Goal: Transaction & Acquisition: Purchase product/service

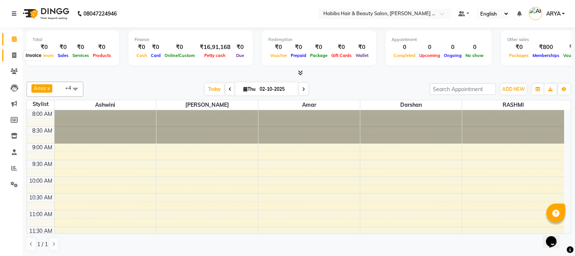
click at [14, 52] on icon at bounding box center [14, 55] width 4 height 6
select select "5039"
select select "service"
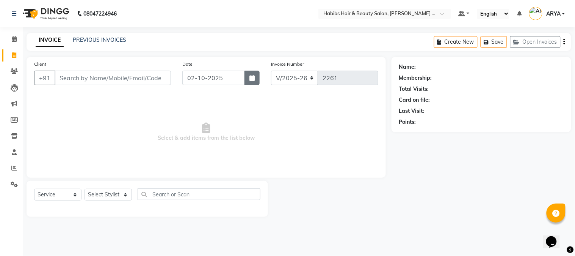
click at [251, 81] on button "button" at bounding box center [252, 78] width 15 height 14
select select "10"
select select "2025"
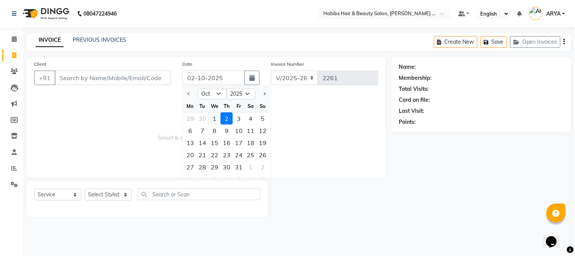
click at [217, 115] on div "1" at bounding box center [215, 118] width 12 height 12
type input "01-10-2025"
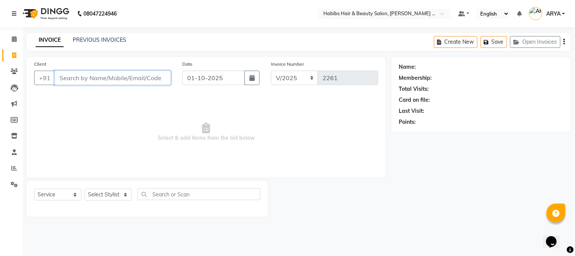
click at [138, 79] on input "Client" at bounding box center [113, 78] width 116 height 14
type input "8484039531"
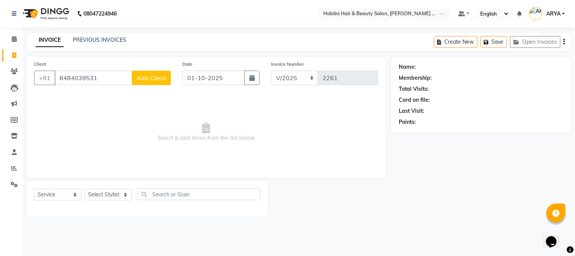
click at [149, 74] on span "Add Client" at bounding box center [152, 78] width 30 height 8
select select "22"
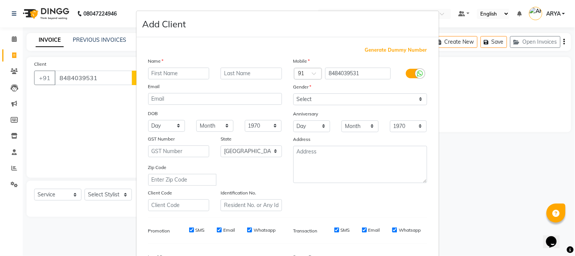
click at [183, 72] on input "text" at bounding box center [178, 74] width 61 height 12
type input "PALLAVI"
click at [316, 99] on select "Select Male Female Other Prefer Not To Say" at bounding box center [361, 99] width 134 height 12
select select "female"
click at [294, 93] on select "Select Male Female Other Prefer Not To Say" at bounding box center [361, 99] width 134 height 12
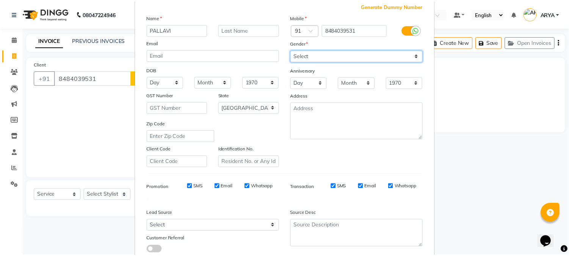
scroll to position [95, 0]
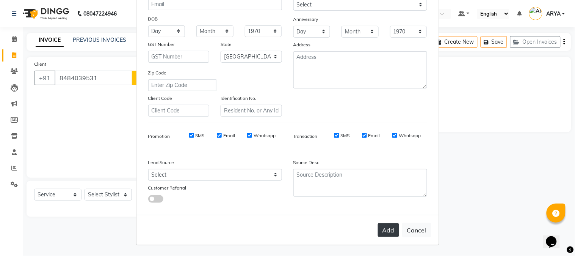
click at [389, 233] on button "Add" at bounding box center [388, 230] width 21 height 14
type input "84******31"
select select
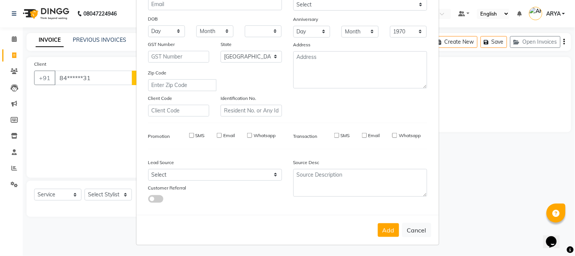
select select "null"
select select
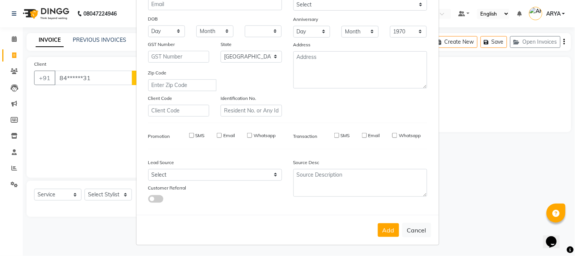
checkbox input "false"
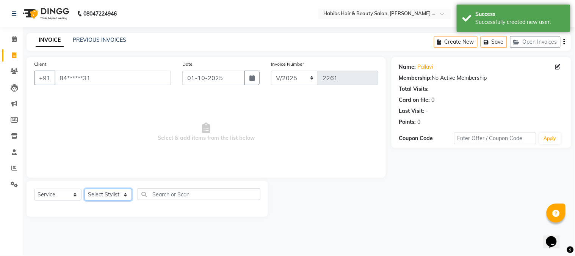
click at [121, 194] on select "Select Stylist Admin Amar Ashwini Darshan Ishwar Jagdish Pravin RASHMI Rasika S…" at bounding box center [108, 194] width 47 height 12
select select "32088"
click at [85, 189] on select "Select Stylist Admin Amar Ashwini Darshan Ishwar Jagdish Pravin RASHMI Rasika S…" at bounding box center [108, 194] width 47 height 12
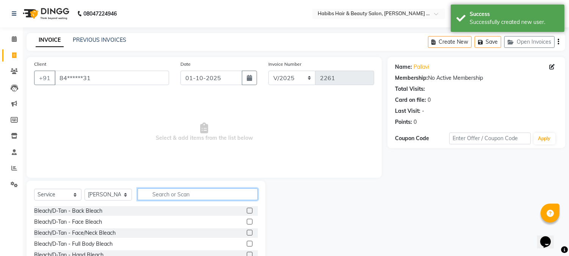
click at [177, 189] on input "text" at bounding box center [198, 194] width 120 height 12
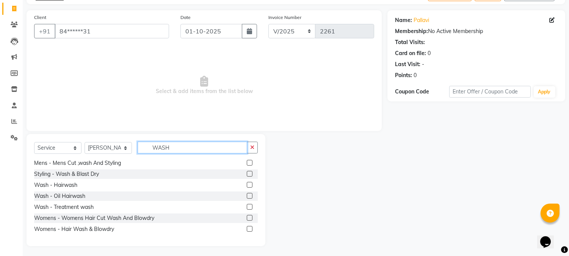
scroll to position [48, 0]
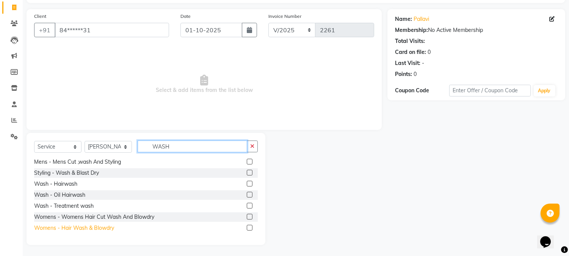
type input "WASH"
click at [105, 225] on div "Womens - Hair Wash & Blowdry" at bounding box center [74, 228] width 80 height 8
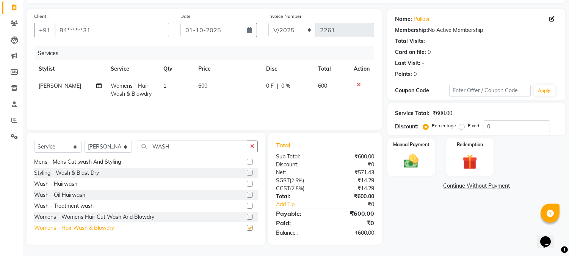
checkbox input "false"
click at [416, 165] on img at bounding box center [411, 161] width 25 height 18
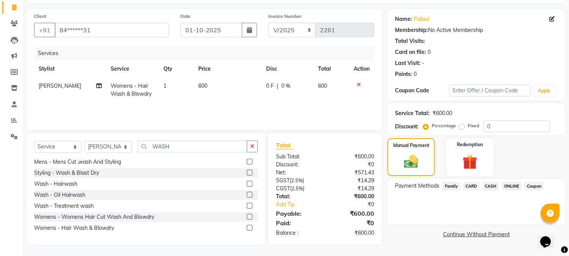
click at [511, 184] on span "ONLINE" at bounding box center [512, 186] width 20 height 9
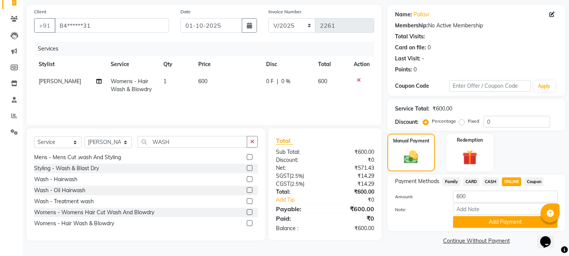
scroll to position [54, 0]
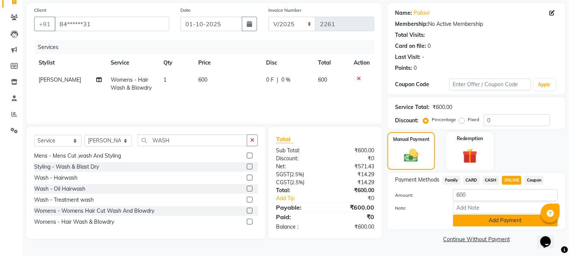
click at [512, 219] on button "Add Payment" at bounding box center [505, 220] width 105 height 12
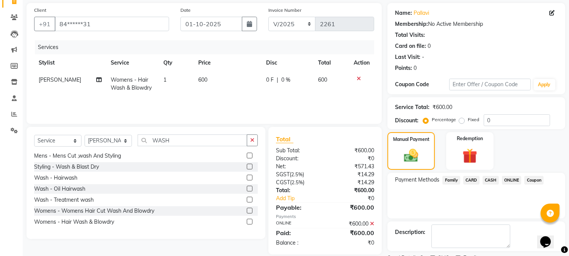
click at [512, 219] on div "Name: Pallavi Membership: No Active Membership Total Visits: Card on file: 0 La…" at bounding box center [480, 139] width 184 height 273
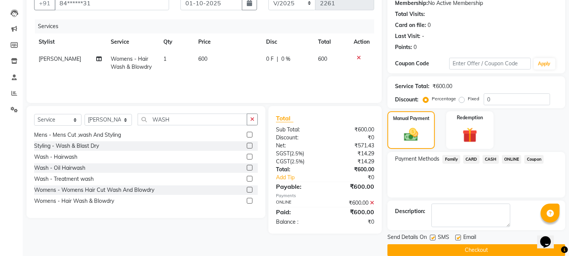
scroll to position [85, 0]
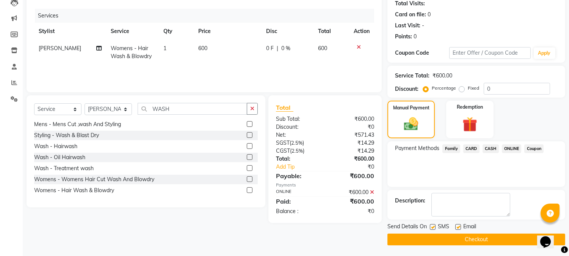
click at [481, 236] on button "Checkout" at bounding box center [477, 239] width 178 height 12
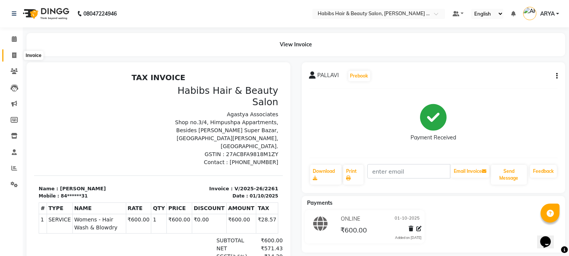
click at [13, 53] on icon at bounding box center [14, 55] width 4 height 6
select select "service"
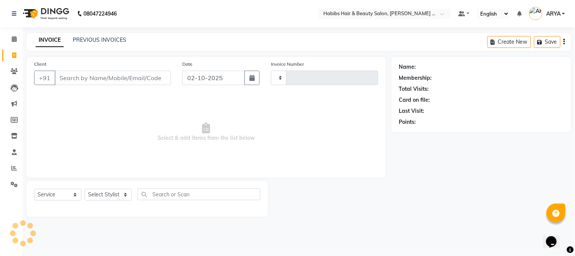
type input "2262"
select select "5039"
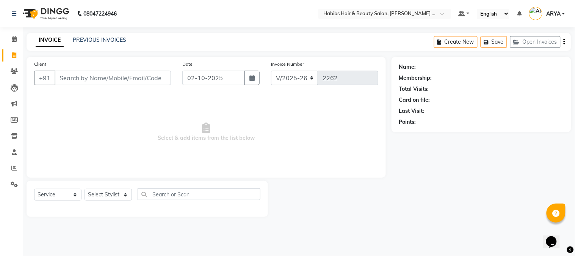
click at [124, 79] on input "Client" at bounding box center [113, 78] width 116 height 14
click at [253, 77] on icon "button" at bounding box center [252, 78] width 5 height 6
select select "10"
select select "2025"
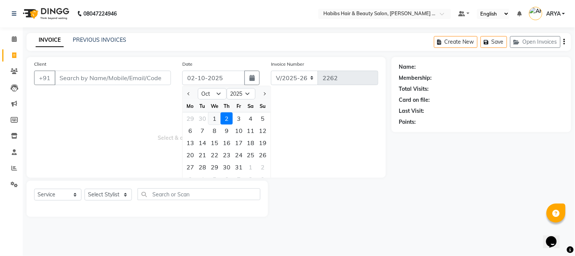
click at [215, 118] on div "1" at bounding box center [215, 118] width 12 height 12
type input "01-10-2025"
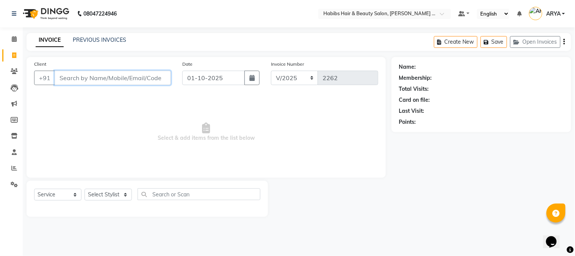
click at [98, 84] on input "Client" at bounding box center [113, 78] width 116 height 14
click at [98, 78] on input "Client" at bounding box center [113, 78] width 116 height 14
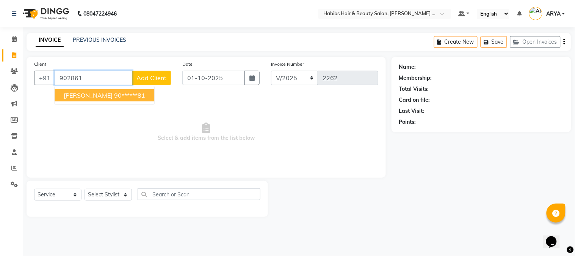
click at [114, 97] on ngb-highlight "90******81" at bounding box center [129, 95] width 31 height 8
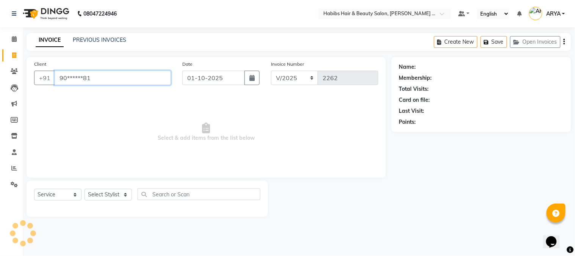
type input "90******81"
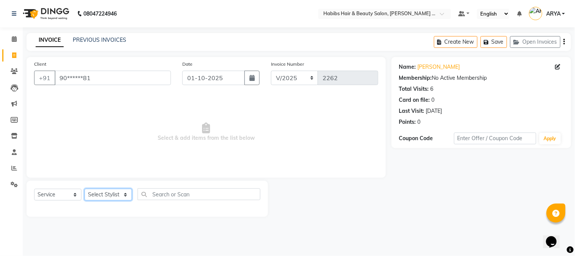
click at [110, 195] on select "Select Stylist Admin Amar Ashwini Darshan Ishwar Jagdish Pravin RASHMI Rasika S…" at bounding box center [108, 194] width 47 height 12
select select "32088"
click at [85, 189] on select "Select Stylist Admin Amar Ashwini Darshan Ishwar Jagdish Pravin RASHMI Rasika S…" at bounding box center [108, 194] width 47 height 12
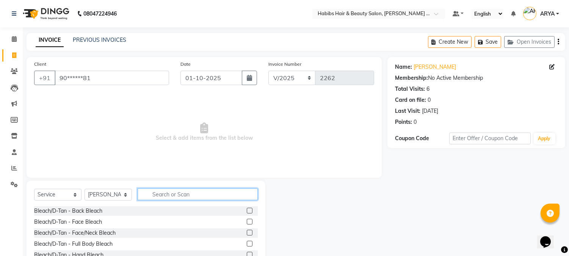
click at [182, 192] on input "text" at bounding box center [198, 194] width 120 height 12
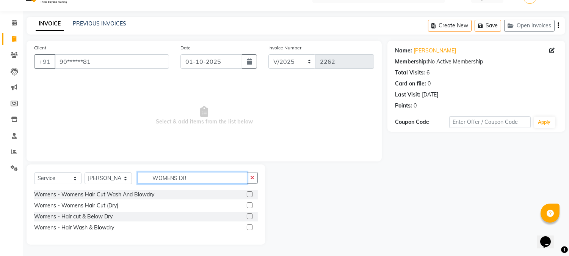
scroll to position [16, 0]
type input "WOMENS DRY"
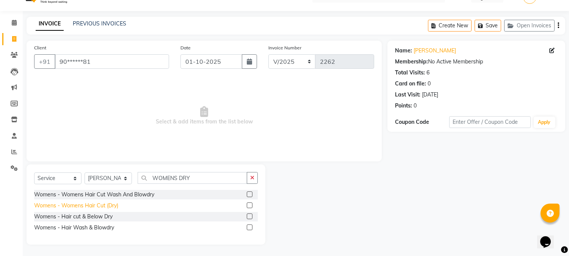
click at [104, 207] on div "Womens - Womens Hair Cut (Dry)" at bounding box center [76, 205] width 84 height 8
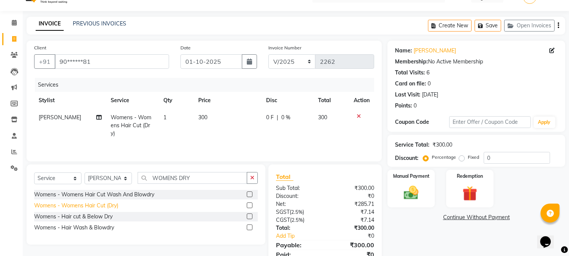
click at [104, 207] on div "Womens - Womens Hair Cut (Dry)" at bounding box center [76, 205] width 84 height 8
checkbox input "false"
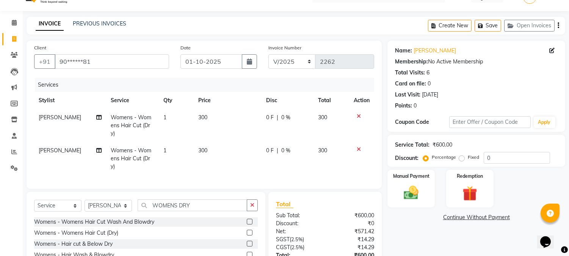
click at [50, 147] on span "Ishwar" at bounding box center [60, 150] width 42 height 7
select select "32088"
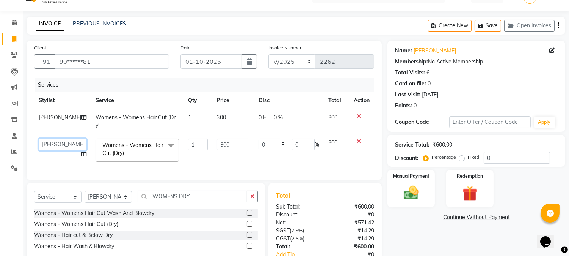
click at [57, 144] on select "Admin Amar Ashwini Darshan Ishwar Jagdish Pravin RASHMI Rasika Sumit Swapnil" at bounding box center [63, 144] width 48 height 12
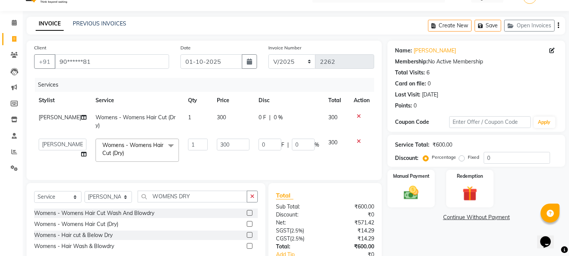
select select "90625"
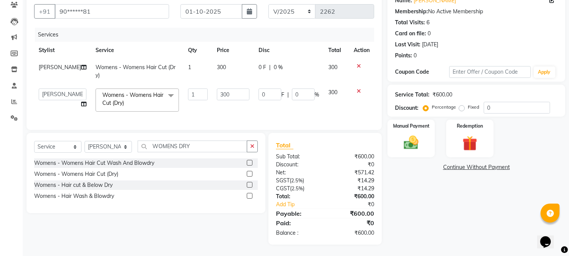
scroll to position [72, 0]
drag, startPoint x: 203, startPoint y: 147, endPoint x: 155, endPoint y: 151, distance: 47.9
click at [155, 151] on input "WOMENS DRY" at bounding box center [193, 146] width 110 height 12
type input "W"
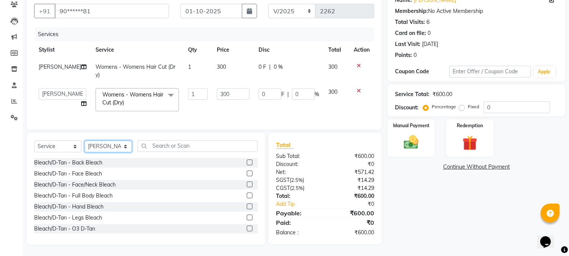
click at [109, 146] on select "Select Stylist Admin Amar Ashwini Darshan Ishwar Jagdish Pravin RASHMI Rasika S…" at bounding box center [108, 146] width 47 height 12
select select "73952"
click at [85, 141] on select "Select Stylist Admin Amar Ashwini Darshan Ishwar Jagdish Pravin RASHMI Rasika S…" at bounding box center [108, 146] width 47 height 12
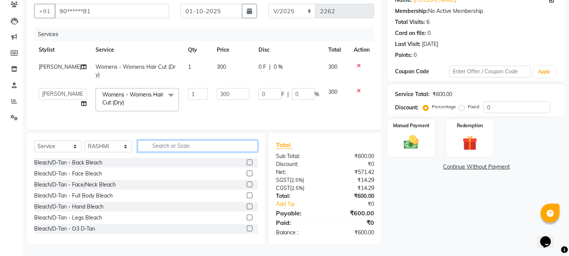
click at [162, 149] on input "text" at bounding box center [198, 146] width 120 height 12
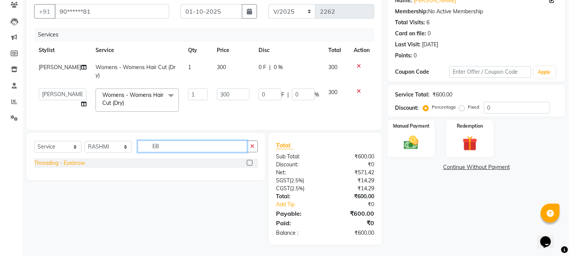
type input "EB"
click at [85, 162] on div "Threading - Eyebrow" at bounding box center [59, 163] width 51 height 8
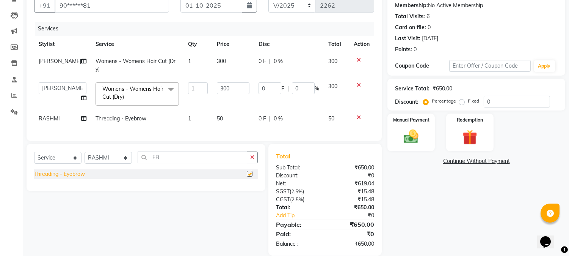
checkbox input "false"
drag, startPoint x: 165, startPoint y: 165, endPoint x: 159, endPoint y: 166, distance: 5.8
click at [159, 163] on input "EB" at bounding box center [193, 157] width 110 height 12
type input "E"
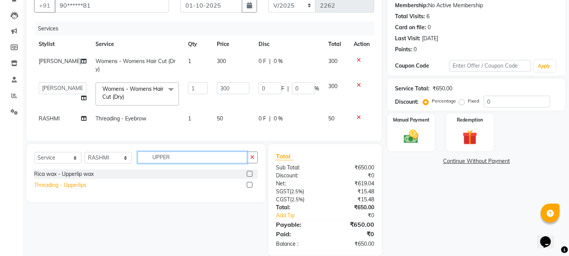
type input "UPPER"
click at [83, 189] on div "Threading - Upperlips" at bounding box center [60, 185] width 52 height 8
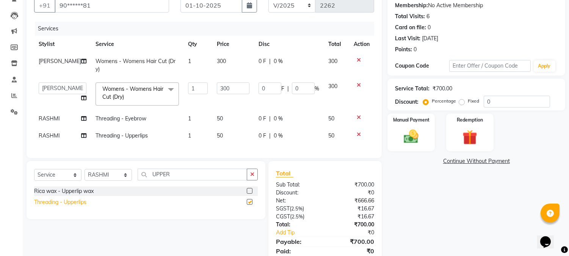
checkbox input "false"
drag, startPoint x: 176, startPoint y: 179, endPoint x: 105, endPoint y: 204, distance: 75.7
click at [105, 204] on div "Select Service Product Membership Package Voucher Prepaid Gift Card Select Styl…" at bounding box center [146, 190] width 239 height 58
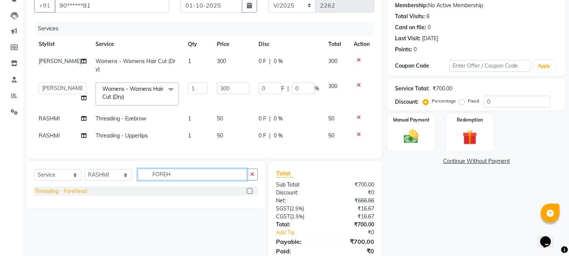
type input "FOREH"
click at [74, 194] on div "Threading - Forehead" at bounding box center [60, 191] width 53 height 8
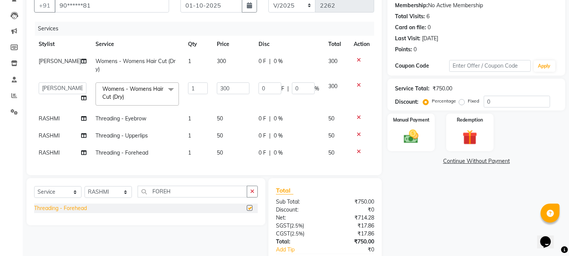
checkbox input "false"
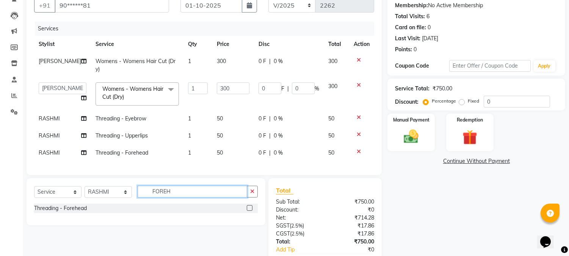
drag, startPoint x: 179, startPoint y: 200, endPoint x: 168, endPoint y: 200, distance: 10.6
click at [168, 197] on input "FOREH" at bounding box center [193, 191] width 110 height 12
type input "F"
type input "CHIN"
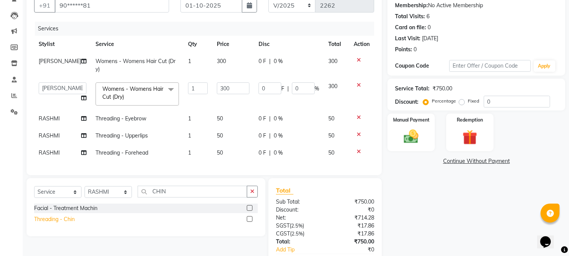
click at [69, 223] on div "Threading - Chin" at bounding box center [54, 219] width 41 height 8
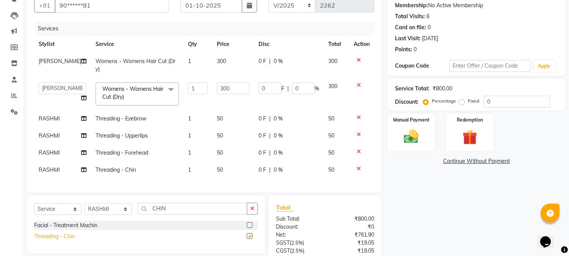
checkbox input "false"
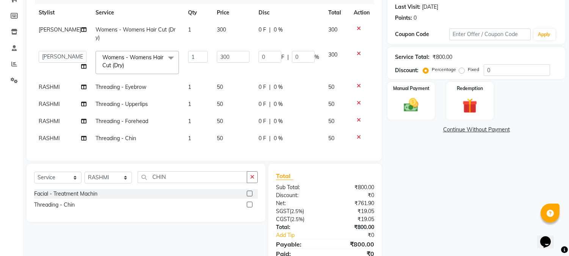
scroll to position [141, 0]
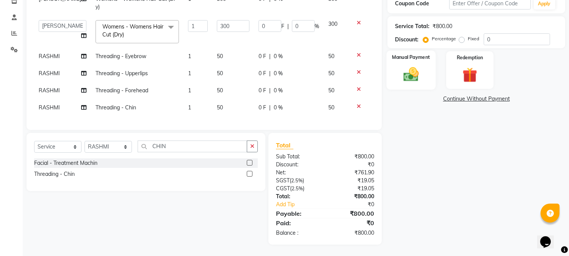
click at [418, 53] on label "Manual Payment" at bounding box center [412, 56] width 38 height 7
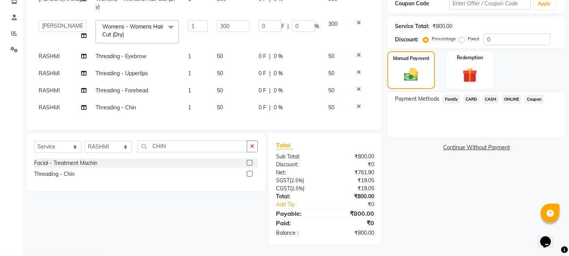
click at [507, 95] on span "ONLINE" at bounding box center [512, 99] width 20 height 9
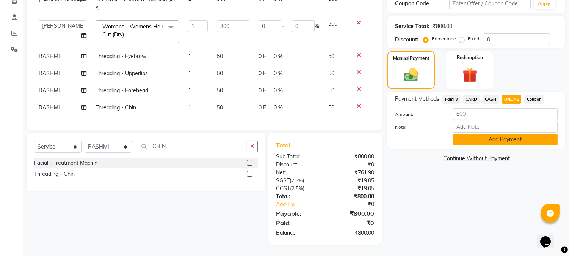
click at [509, 135] on button "Add Payment" at bounding box center [505, 139] width 105 height 12
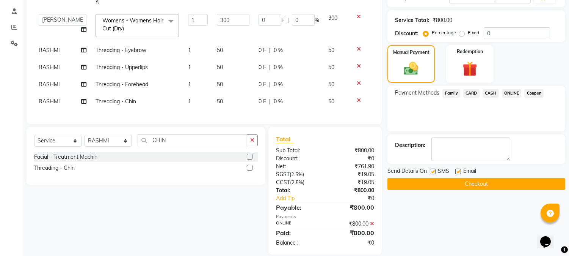
scroll to position [157, 0]
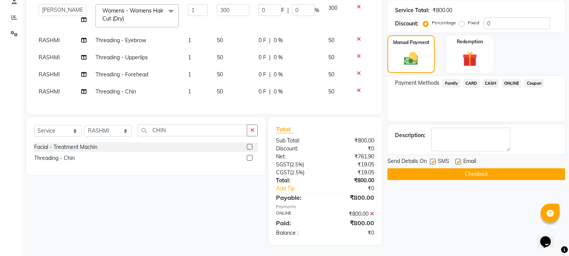
click at [468, 168] on button "Checkout" at bounding box center [477, 174] width 178 height 12
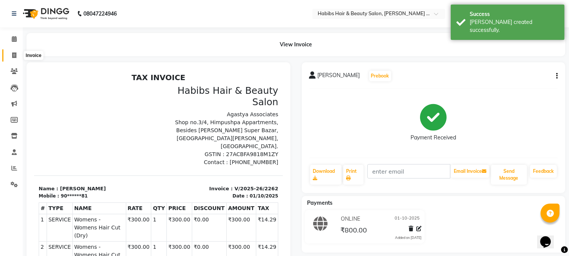
click at [14, 52] on span at bounding box center [14, 55] width 13 height 9
select select "service"
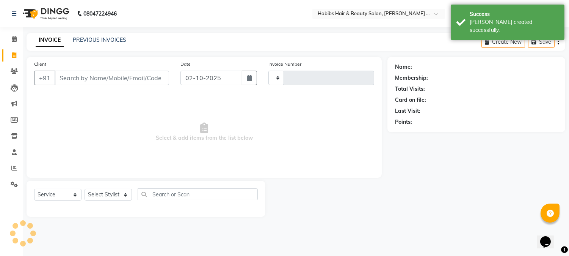
type input "2263"
select select "5039"
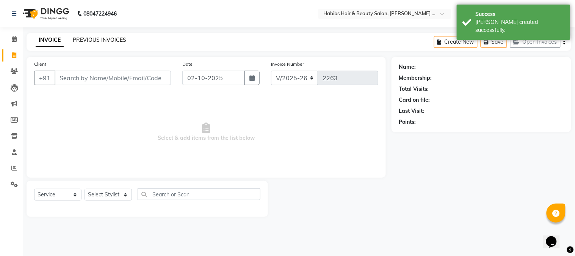
click at [120, 36] on link "PREVIOUS INVOICES" at bounding box center [99, 39] width 53 height 7
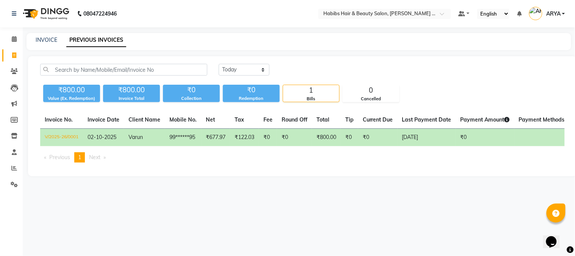
click at [391, 135] on td "₹0" at bounding box center [377, 138] width 39 height 18
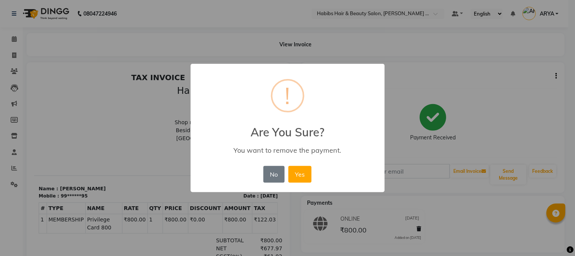
click at [282, 176] on button "No" at bounding box center [274, 174] width 21 height 17
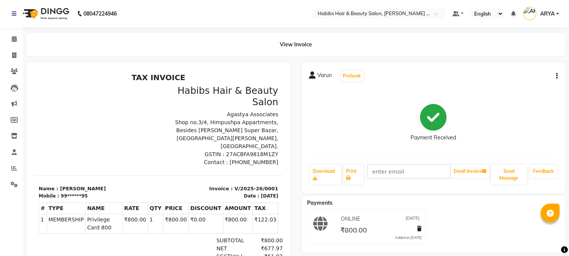
click at [557, 76] on icon "button" at bounding box center [557, 76] width 2 height 0
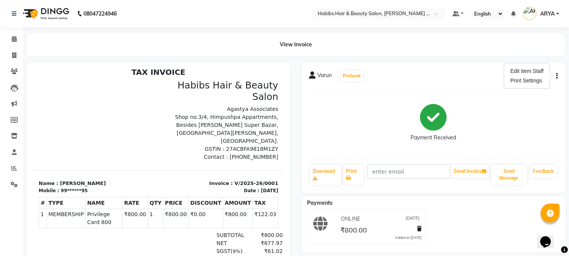
click at [557, 76] on icon "button" at bounding box center [557, 76] width 2 height 0
click at [558, 77] on div "Varun Prebook Payment Received Download Print Email Invoice Send Message Feedba…" at bounding box center [434, 127] width 264 height 130
click at [556, 76] on icon "button" at bounding box center [557, 76] width 2 height 0
click at [543, 69] on div "Edit Item Staff" at bounding box center [527, 70] width 36 height 9
select select "32079"
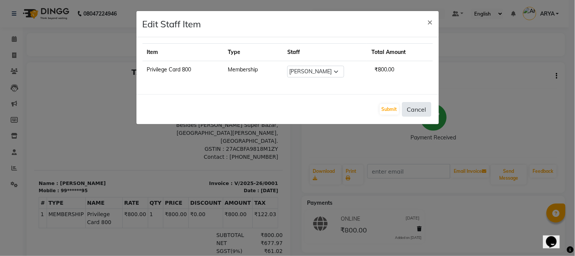
click at [412, 107] on button "Cancel" at bounding box center [416, 109] width 29 height 14
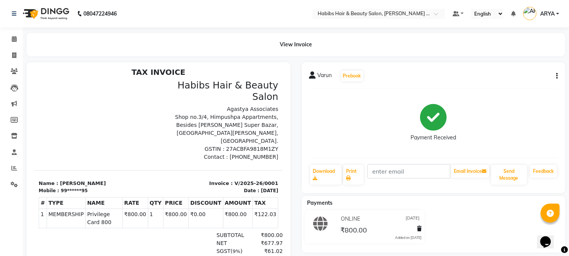
click at [558, 74] on div "Varun Prebook Payment Received Download Print Email Invoice Send Message Feedba…" at bounding box center [434, 127] width 264 height 130
click at [556, 76] on icon "button" at bounding box center [557, 76] width 2 height 0
click at [532, 82] on div "Print Settings" at bounding box center [527, 80] width 36 height 9
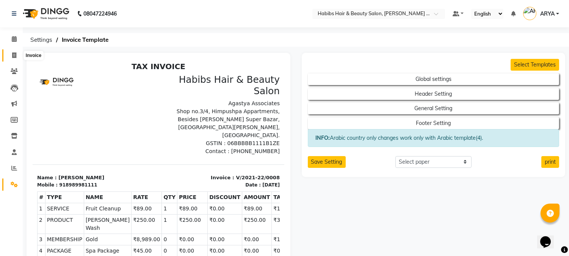
click at [14, 57] on icon at bounding box center [14, 55] width 4 height 6
select select "5039"
select select "service"
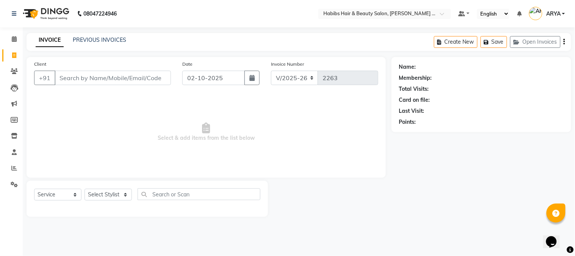
click at [110, 36] on div "PREVIOUS INVOICES" at bounding box center [99, 40] width 53 height 8
click at [109, 39] on link "PREVIOUS INVOICES" at bounding box center [99, 39] width 53 height 7
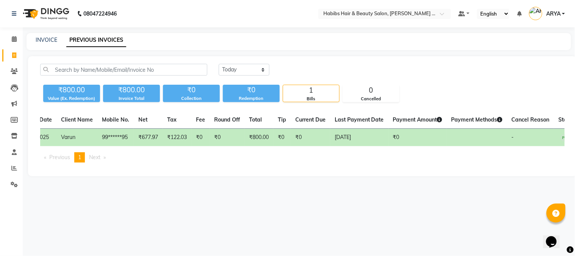
scroll to position [0, 85]
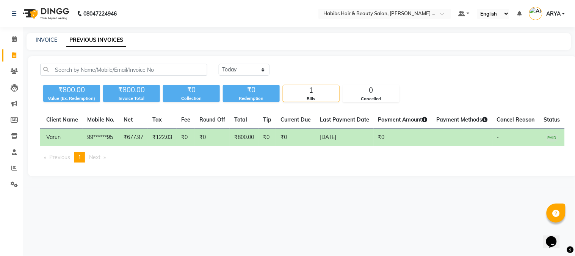
drag, startPoint x: 517, startPoint y: 137, endPoint x: 426, endPoint y: 195, distance: 107.8
click at [426, 195] on div "08047224946 Select Location × Habibs Hair & Beauty Salon, Trimurti Nagar Defaul…" at bounding box center [287, 128] width 575 height 256
click at [261, 139] on td "₹0" at bounding box center [267, 138] width 17 height 18
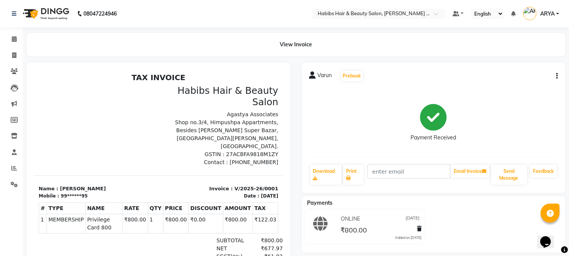
click at [556, 76] on icon "button" at bounding box center [557, 76] width 2 height 0
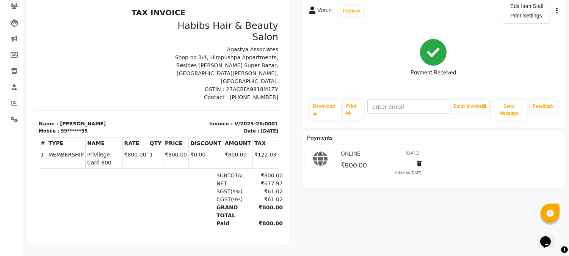
click at [421, 161] on icon at bounding box center [419, 163] width 5 height 5
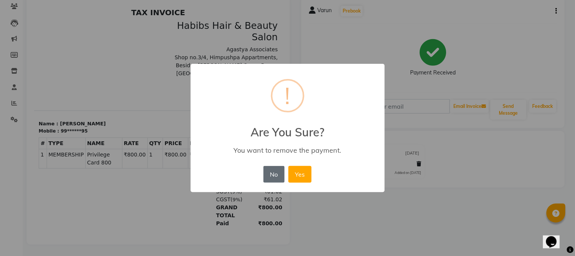
click at [272, 168] on button "No" at bounding box center [274, 174] width 21 height 17
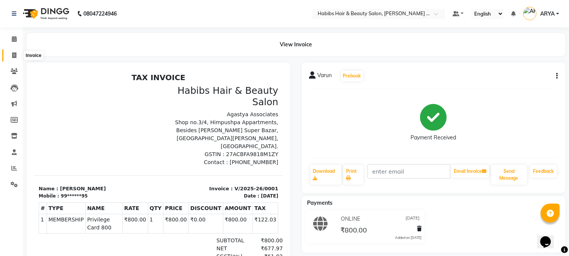
click at [16, 56] on icon at bounding box center [14, 55] width 4 height 6
select select "service"
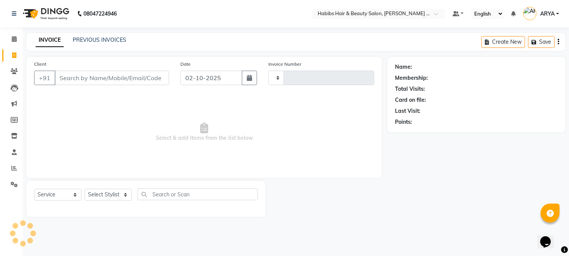
type input "2263"
select select "5039"
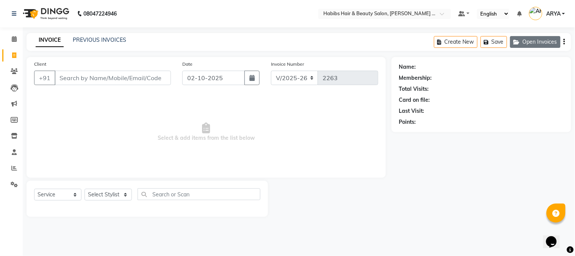
click at [543, 39] on button "Open Invoices" at bounding box center [535, 42] width 50 height 12
click at [543, 39] on button "Save" at bounding box center [547, 42] width 27 height 12
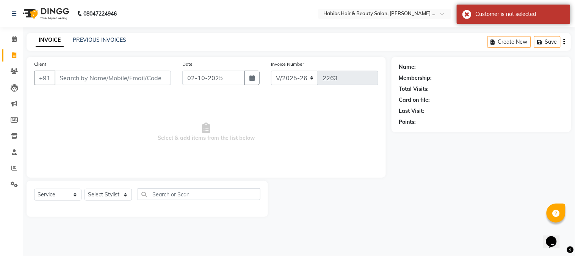
click at [564, 42] on icon "button" at bounding box center [565, 42] width 2 height 0
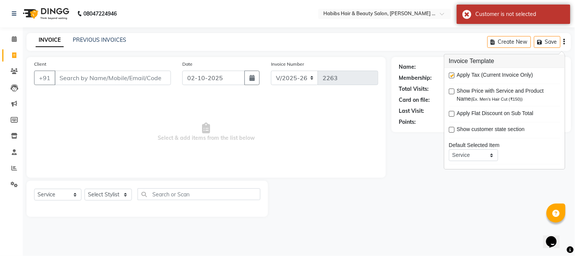
click at [108, 33] on div "INVOICE PREVIOUS INVOICES Create New Save" at bounding box center [299, 42] width 545 height 18
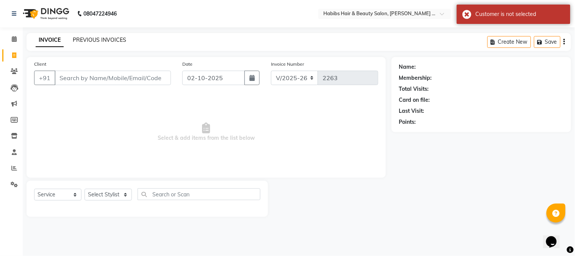
click at [105, 39] on link "PREVIOUS INVOICES" at bounding box center [99, 39] width 53 height 7
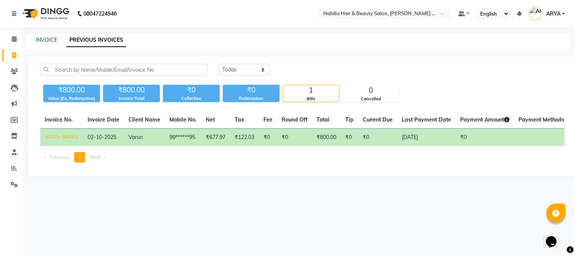
click at [304, 85] on div "1 Bills" at bounding box center [311, 93] width 57 height 17
click at [306, 92] on div "1" at bounding box center [311, 90] width 56 height 11
drag, startPoint x: 321, startPoint y: 136, endPoint x: 234, endPoint y: 190, distance: 102.9
click at [234, 187] on main "INVOICE PREVIOUS INVOICES Today Yesterday Custom Range ₹800.00 Value (Ex. Redem…" at bounding box center [299, 110] width 553 height 154
click at [235, 64] on select "Today Yesterday Custom Range" at bounding box center [244, 70] width 51 height 12
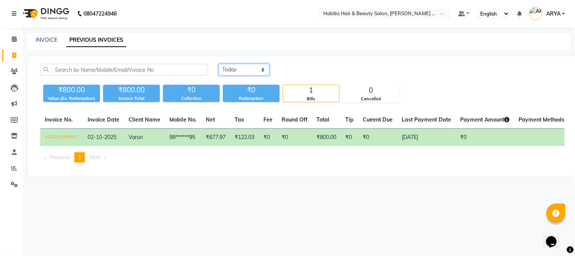
click at [219, 64] on select "Today Yesterday Custom Range" at bounding box center [244, 70] width 51 height 12
drag, startPoint x: 87, startPoint y: 133, endPoint x: 184, endPoint y: 192, distance: 112.6
click at [184, 187] on main "INVOICE PREVIOUS INVOICES Today Yesterday Custom Range ₹800.00 Value (Ex. Redem…" at bounding box center [299, 110] width 553 height 154
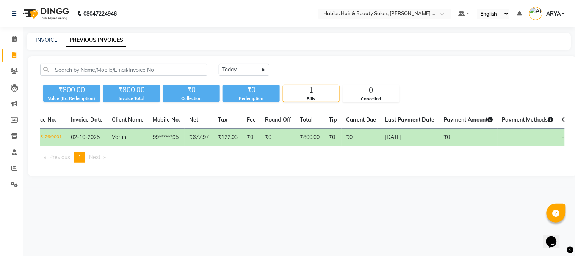
drag, startPoint x: 520, startPoint y: 128, endPoint x: 289, endPoint y: 240, distance: 256.3
click at [289, 240] on div "08047224946 Select Location × Habibs Hair & Beauty Salon, Trimurti Nagar Defaul…" at bounding box center [287, 128] width 575 height 256
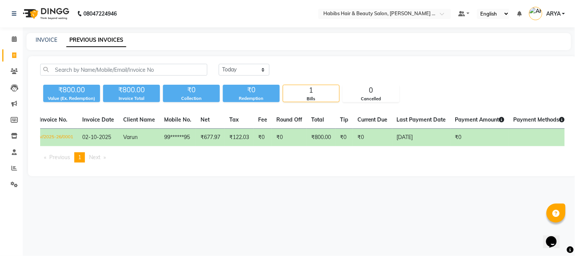
scroll to position [0, 0]
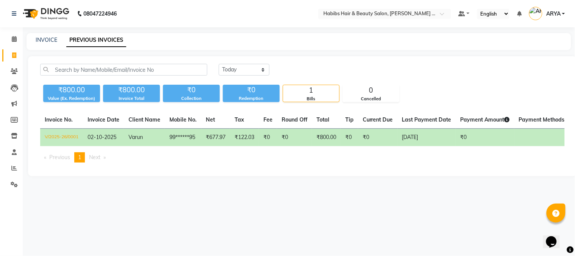
drag, startPoint x: 55, startPoint y: 133, endPoint x: 102, endPoint y: 250, distance: 125.9
click at [102, 250] on div "08047224946 Select Location × Habibs Hair & Beauty Salon, Trimurti Nagar Defaul…" at bounding box center [287, 128] width 575 height 256
click at [67, 135] on td "V/2025-26/0001" at bounding box center [61, 138] width 43 height 18
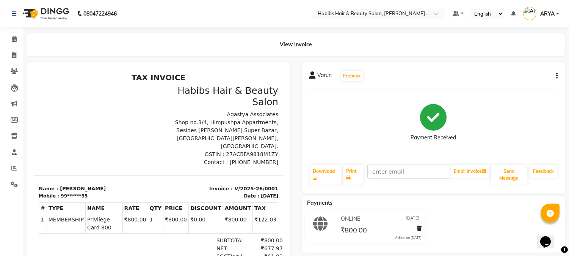
click at [558, 78] on div "Varun Prebook Payment Received Download Print Email Invoice Send Message Feedba…" at bounding box center [434, 127] width 264 height 130
click at [557, 76] on icon "button" at bounding box center [557, 76] width 2 height 0
click at [13, 55] on icon at bounding box center [14, 55] width 4 height 6
select select "service"
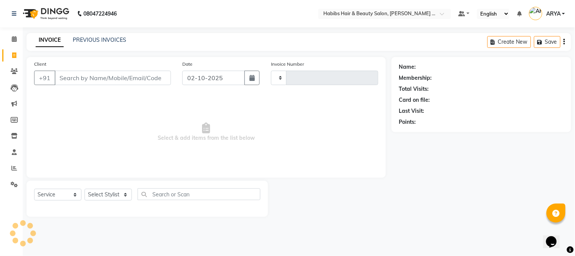
type input "2263"
select select "5039"
click at [71, 76] on input "Client" at bounding box center [113, 78] width 116 height 14
click at [105, 39] on link "PREVIOUS INVOICES" at bounding box center [99, 39] width 53 height 7
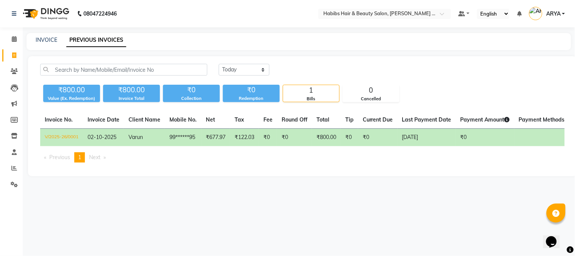
click at [300, 93] on div "1" at bounding box center [311, 90] width 56 height 11
drag, startPoint x: 300, startPoint y: 93, endPoint x: 85, endPoint y: 221, distance: 250.4
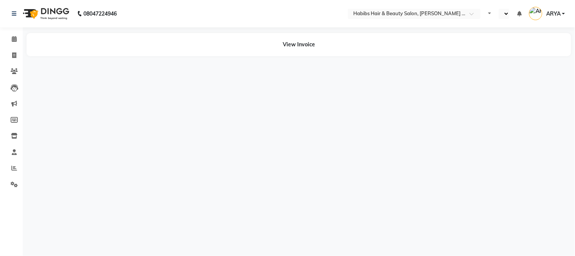
select select "en"
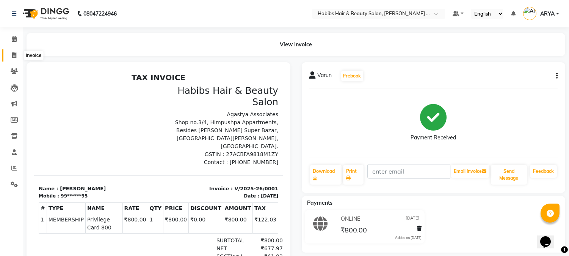
click at [13, 57] on icon at bounding box center [14, 55] width 4 height 6
select select "service"
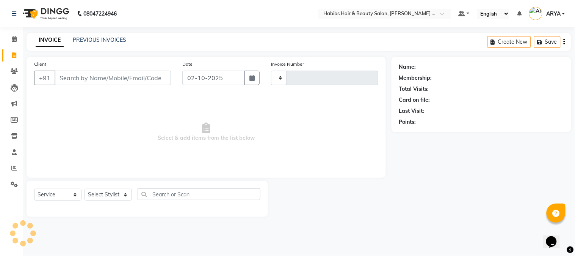
type input "2263"
select select "5039"
click at [92, 35] on div "INVOICE PREVIOUS INVOICES Create New Save" at bounding box center [299, 42] width 545 height 18
click at [102, 39] on link "PREVIOUS INVOICES" at bounding box center [99, 39] width 53 height 7
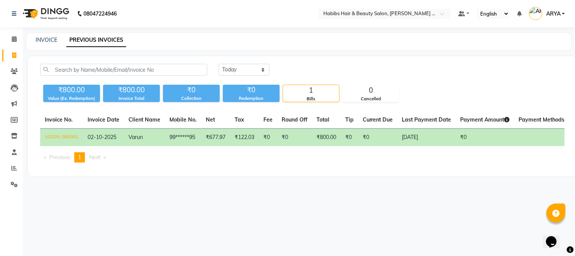
drag, startPoint x: 311, startPoint y: 137, endPoint x: 305, endPoint y: 134, distance: 6.5
click at [305, 134] on td "₹0" at bounding box center [294, 138] width 35 height 18
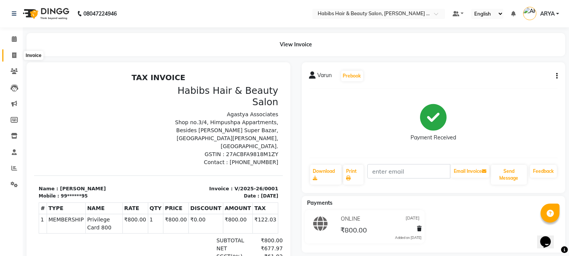
click at [14, 56] on icon at bounding box center [14, 55] width 4 height 6
select select "service"
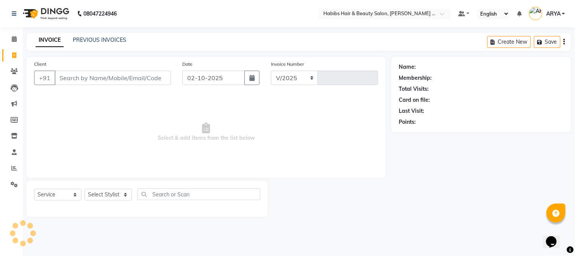
select select "5039"
type input "2263"
click at [563, 40] on div "Create New Save" at bounding box center [530, 42] width 84 height 18
click at [565, 42] on icon "button" at bounding box center [565, 42] width 2 height 0
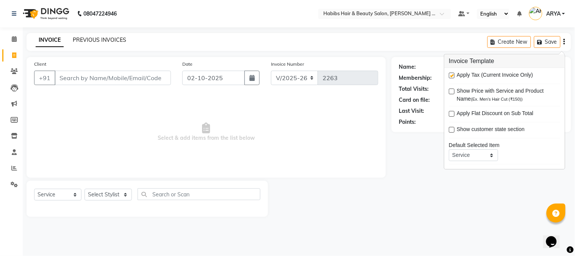
click at [108, 39] on link "PREVIOUS INVOICES" at bounding box center [99, 39] width 53 height 7
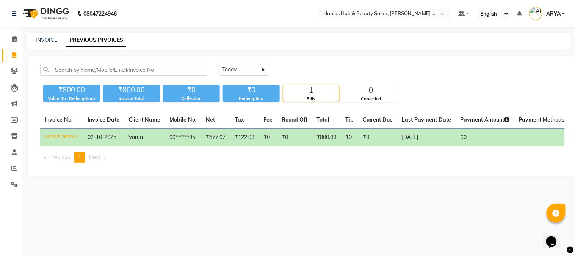
click at [373, 135] on td "₹0" at bounding box center [377, 138] width 39 height 18
click at [46, 39] on link "INVOICE" at bounding box center [47, 39] width 22 height 7
select select "5039"
select select "service"
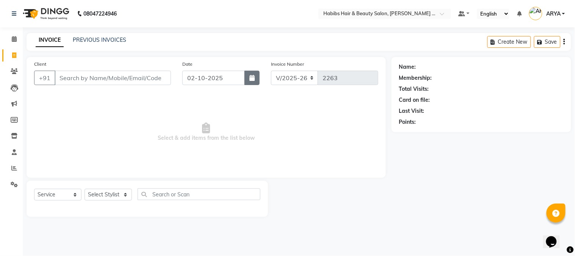
click at [255, 74] on button "button" at bounding box center [252, 78] width 15 height 14
select select "10"
select select "2025"
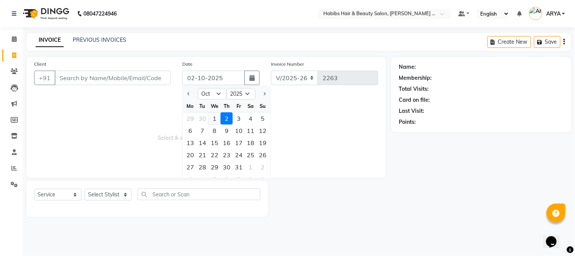
click at [212, 122] on div "1" at bounding box center [215, 118] width 12 height 12
type input "01-10-2025"
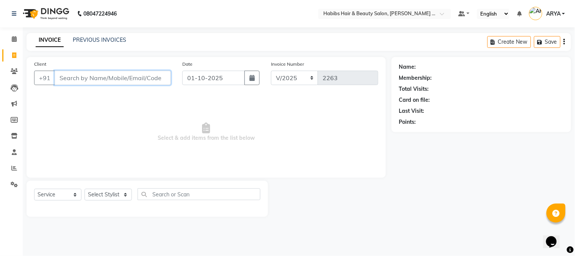
click at [142, 75] on input "Client" at bounding box center [113, 78] width 116 height 14
click at [192, 110] on span "Select & add items from the list below" at bounding box center [206, 132] width 344 height 76
click at [104, 79] on input "Client" at bounding box center [113, 78] width 116 height 14
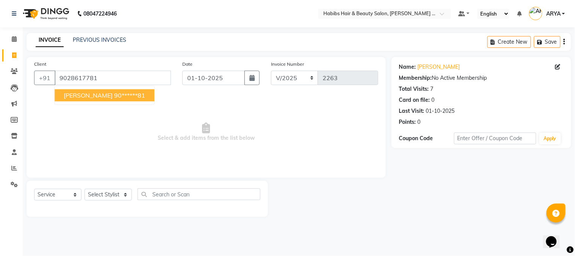
click at [114, 92] on ngb-highlight "90******81" at bounding box center [129, 95] width 31 height 8
type input "90******81"
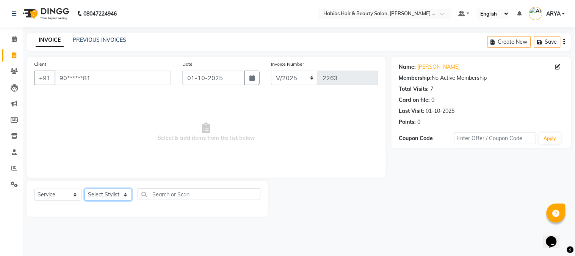
click at [119, 195] on select "Select Stylist Admin Amar Ashwini Darshan Ishwar Jagdish Pravin RASHMI Rasika S…" at bounding box center [108, 194] width 47 height 12
select select "32088"
click at [85, 189] on select "Select Stylist Admin Amar Ashwini Darshan Ishwar Jagdish Pravin RASHMI Rasika S…" at bounding box center [108, 194] width 47 height 12
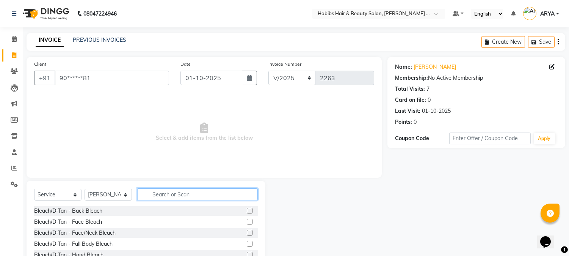
click at [165, 191] on input "text" at bounding box center [198, 194] width 120 height 12
click at [109, 42] on link "PREVIOUS INVOICES" at bounding box center [99, 39] width 53 height 7
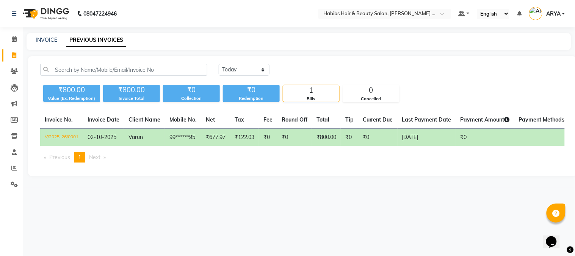
click at [99, 45] on link "PREVIOUS INVOICES" at bounding box center [96, 40] width 60 height 14
click at [232, 73] on select "Today Yesterday Custom Range" at bounding box center [244, 70] width 51 height 12
select select "yesterday"
click at [219, 64] on select "Today Yesterday Custom Range" at bounding box center [244, 70] width 51 height 12
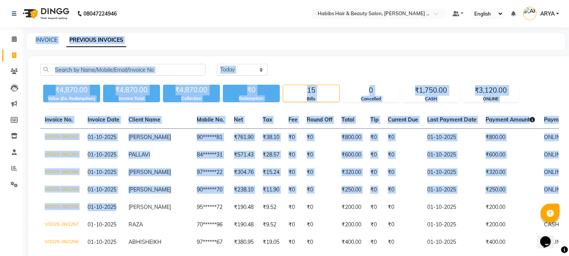
drag, startPoint x: 124, startPoint y: 198, endPoint x: 0, endPoint y: 107, distance: 154.1
click at [0, 107] on app-home "08047224946 Select Location × Habibs Hair & Beauty Salon, Trimurti Nagar Defaul…" at bounding box center [284, 216] width 569 height 432
click at [16, 52] on icon at bounding box center [14, 55] width 4 height 6
select select "5039"
select select "service"
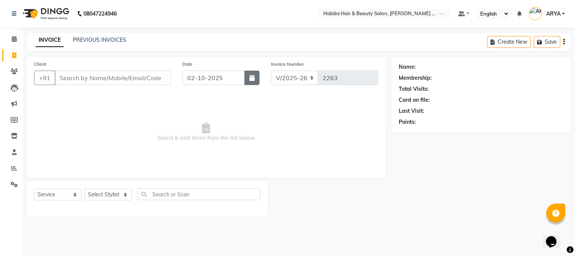
click at [249, 79] on button "button" at bounding box center [252, 78] width 15 height 14
select select "10"
select select "2025"
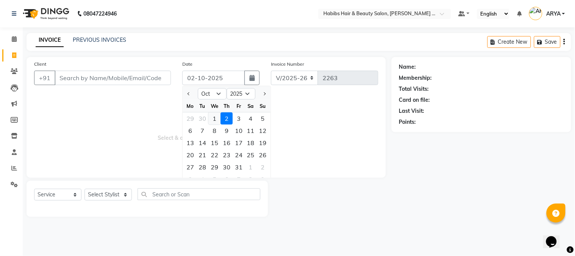
click at [213, 116] on div "1" at bounding box center [215, 118] width 12 height 12
type input "01-10-2025"
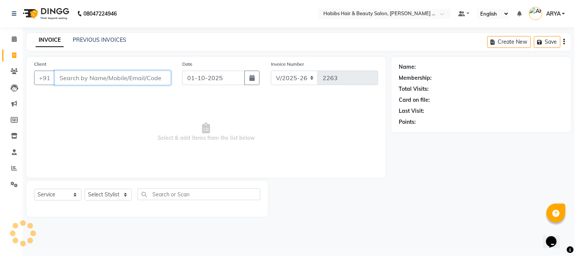
click at [146, 79] on input "Client" at bounding box center [113, 78] width 116 height 14
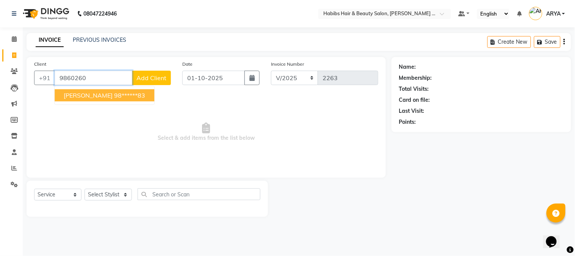
click at [118, 96] on ngb-highlight "98******83" at bounding box center [129, 95] width 31 height 8
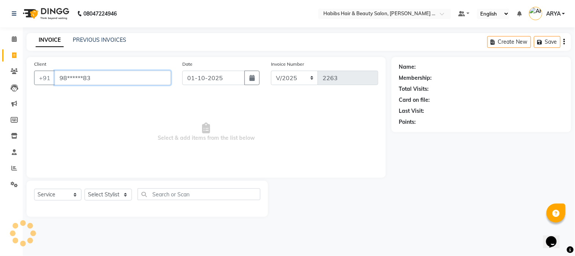
type input "98******83"
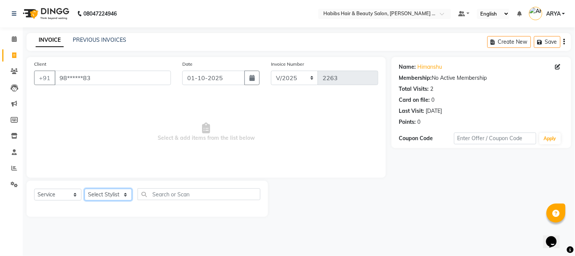
click at [109, 198] on select "Select Stylist Admin Amar Ashwini Darshan Ishwar Jagdish Pravin RASHMI Rasika S…" at bounding box center [108, 194] width 47 height 12
select select "90625"
click at [85, 189] on select "Select Stylist Admin Amar Ashwini Darshan Ishwar Jagdish Pravin RASHMI Rasika S…" at bounding box center [108, 194] width 47 height 12
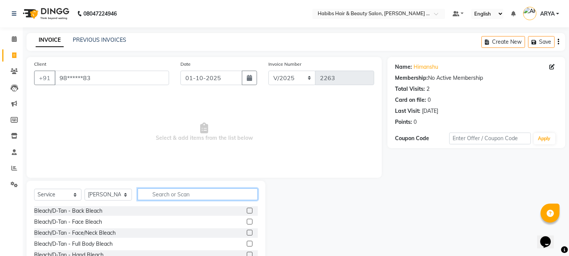
click at [156, 196] on input "text" at bounding box center [198, 194] width 120 height 12
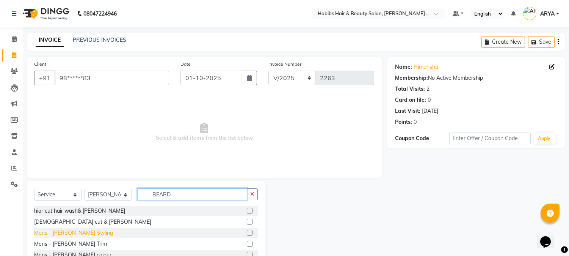
type input "BEARD"
click at [84, 233] on div "Mens - Beard Styling" at bounding box center [73, 233] width 79 height 8
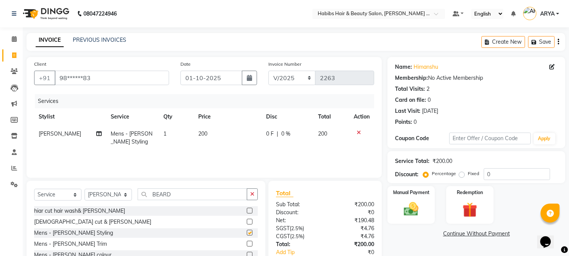
checkbox input "false"
click at [410, 203] on img at bounding box center [411, 209] width 25 height 18
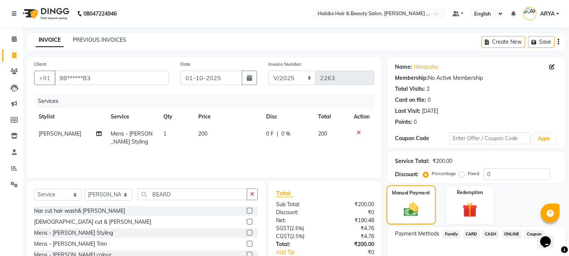
scroll to position [47, 0]
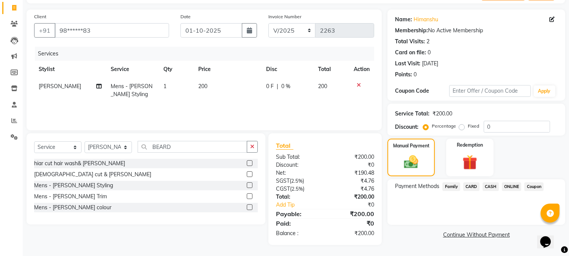
click at [488, 186] on span "CASH" at bounding box center [491, 186] width 16 height 9
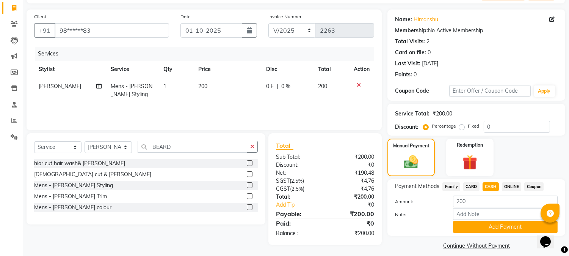
scroll to position [54, 0]
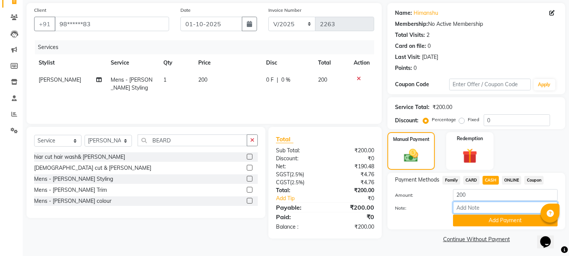
click at [500, 211] on input "Note:" at bounding box center [505, 207] width 105 height 12
click at [487, 218] on button "Add Payment" at bounding box center [505, 220] width 105 height 12
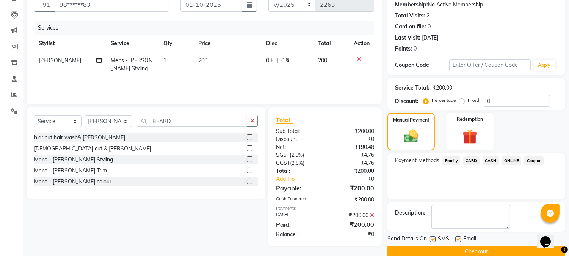
scroll to position [85, 0]
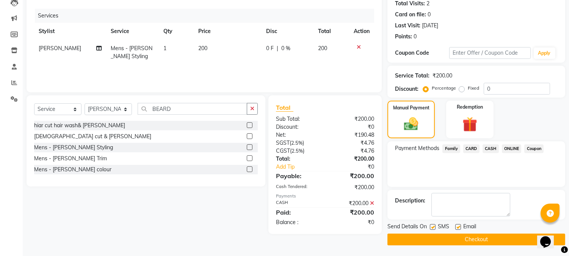
click at [470, 234] on button "Checkout" at bounding box center [477, 239] width 178 height 12
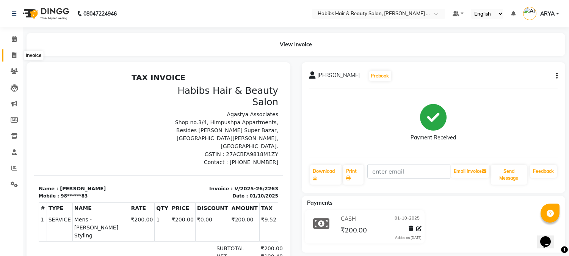
click at [15, 52] on icon at bounding box center [14, 55] width 4 height 6
select select "5039"
select select "service"
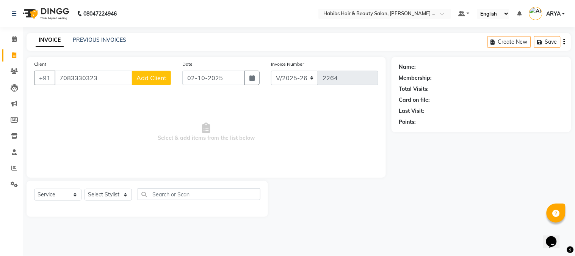
type input "7083330323"
click at [159, 76] on span "Add Client" at bounding box center [152, 78] width 30 height 8
select select "22"
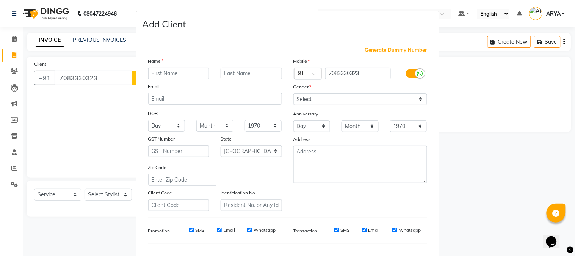
click at [176, 73] on input "text" at bounding box center [178, 74] width 61 height 12
type input "ROSHAN"
click at [221, 71] on input "AGDE" at bounding box center [251, 74] width 61 height 12
type input "BAGDE"
click at [324, 101] on select "Select Male Female Other Prefer Not To Say" at bounding box center [361, 99] width 134 height 12
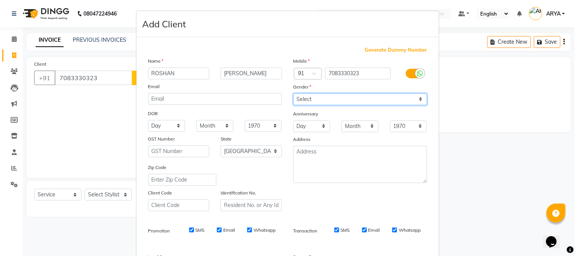
select select "male"
click at [294, 93] on select "Select Male Female Other Prefer Not To Say" at bounding box center [361, 99] width 134 height 12
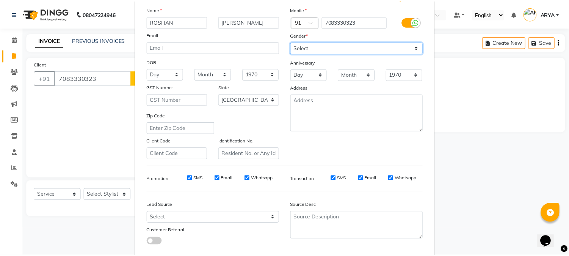
scroll to position [95, 0]
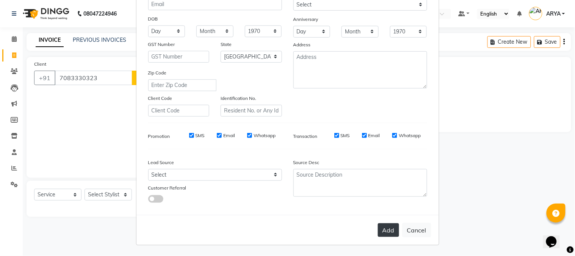
click at [382, 225] on button "Add" at bounding box center [388, 230] width 21 height 14
type input "70******23"
select select
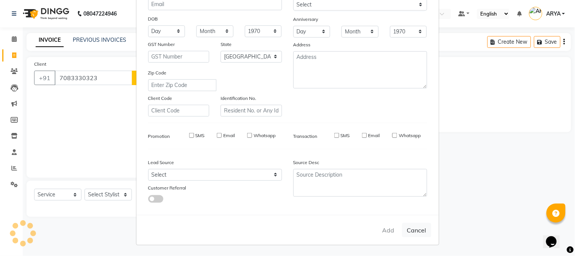
select select "null"
select select
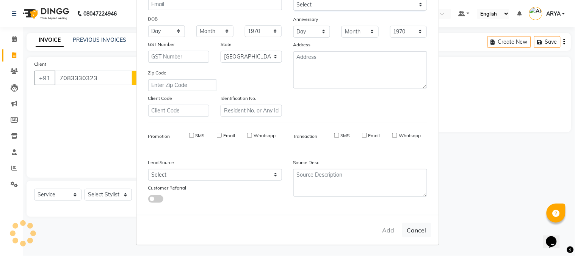
checkbox input "false"
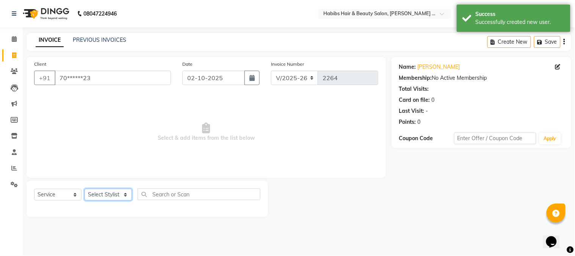
click at [114, 196] on select "Select Stylist Admin Amar Ashwini Darshan Ishwar Jagdish Pravin RASHMI Rasika S…" at bounding box center [108, 194] width 47 height 12
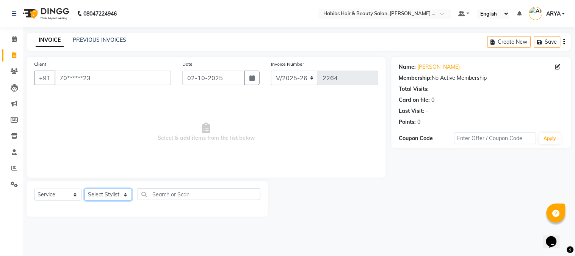
select select "90625"
click at [85, 189] on select "Select Stylist Admin Amar Ashwini Darshan Ishwar Jagdish Pravin RASHMI Rasika S…" at bounding box center [108, 194] width 47 height 12
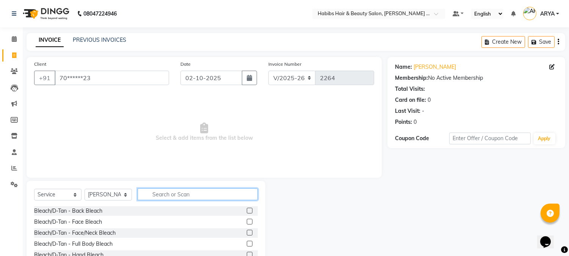
click at [167, 193] on input "text" at bounding box center [198, 194] width 120 height 12
click at [168, 198] on input "text" at bounding box center [198, 194] width 120 height 12
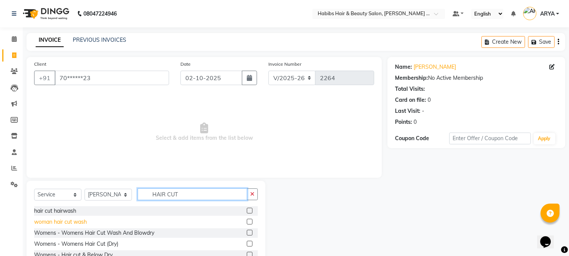
type input "HAIR CUT"
click at [71, 222] on div "woman hair cut wash" at bounding box center [60, 222] width 53 height 8
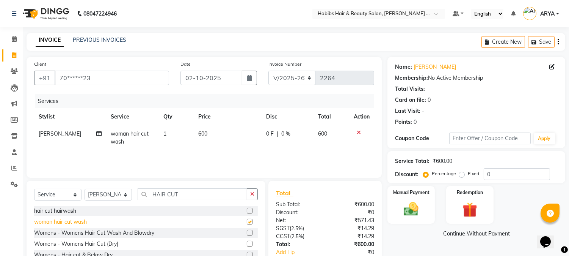
checkbox input "false"
click at [77, 210] on div "hair cut hairwash" at bounding box center [146, 210] width 224 height 9
click at [71, 211] on div "hair cut hairwash" at bounding box center [55, 211] width 42 height 8
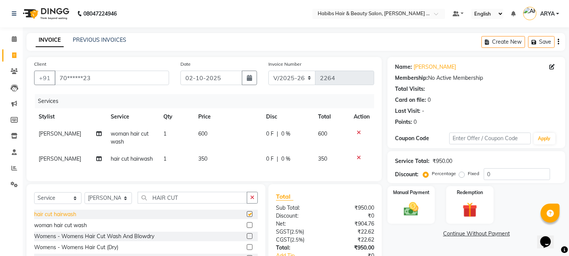
checkbox input "false"
click at [359, 131] on icon at bounding box center [359, 132] width 4 height 5
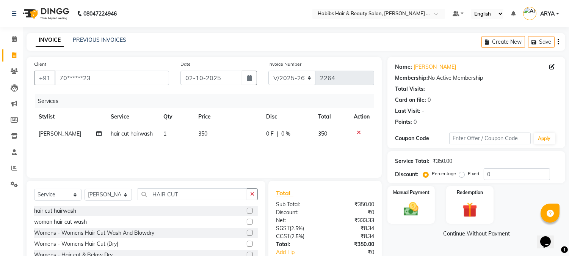
click at [206, 131] on td "350" at bounding box center [228, 133] width 68 height 17
select select "90625"
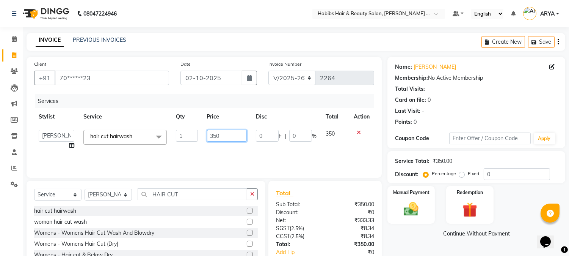
drag, startPoint x: 226, startPoint y: 140, endPoint x: 183, endPoint y: 176, distance: 55.9
click at [183, 176] on div "Client +91 70******23 Date 02-10-2025 Invoice Number V/2025 V/2025-26 2264 Serv…" at bounding box center [204, 117] width 355 height 121
type input "300"
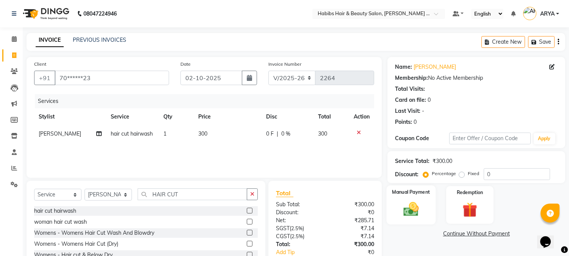
click at [422, 206] on img at bounding box center [411, 209] width 25 height 18
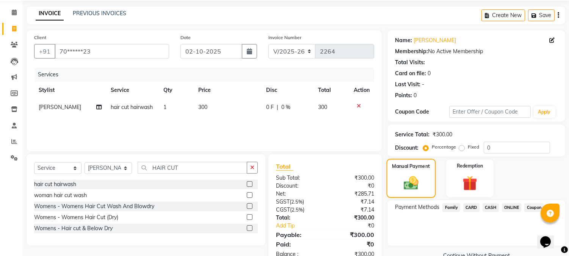
scroll to position [47, 0]
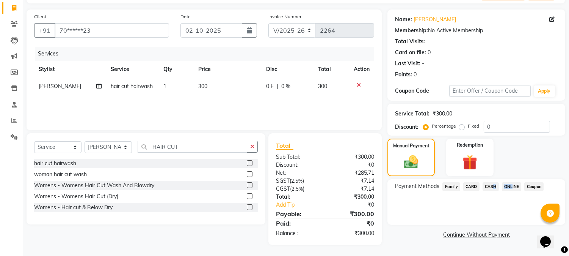
drag, startPoint x: 491, startPoint y: 186, endPoint x: 511, endPoint y: 186, distance: 20.5
click at [511, 186] on div "Payment Methods Family CARD CASH ONLINE Coupon" at bounding box center [476, 187] width 163 height 10
click at [511, 186] on span "ONLINE" at bounding box center [512, 186] width 20 height 9
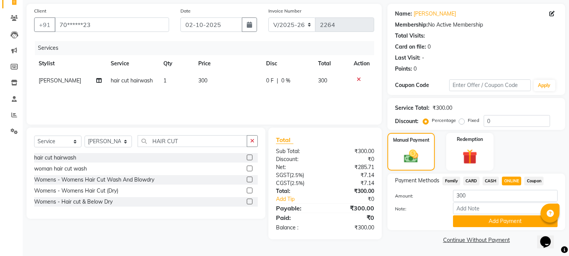
scroll to position [54, 0]
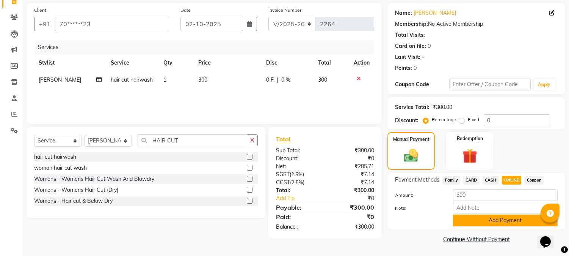
click at [500, 225] on button "Add Payment" at bounding box center [505, 220] width 105 height 12
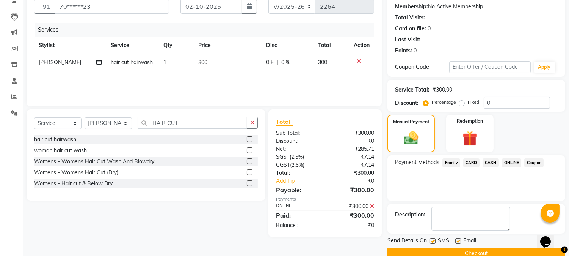
scroll to position [85, 0]
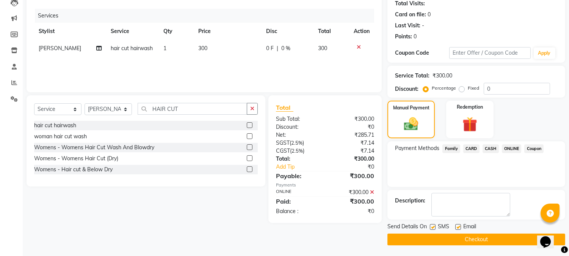
click at [481, 238] on button "Checkout" at bounding box center [477, 239] width 178 height 12
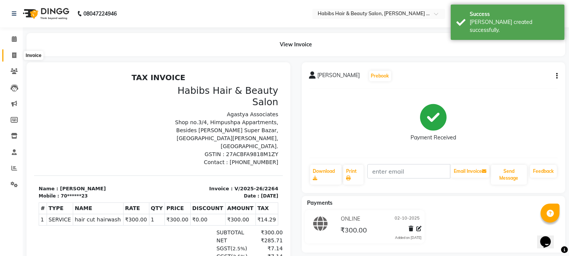
click at [16, 56] on icon at bounding box center [14, 55] width 4 height 6
select select "5039"
select select "service"
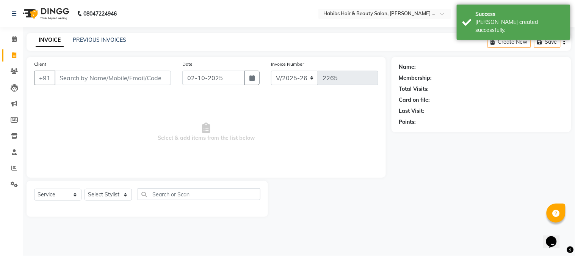
click at [134, 79] on input "Client" at bounding box center [113, 78] width 116 height 14
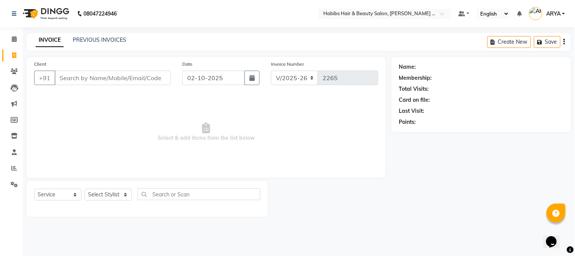
click at [99, 74] on input "Client" at bounding box center [113, 78] width 116 height 14
click at [127, 83] on input "Client" at bounding box center [113, 78] width 116 height 14
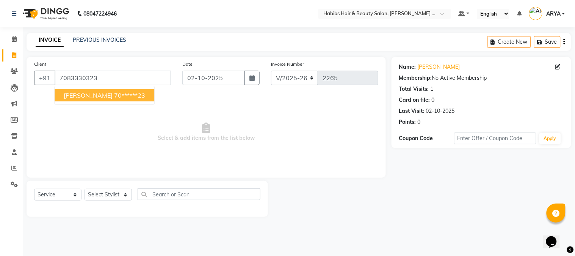
click at [141, 91] on ngb-highlight "70******23" at bounding box center [129, 95] width 31 height 8
type input "70******23"
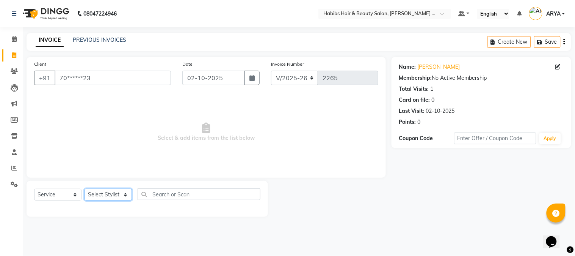
click at [114, 192] on select "Select Stylist Admin Amar Ashwini Darshan Ishwar Jagdish Pravin RASHMI Rasika S…" at bounding box center [108, 194] width 47 height 12
select select "90625"
click at [85, 189] on select "Select Stylist Admin Amar Ashwini Darshan Ishwar Jagdish Pravin RASHMI Rasika S…" at bounding box center [108, 194] width 47 height 12
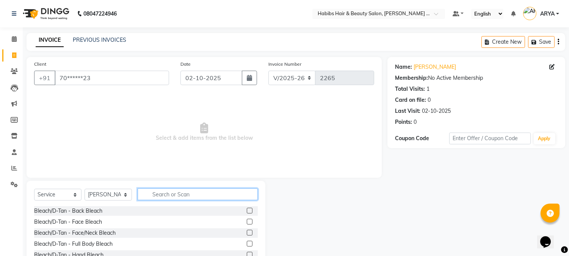
click at [156, 192] on input "text" at bounding box center [198, 194] width 120 height 12
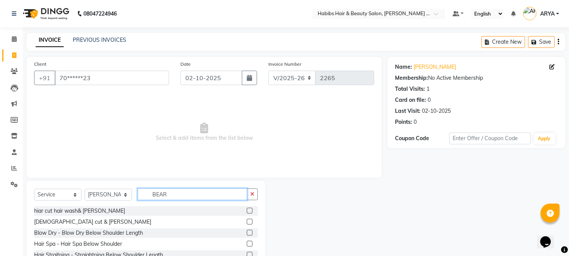
type input "BEARD"
drag, startPoint x: 174, startPoint y: 195, endPoint x: 78, endPoint y: 192, distance: 96.0
click at [78, 192] on div "Select Service Product Membership Package Voucher Prepaid Gift Card Select Styl…" at bounding box center [146, 197] width 224 height 18
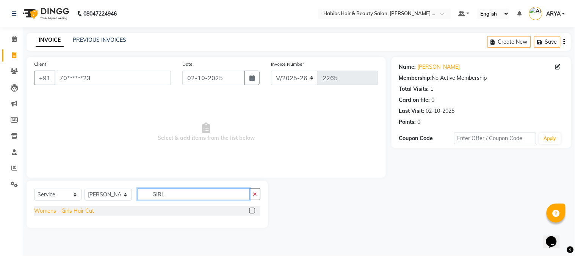
type input "GIRL"
click at [83, 211] on div "Womens - Girls Hair Cut" at bounding box center [64, 211] width 60 height 8
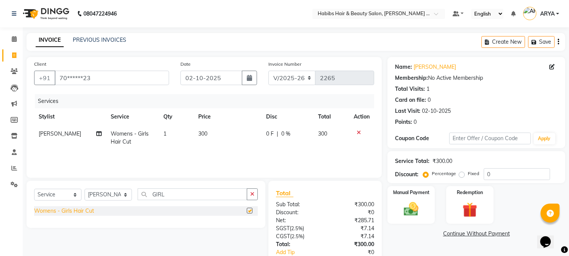
checkbox input "false"
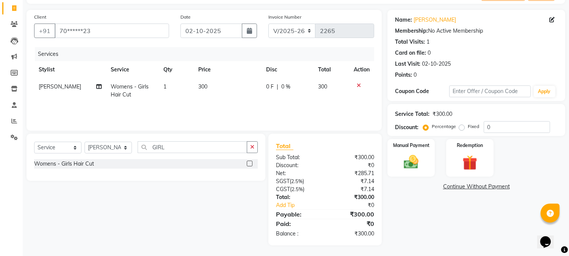
scroll to position [47, 0]
click at [406, 170] on img at bounding box center [411, 162] width 25 height 18
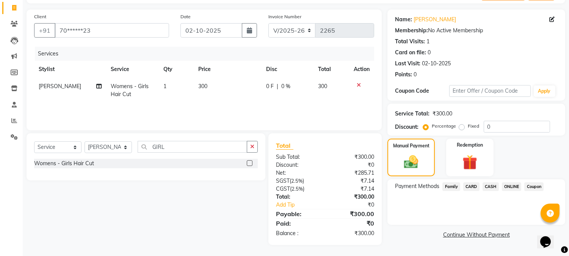
click at [513, 184] on span "ONLINE" at bounding box center [512, 186] width 20 height 9
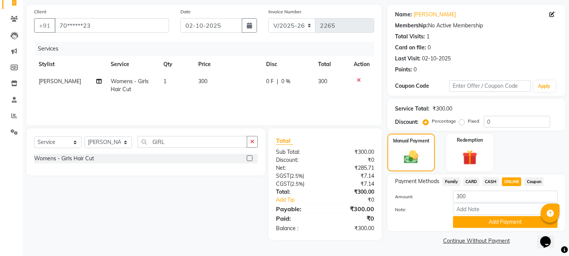
scroll to position [54, 0]
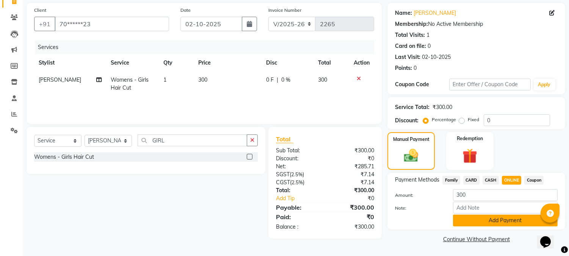
click at [516, 219] on button "Add Payment" at bounding box center [505, 220] width 105 height 12
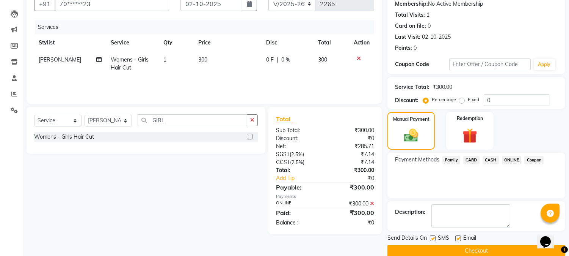
scroll to position [85, 0]
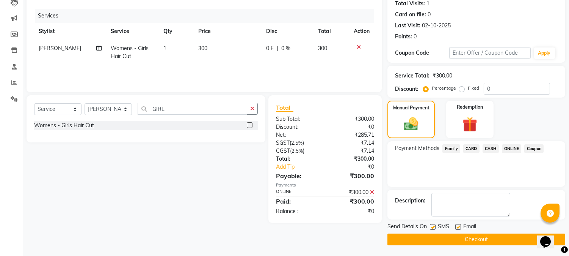
click at [478, 239] on button "Checkout" at bounding box center [477, 239] width 178 height 12
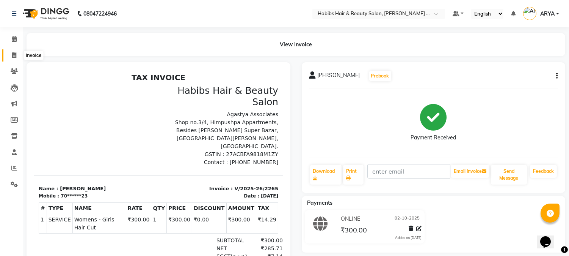
click at [14, 54] on icon at bounding box center [14, 55] width 4 height 6
select select "5039"
select select "service"
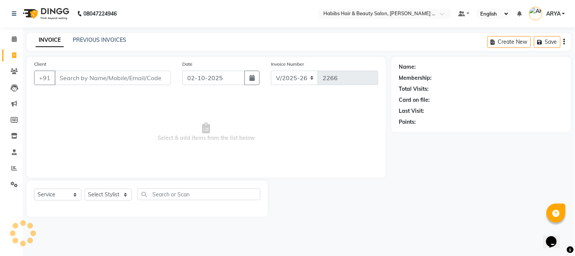
click at [71, 77] on input "Client" at bounding box center [113, 78] width 116 height 14
type input "9970503406"
click at [146, 80] on span "Add Client" at bounding box center [152, 78] width 30 height 8
select select "22"
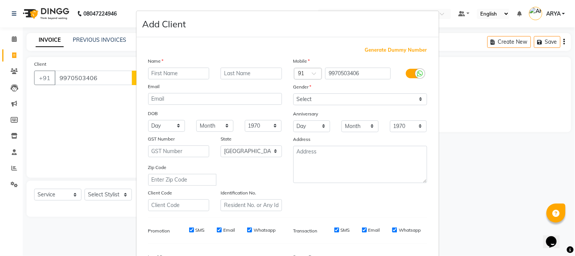
click at [157, 78] on input "text" at bounding box center [178, 74] width 61 height 12
click at [173, 71] on input "text" at bounding box center [178, 74] width 61 height 12
type input "SUMEDH"
click at [308, 99] on select "Select Male Female Other Prefer Not To Say" at bounding box center [361, 99] width 134 height 12
select select "male"
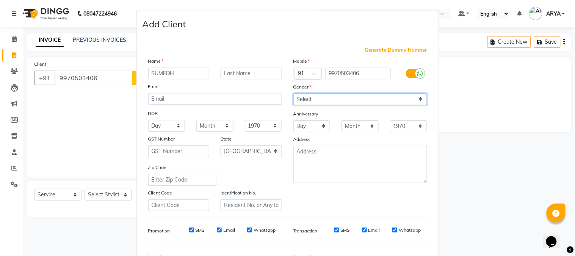
click at [294, 93] on select "Select Male Female Other Prefer Not To Say" at bounding box center [361, 99] width 134 height 12
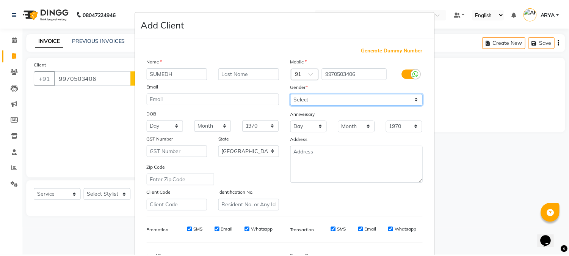
scroll to position [95, 0]
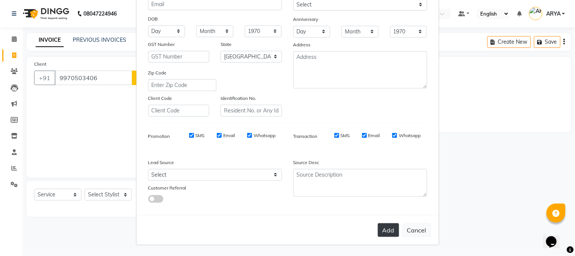
click at [380, 233] on button "Add" at bounding box center [388, 230] width 21 height 14
type input "99******06"
select select
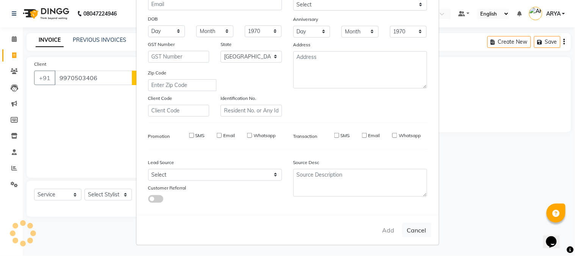
select select "null"
select select
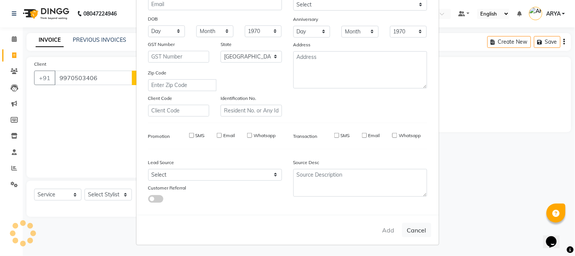
checkbox input "false"
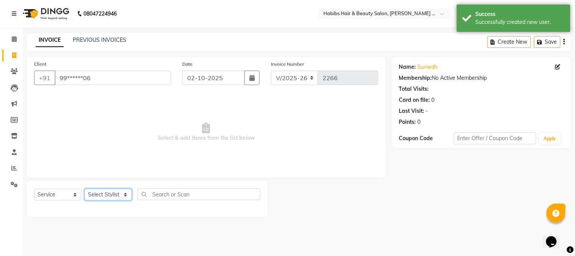
click at [118, 195] on select "Select Stylist Admin Amar Ashwini Darshan Ishwar Jagdish Pravin RASHMI Rasika S…" at bounding box center [108, 194] width 47 height 12
select select "32088"
click at [85, 189] on select "Select Stylist Admin Amar Ashwini Darshan Ishwar Jagdish Pravin RASHMI Rasika S…" at bounding box center [108, 194] width 47 height 12
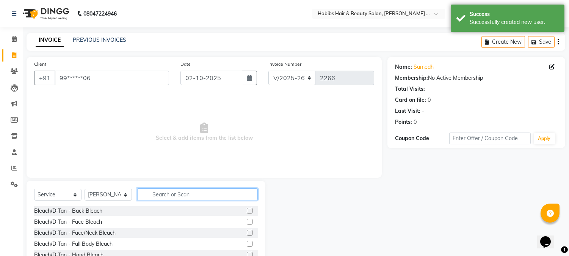
click at [166, 192] on input "text" at bounding box center [198, 194] width 120 height 12
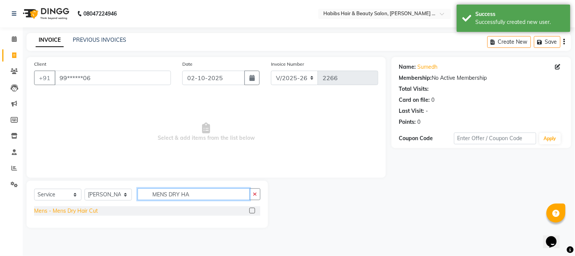
type input "MENS DRY HA"
click at [61, 212] on div "Mens - Mens Dry Hair Cut" at bounding box center [66, 211] width 64 height 8
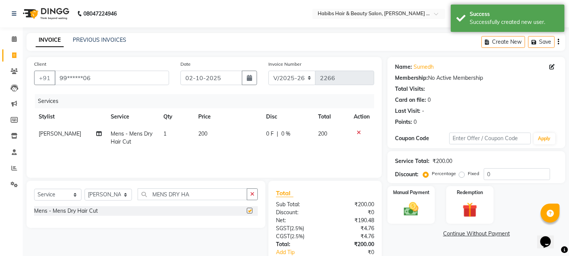
checkbox input "false"
click at [405, 209] on img at bounding box center [411, 209] width 25 height 18
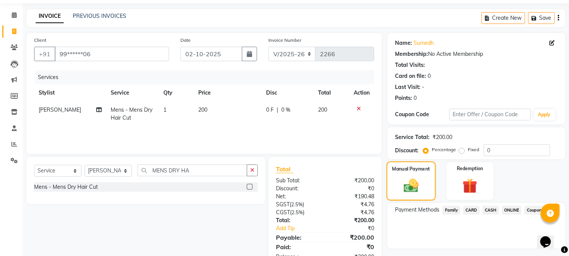
scroll to position [47, 0]
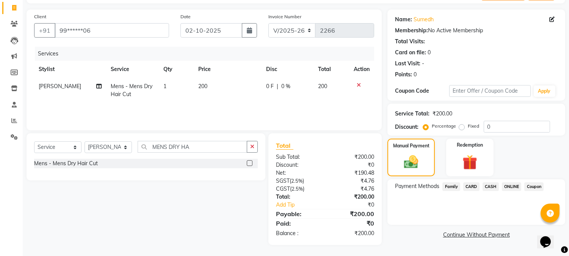
click at [493, 185] on span "CASH" at bounding box center [491, 186] width 16 height 9
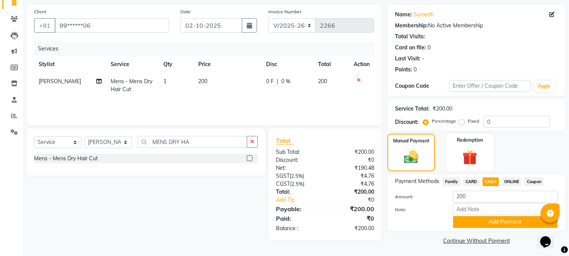
scroll to position [54, 0]
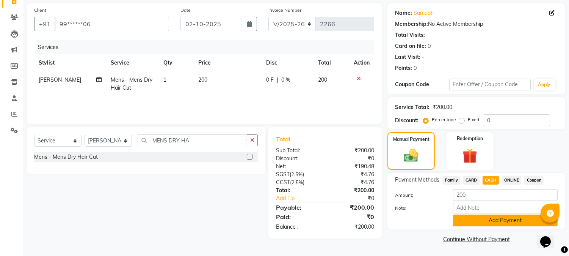
click at [490, 221] on button "Add Payment" at bounding box center [505, 220] width 105 height 12
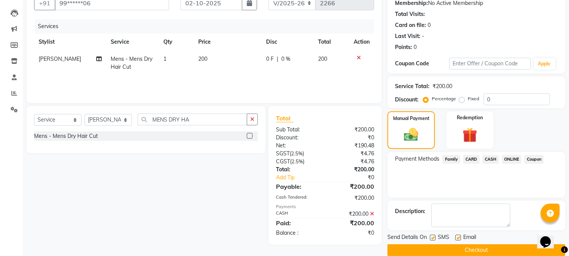
scroll to position [85, 0]
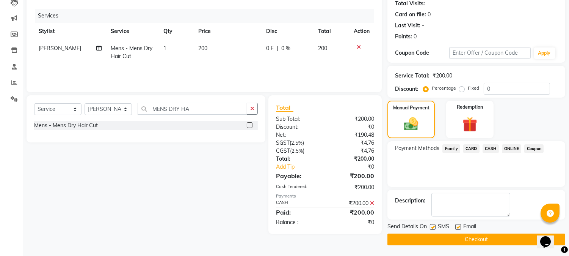
click at [480, 240] on button "Checkout" at bounding box center [477, 239] width 178 height 12
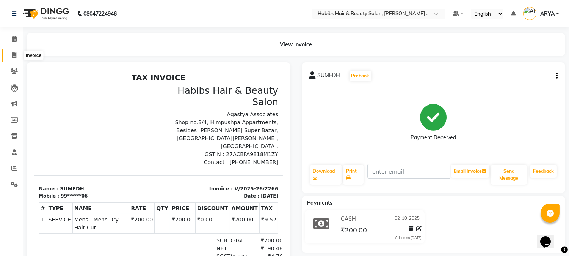
click at [14, 51] on span at bounding box center [14, 55] width 13 height 9
select select "service"
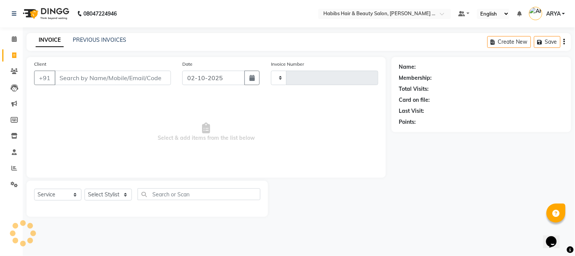
type input "2267"
select select "5039"
click at [104, 81] on input "Client" at bounding box center [113, 78] width 116 height 14
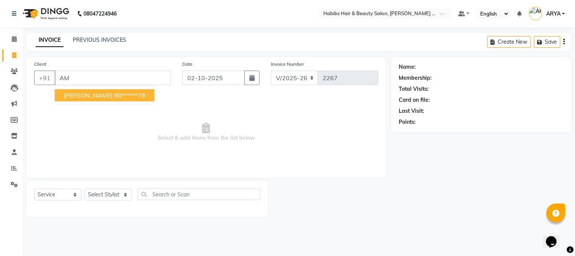
type input "A"
click at [119, 96] on button "DEEPAK AMBHORE 98******78" at bounding box center [105, 95] width 100 height 12
type input "98******78"
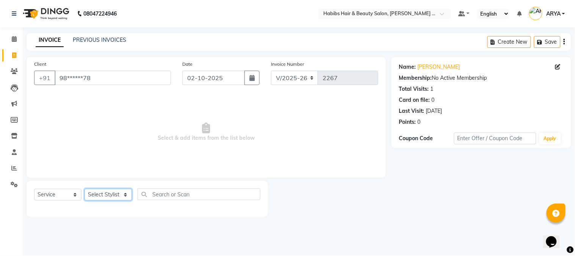
click at [113, 195] on select "Select Stylist Admin Amar Ashwini Darshan Ishwar Jagdish Pravin RASHMI Rasika S…" at bounding box center [108, 194] width 47 height 12
select select "90626"
click at [85, 189] on select "Select Stylist Admin Amar Ashwini Darshan Ishwar Jagdish Pravin RASHMI Rasika S…" at bounding box center [108, 194] width 47 height 12
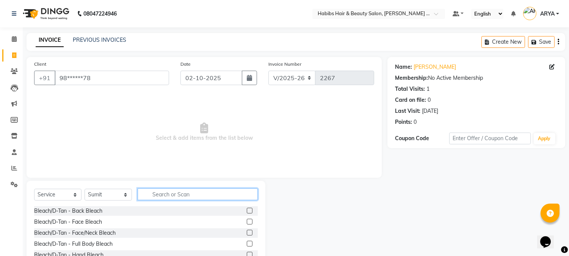
click at [154, 197] on input "text" at bounding box center [198, 194] width 120 height 12
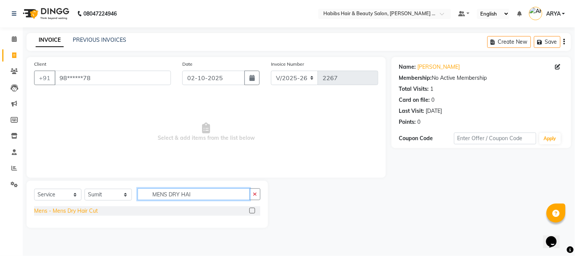
type input "MENS DRY HAI"
click at [93, 211] on div "Mens - Mens Dry Hair Cut" at bounding box center [66, 211] width 64 height 8
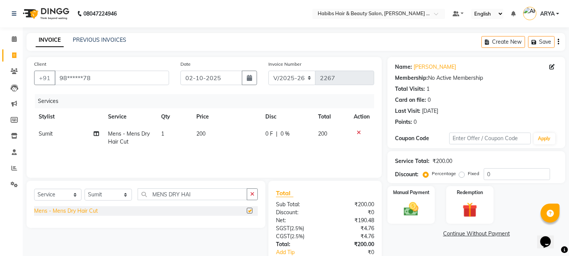
checkbox input "false"
click at [400, 215] on img at bounding box center [411, 209] width 25 height 18
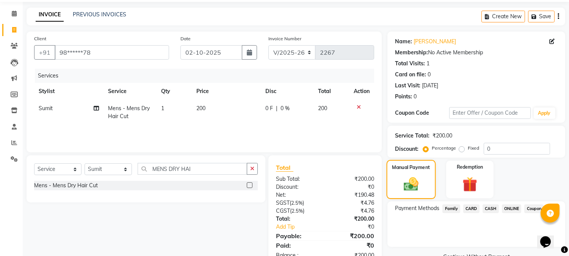
scroll to position [47, 0]
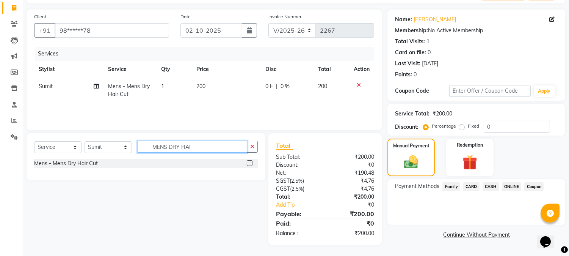
drag, startPoint x: 192, startPoint y: 144, endPoint x: 137, endPoint y: 158, distance: 57.4
click at [137, 158] on div "Select Service Product Membership Package Voucher Prepaid Gift Card Select Styl…" at bounding box center [146, 150] width 224 height 18
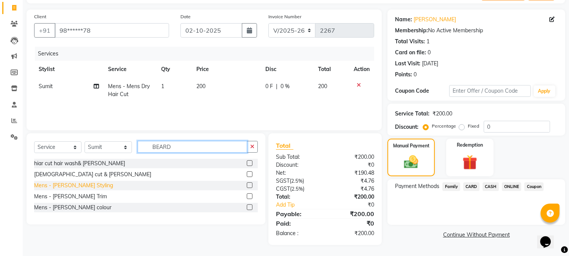
type input "BEARD"
click at [71, 185] on div "Mens - Beard Styling" at bounding box center [73, 185] width 79 height 8
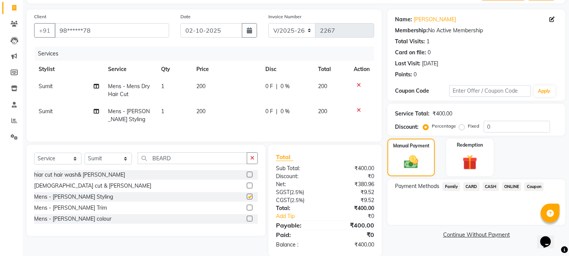
checkbox input "false"
click at [508, 187] on span "ONLINE" at bounding box center [512, 186] width 20 height 9
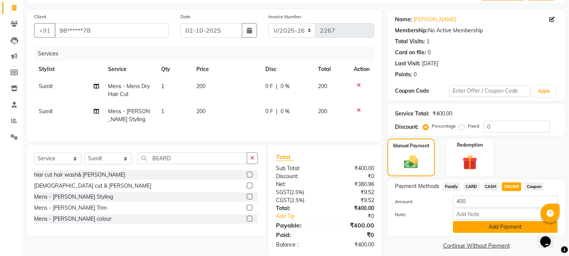
click at [503, 229] on button "Add Payment" at bounding box center [505, 227] width 105 height 12
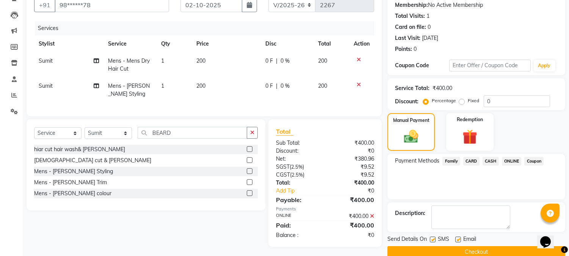
scroll to position [85, 0]
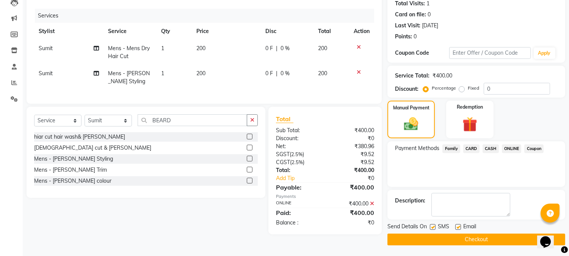
click at [489, 240] on button "Checkout" at bounding box center [477, 239] width 178 height 12
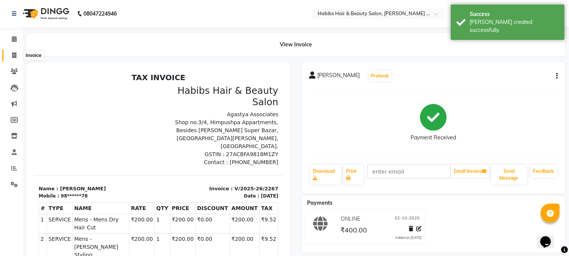
click at [13, 55] on icon at bounding box center [14, 55] width 4 height 6
select select "service"
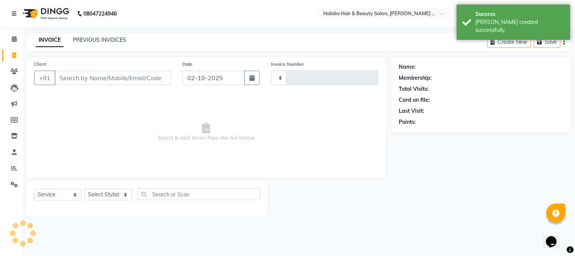
type input "2268"
select select "5039"
click at [139, 80] on input "Client" at bounding box center [113, 78] width 116 height 14
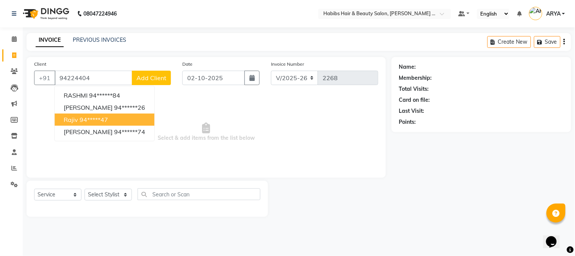
click at [113, 119] on button "Rajiv 94*****47" at bounding box center [105, 119] width 100 height 12
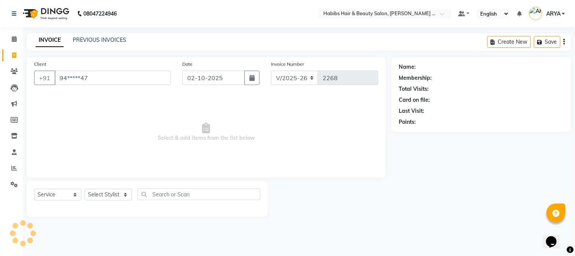
type input "94*****47"
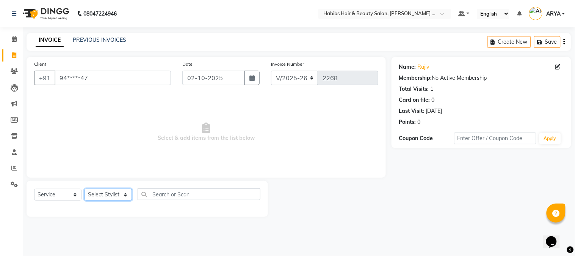
click at [103, 193] on select "Select Stylist Admin Amar Ashwini Darshan Ishwar Jagdish Pravin RASHMI Rasika S…" at bounding box center [108, 194] width 47 height 12
select select "90624"
click at [85, 189] on select "Select Stylist Admin Amar Ashwini Darshan Ishwar Jagdish Pravin RASHMI Rasika S…" at bounding box center [108, 194] width 47 height 12
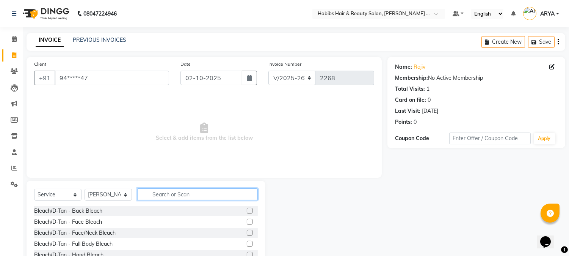
click at [164, 190] on input "text" at bounding box center [198, 194] width 120 height 12
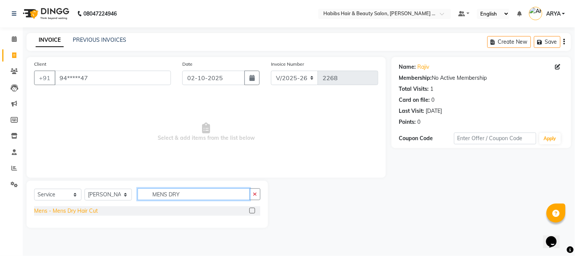
type input "MENS DRY"
click at [92, 207] on div "Mens - Mens Dry Hair Cut" at bounding box center [66, 211] width 64 height 8
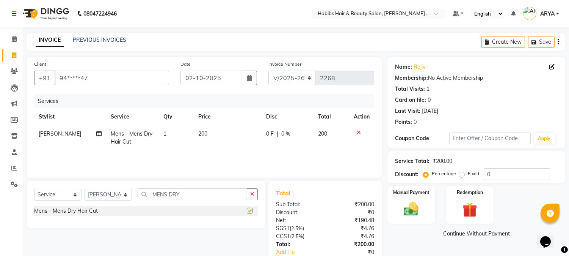
checkbox input "false"
click at [410, 210] on img at bounding box center [411, 209] width 25 height 18
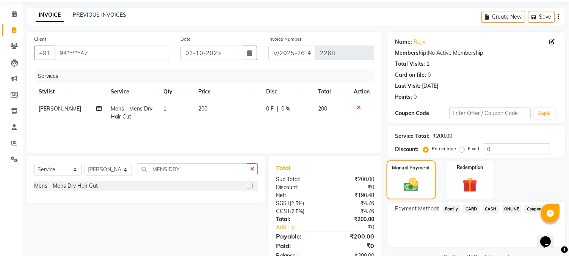
scroll to position [47, 0]
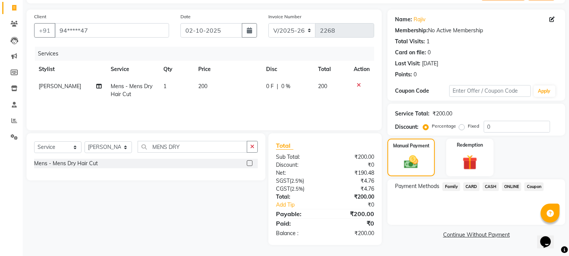
click at [510, 184] on span "ONLINE" at bounding box center [512, 186] width 20 height 9
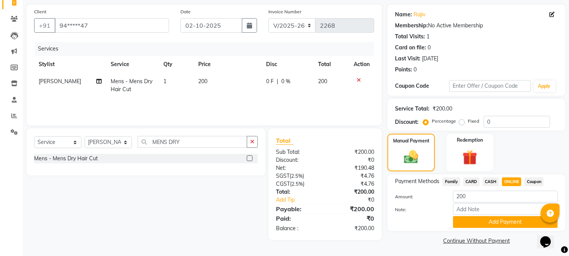
scroll to position [54, 0]
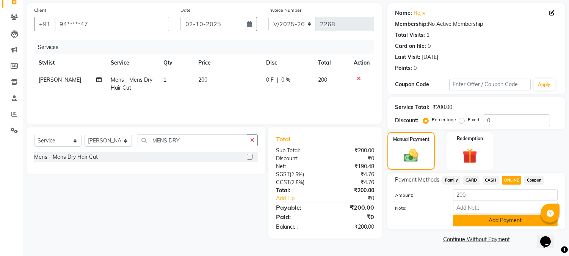
click at [497, 221] on button "Add Payment" at bounding box center [505, 220] width 105 height 12
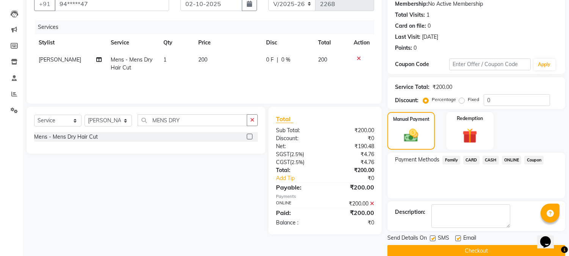
scroll to position [85, 0]
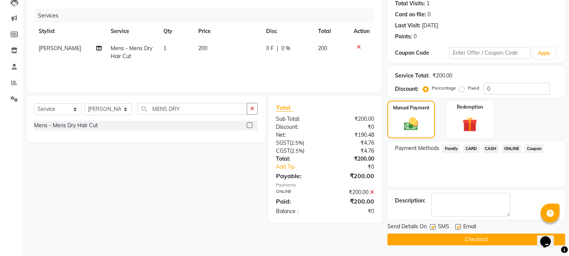
click at [482, 236] on button "Checkout" at bounding box center [477, 239] width 178 height 12
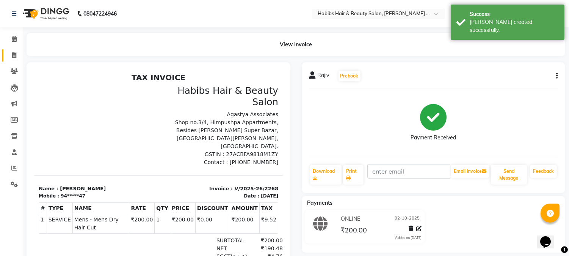
click at [10, 50] on link "Invoice" at bounding box center [11, 55] width 18 height 13
select select "service"
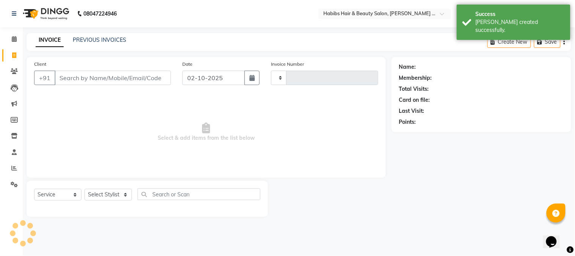
type input "2269"
select select "5039"
click at [114, 81] on input "Client" at bounding box center [113, 78] width 116 height 14
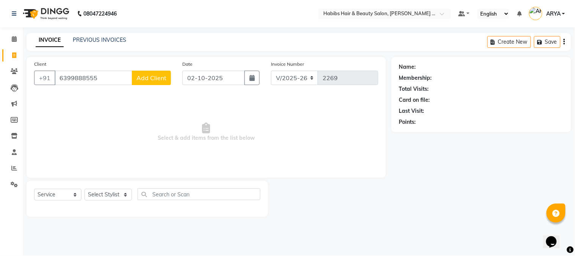
type input "6399888555"
click at [147, 78] on span "Add Client" at bounding box center [152, 78] width 30 height 8
select select "22"
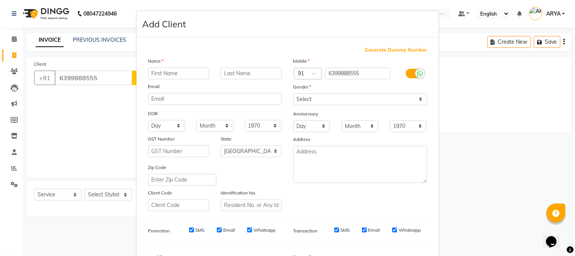
click at [177, 73] on input "text" at bounding box center [178, 74] width 61 height 12
type input "BALAJI"
click at [320, 98] on select "Select Male Female Other Prefer Not To Say" at bounding box center [361, 99] width 134 height 12
select select "male"
click at [294, 93] on select "Select Male Female Other Prefer Not To Say" at bounding box center [361, 99] width 134 height 12
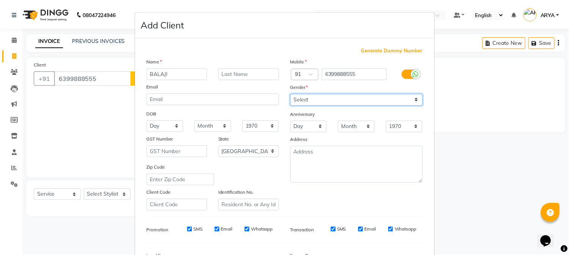
scroll to position [95, 0]
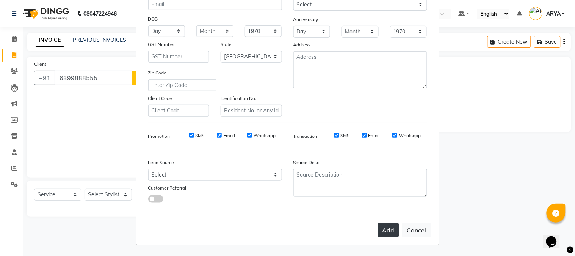
click at [386, 229] on button "Add" at bounding box center [388, 230] width 21 height 14
type input "63******55"
select select
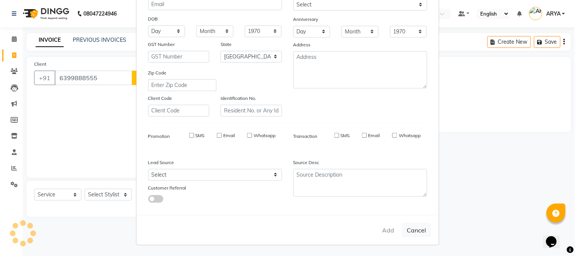
select select "null"
select select
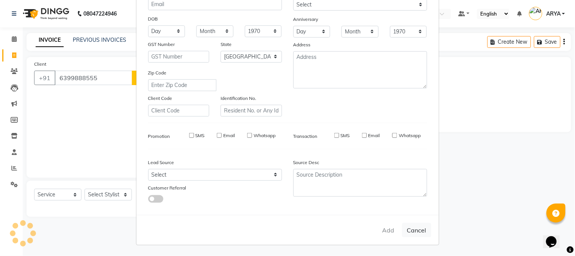
checkbox input "false"
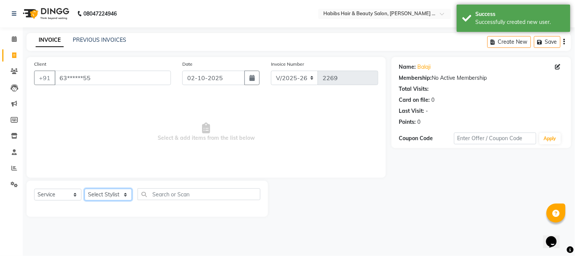
click at [115, 190] on select "Select Stylist Admin Amar Ashwini Darshan Ishwar Jagdish Pravin RASHMI Rasika S…" at bounding box center [108, 194] width 47 height 12
select select "90625"
click at [85, 189] on select "Select Stylist Admin Amar Ashwini Darshan Ishwar Jagdish Pravin RASHMI Rasika S…" at bounding box center [108, 194] width 47 height 12
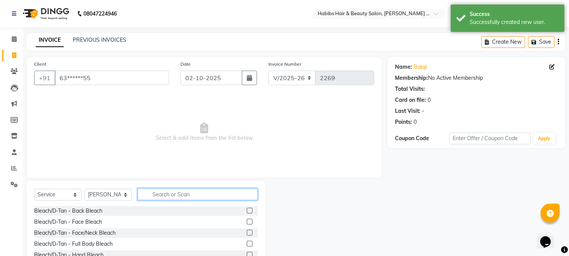
click at [165, 192] on input "text" at bounding box center [198, 194] width 120 height 12
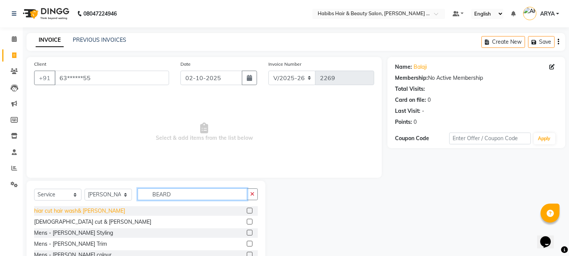
type input "BEARD"
click at [90, 214] on div "hiar cut hair wash& beard" at bounding box center [79, 211] width 91 height 8
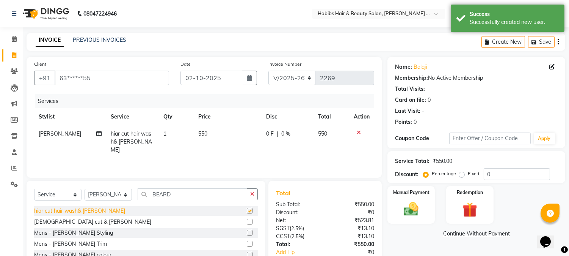
checkbox input "false"
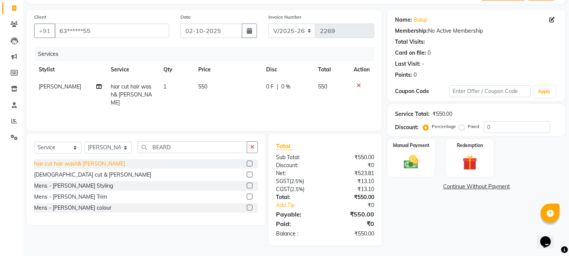
scroll to position [47, 0]
click at [411, 168] on img at bounding box center [411, 162] width 25 height 18
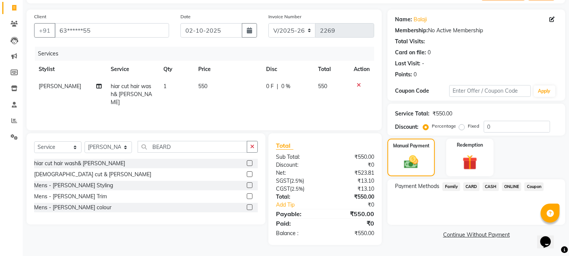
click at [487, 190] on span "CASH" at bounding box center [491, 186] width 16 height 9
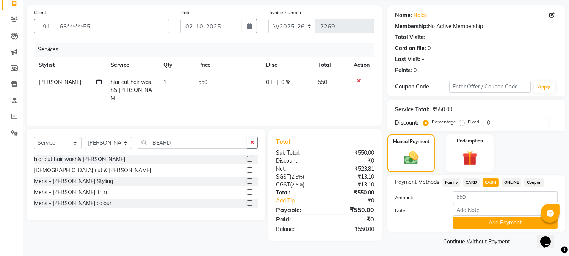
scroll to position [54, 0]
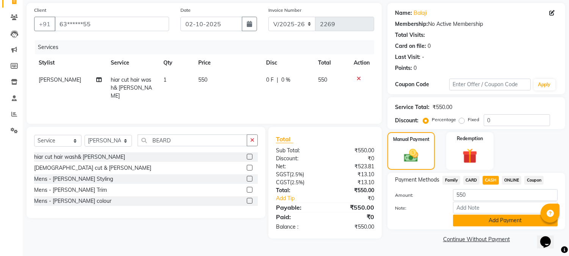
click at [505, 226] on button "Add Payment" at bounding box center [505, 220] width 105 height 12
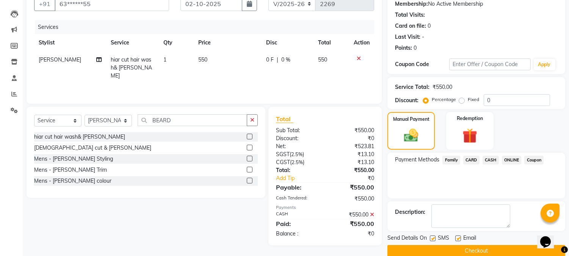
scroll to position [85, 0]
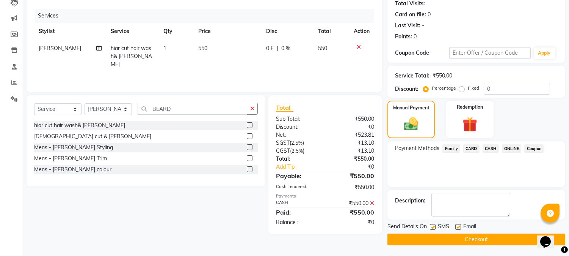
click at [487, 237] on button "Checkout" at bounding box center [477, 239] width 178 height 12
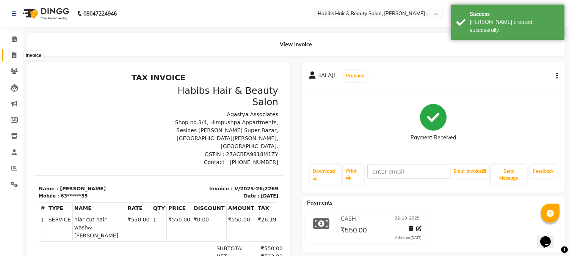
click at [14, 57] on icon at bounding box center [14, 55] width 4 height 6
select select "5039"
select select "service"
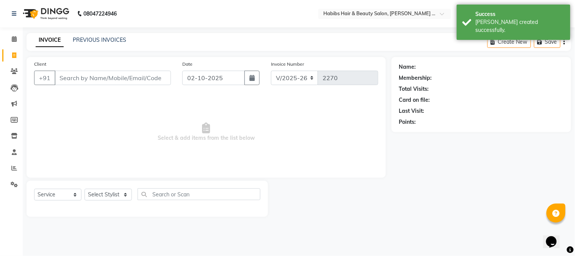
click at [145, 77] on input "Client" at bounding box center [113, 78] width 116 height 14
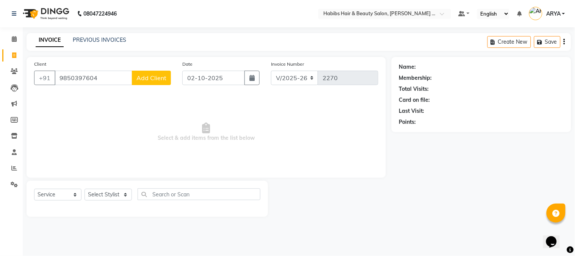
type input "9850397604"
click at [153, 78] on span "Add Client" at bounding box center [152, 78] width 30 height 8
select select "22"
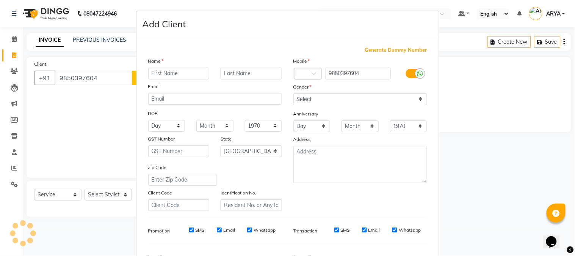
click at [181, 73] on input "text" at bounding box center [178, 74] width 61 height 12
type input "RAGHAV"
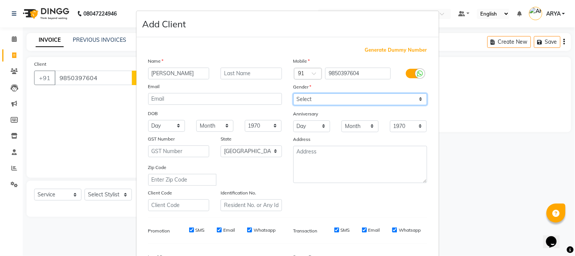
click at [304, 101] on select "Select Male Female Other Prefer Not To Say" at bounding box center [361, 99] width 134 height 12
select select "male"
click at [294, 93] on select "Select Male Female Other Prefer Not To Say" at bounding box center [361, 99] width 134 height 12
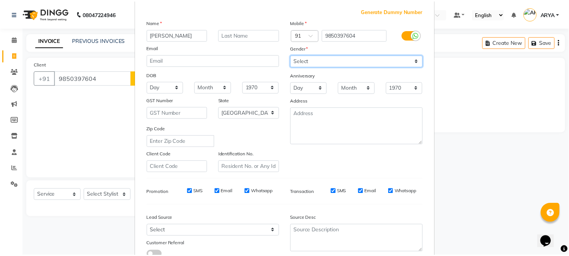
scroll to position [95, 0]
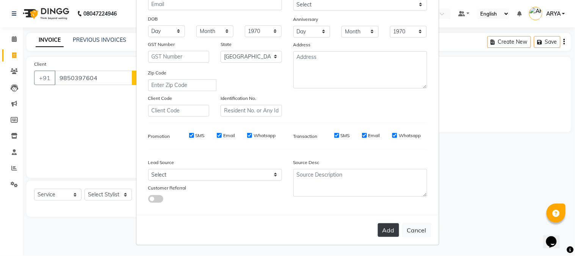
click at [383, 225] on button "Add" at bounding box center [388, 230] width 21 height 14
type input "98******04"
select select
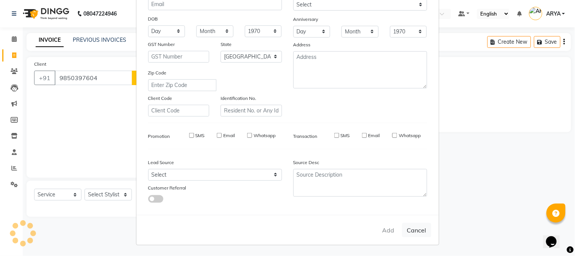
select select "null"
select select
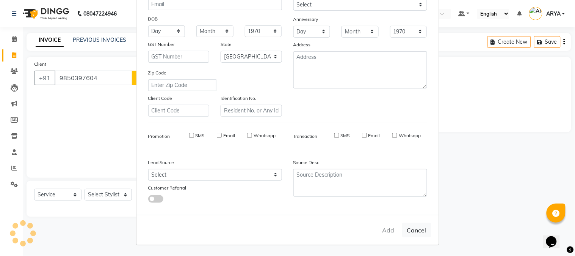
checkbox input "false"
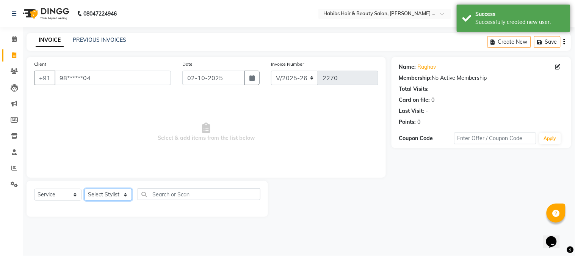
click at [114, 195] on select "Select Stylist Admin Amar Ashwini Darshan Ishwar Jagdish Pravin RASHMI Rasika S…" at bounding box center [108, 194] width 47 height 12
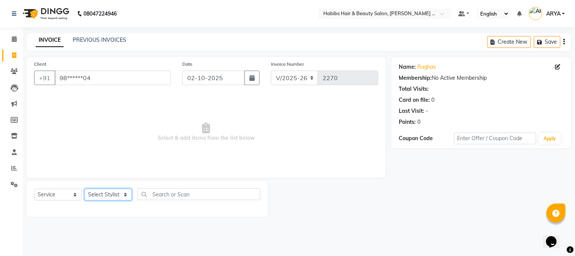
select select "32088"
click at [85, 189] on select "Select Stylist Admin Amar Ashwini Darshan Ishwar Jagdish Pravin RASHMI Rasika S…" at bounding box center [108, 194] width 47 height 12
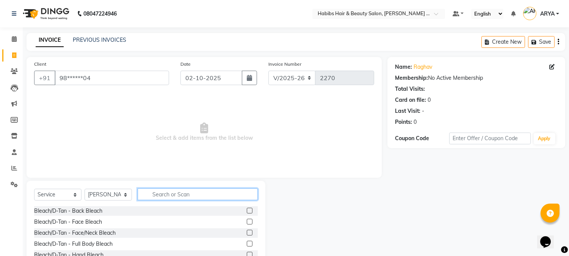
click at [174, 196] on input "text" at bounding box center [198, 194] width 120 height 12
type input "HAIR CUT"
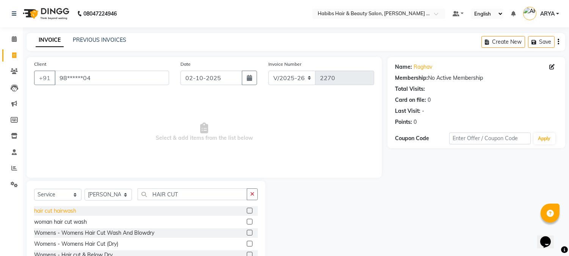
click at [68, 208] on div "hair cut hairwash" at bounding box center [55, 211] width 42 height 8
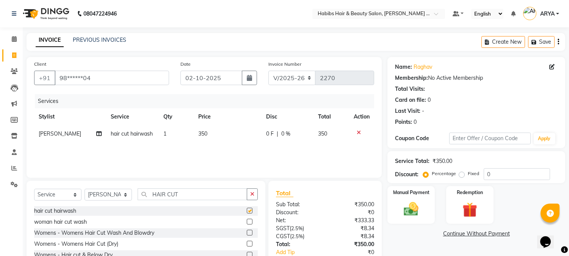
checkbox input "false"
click at [413, 213] on img at bounding box center [411, 209] width 25 height 18
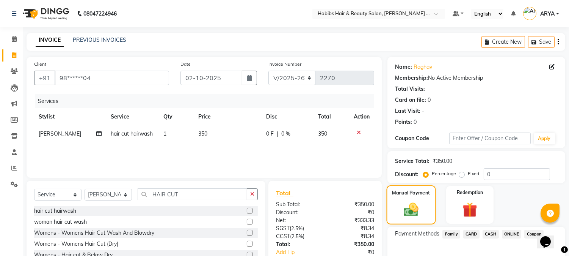
scroll to position [47, 0]
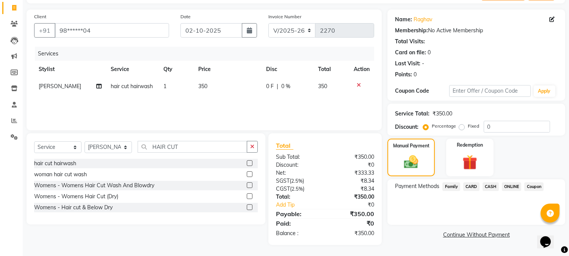
click at [490, 187] on span "CASH" at bounding box center [491, 186] width 16 height 9
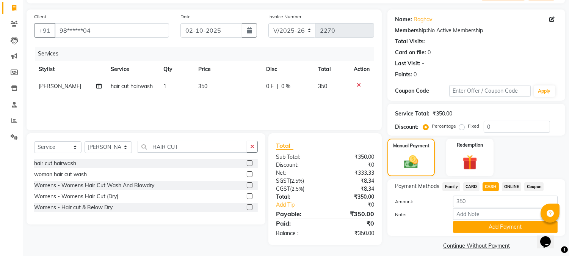
scroll to position [54, 0]
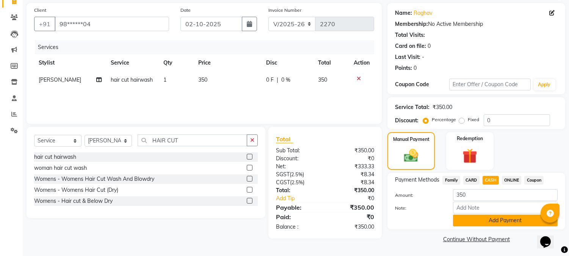
click at [493, 214] on button "Add Payment" at bounding box center [505, 220] width 105 height 12
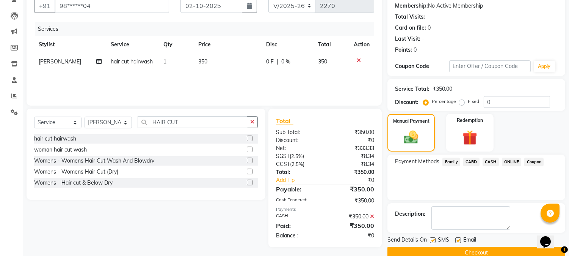
scroll to position [85, 0]
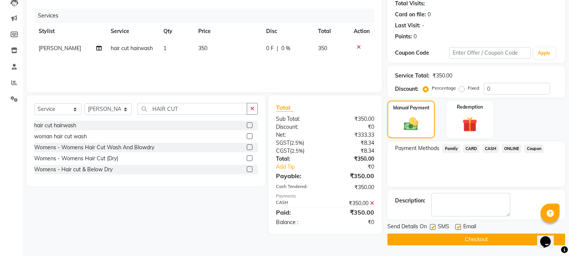
click at [479, 242] on button "Checkout" at bounding box center [477, 239] width 178 height 12
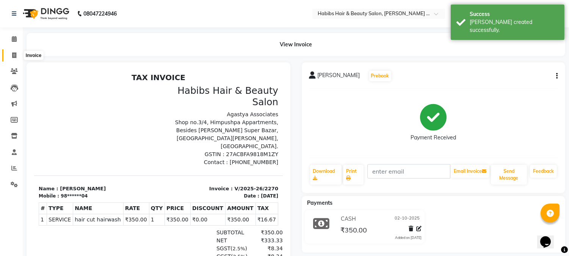
click at [14, 52] on icon at bounding box center [14, 55] width 4 height 6
select select "service"
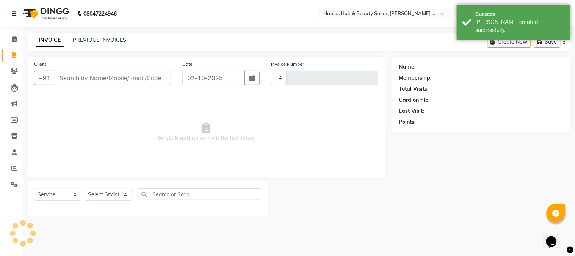
type input "2271"
select select "5039"
click at [86, 73] on input "Client" at bounding box center [113, 78] width 116 height 14
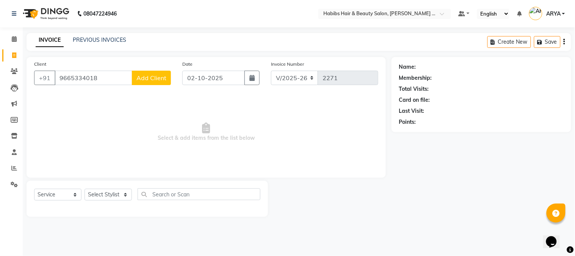
type input "9665334018"
click at [143, 78] on span "Add Client" at bounding box center [152, 78] width 30 height 8
select select "22"
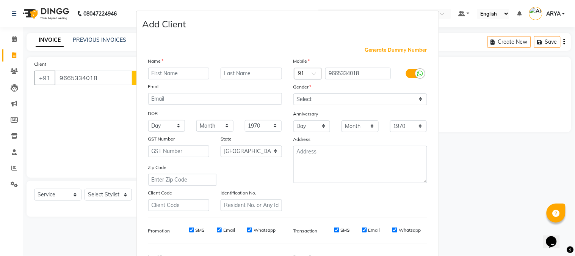
click at [157, 75] on input "text" at bounding box center [178, 74] width 61 height 12
type input "SAURABH"
click at [301, 101] on select "Select Male Female Other Prefer Not To Say" at bounding box center [361, 99] width 134 height 12
select select "male"
click at [294, 93] on select "Select Male Female Other Prefer Not To Say" at bounding box center [361, 99] width 134 height 12
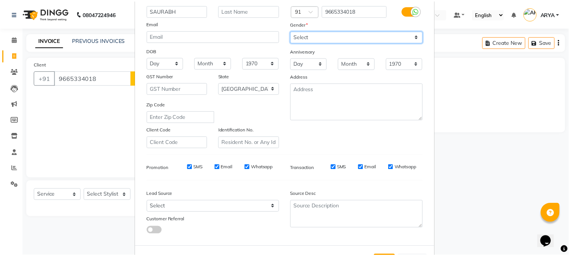
scroll to position [95, 0]
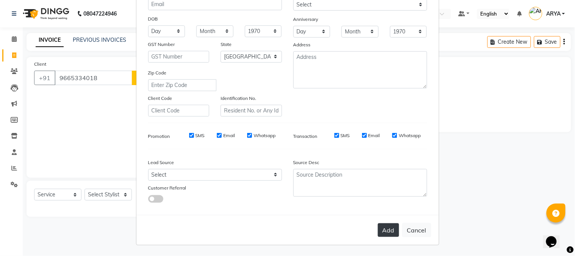
click at [380, 228] on button "Add" at bounding box center [388, 230] width 21 height 14
type input "96******18"
select select
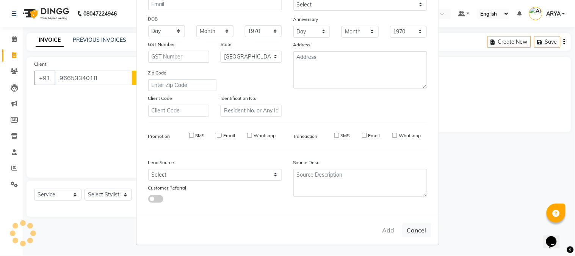
select select "null"
select select
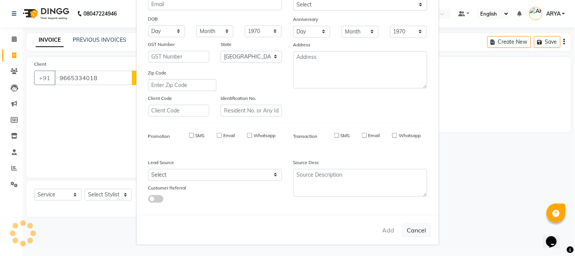
checkbox input "false"
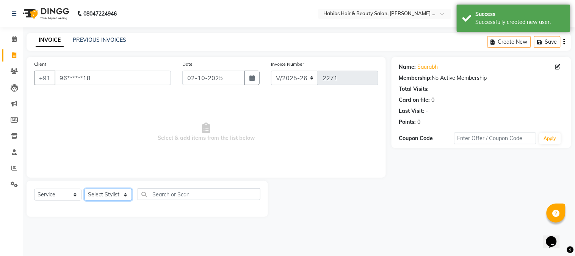
click at [100, 191] on select "Select Stylist Admin Amar Ashwini Darshan Ishwar Jagdish Pravin RASHMI Rasika S…" at bounding box center [108, 194] width 47 height 12
select select "90625"
click at [85, 189] on select "Select Stylist Admin Amar Ashwini Darshan Ishwar Jagdish Pravin RASHMI Rasika S…" at bounding box center [108, 194] width 47 height 12
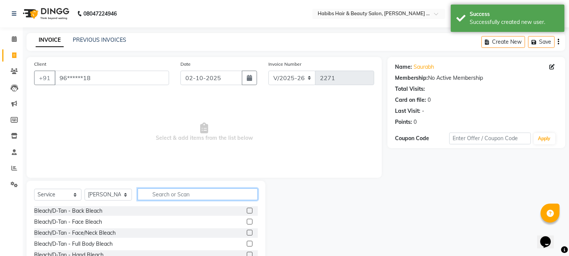
click at [180, 188] on input "text" at bounding box center [198, 194] width 120 height 12
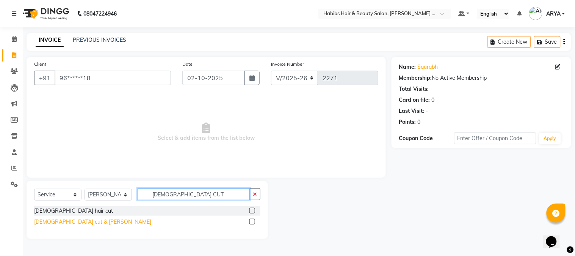
type input "MALE CUT"
click at [49, 221] on div "male cut & beard" at bounding box center [92, 222] width 117 height 8
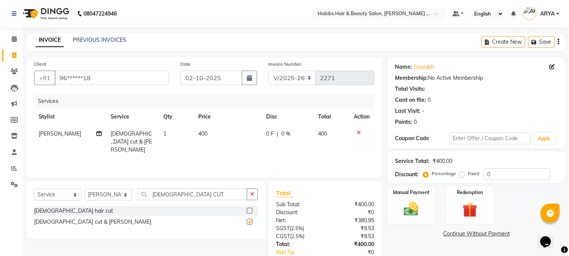
checkbox input "false"
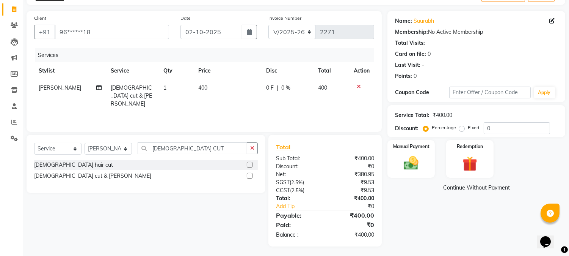
scroll to position [47, 0]
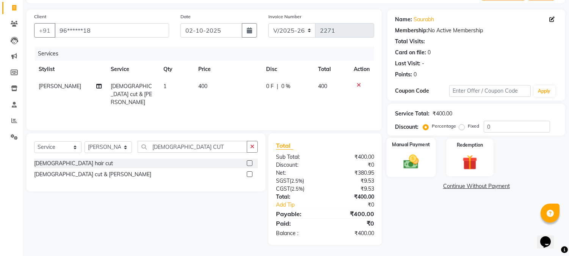
click at [419, 151] on div "Manual Payment" at bounding box center [411, 157] width 49 height 39
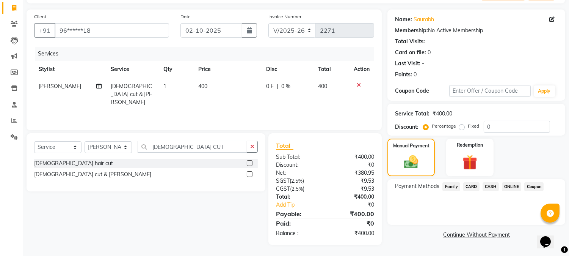
click at [507, 185] on span "ONLINE" at bounding box center [512, 186] width 20 height 9
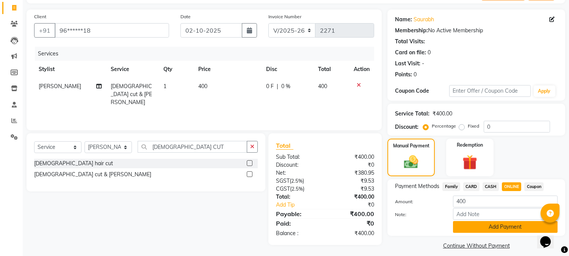
click at [499, 223] on button "Add Payment" at bounding box center [505, 227] width 105 height 12
click at [499, 222] on div "Payment Methods Family CARD CASH ONLINE Coupon Amount: 400 Note: Add Payment" at bounding box center [477, 207] width 178 height 57
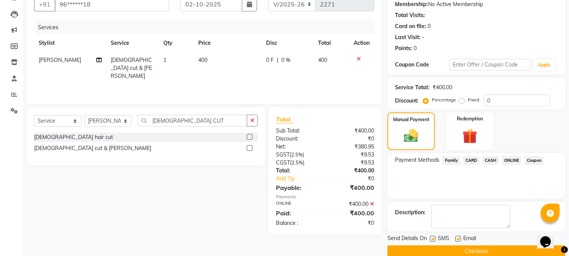
scroll to position [85, 0]
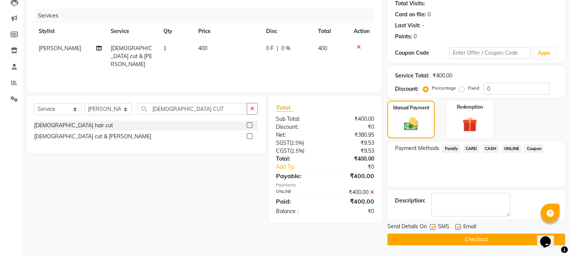
click at [487, 238] on button "Checkout" at bounding box center [477, 239] width 178 height 12
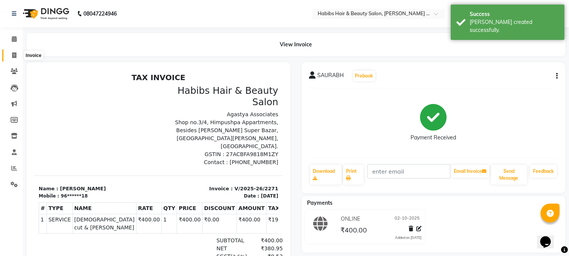
click at [13, 53] on icon at bounding box center [14, 55] width 4 height 6
select select "service"
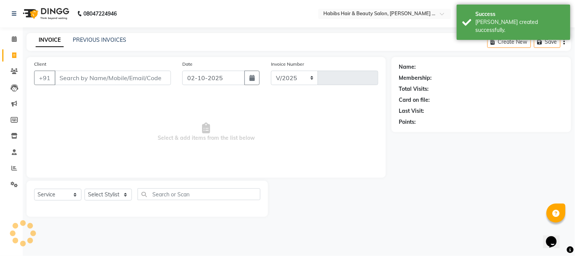
select select "5039"
type input "2272"
click at [93, 72] on input "Client" at bounding box center [113, 78] width 116 height 14
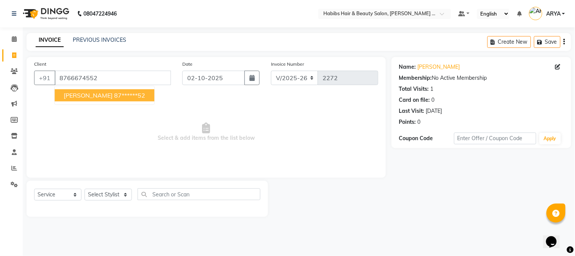
click at [86, 96] on span "ABHIJEET" at bounding box center [88, 95] width 49 height 8
type input "87******52"
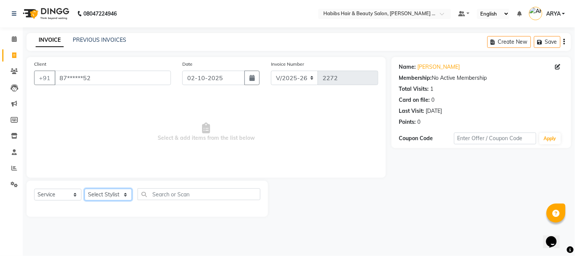
click at [100, 193] on select "Select Stylist Admin Amar Ashwini Darshan Ishwar Jagdish Pravin RASHMI Rasika S…" at bounding box center [108, 194] width 47 height 12
select select "90626"
click at [85, 189] on select "Select Stylist Admin Amar Ashwini Darshan Ishwar Jagdish Pravin RASHMI Rasika S…" at bounding box center [108, 194] width 47 height 12
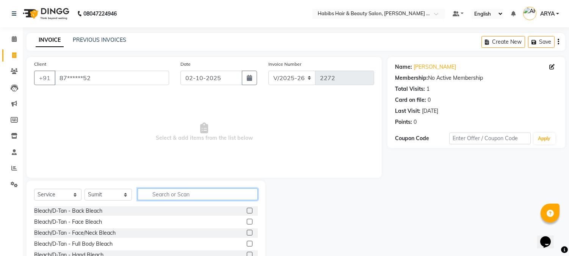
click at [177, 192] on input "text" at bounding box center [198, 194] width 120 height 12
type input "MENS DRY"
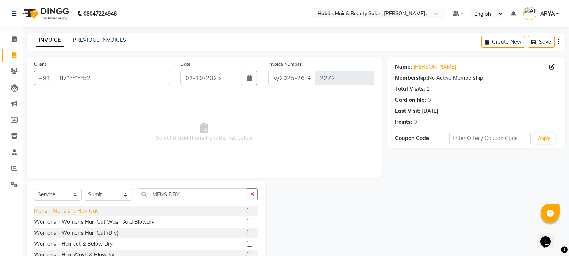
click at [81, 211] on div "Mens - Mens Dry Hair Cut" at bounding box center [66, 211] width 64 height 8
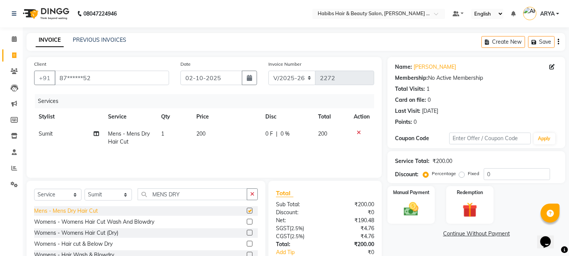
checkbox input "false"
click at [412, 203] on img at bounding box center [411, 209] width 25 height 18
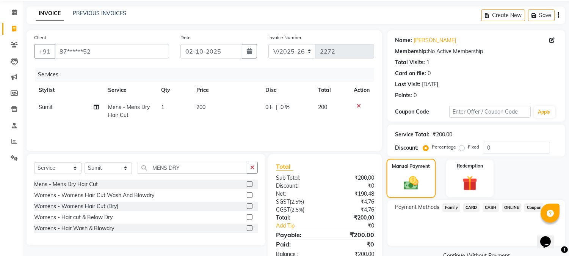
scroll to position [47, 0]
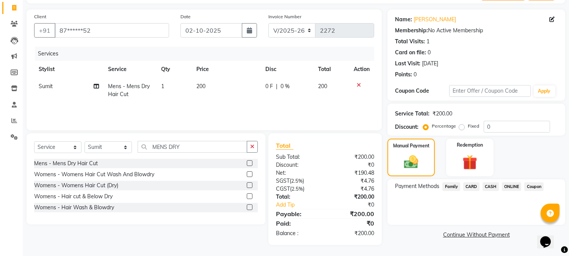
click at [513, 185] on span "ONLINE" at bounding box center [512, 186] width 20 height 9
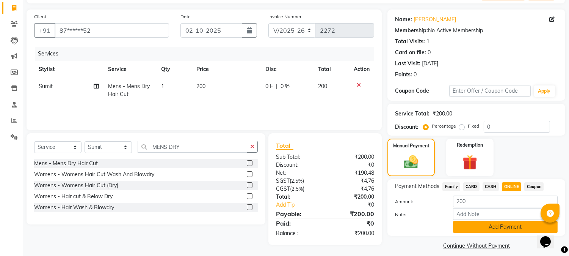
click at [476, 225] on button "Add Payment" at bounding box center [505, 227] width 105 height 12
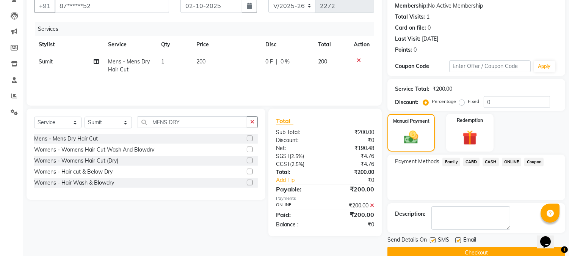
scroll to position [85, 0]
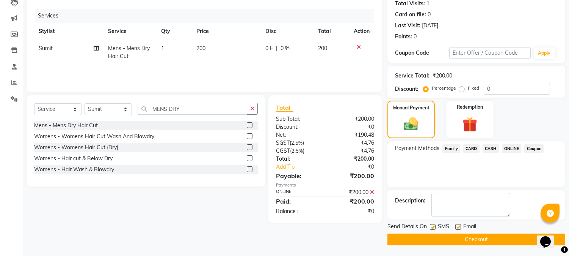
click at [466, 237] on button "Checkout" at bounding box center [477, 239] width 178 height 12
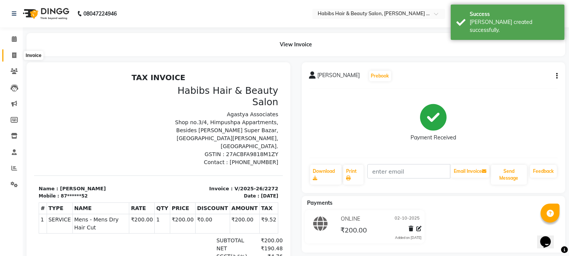
click at [11, 55] on span at bounding box center [14, 55] width 13 height 9
select select "service"
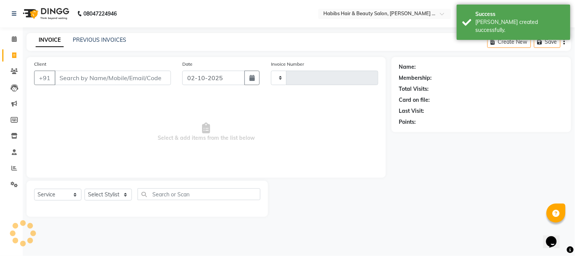
type input "2273"
select select "5039"
click at [99, 82] on input "Client" at bounding box center [113, 78] width 116 height 14
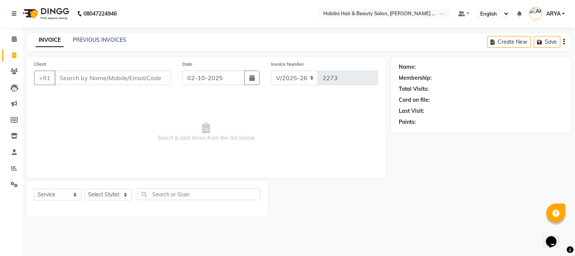
click at [107, 80] on input "Client" at bounding box center [113, 78] width 116 height 14
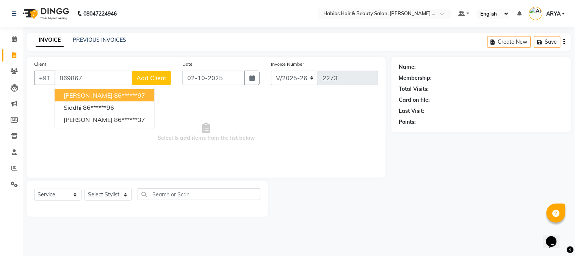
click at [88, 78] on input "869867" at bounding box center [94, 78] width 78 height 14
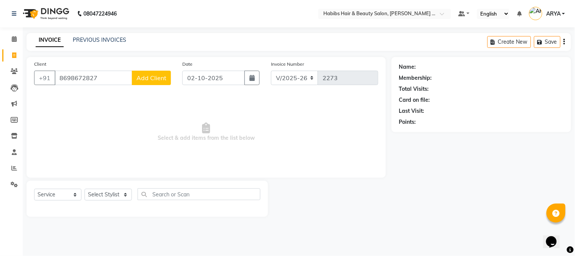
type input "8698672827"
click at [137, 78] on span "Add Client" at bounding box center [152, 78] width 30 height 8
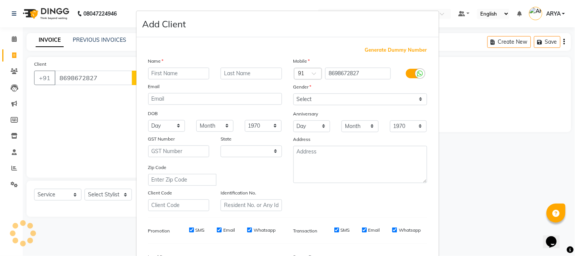
select select "22"
click at [155, 71] on input "text" at bounding box center [178, 74] width 61 height 12
type input "MAYUR"
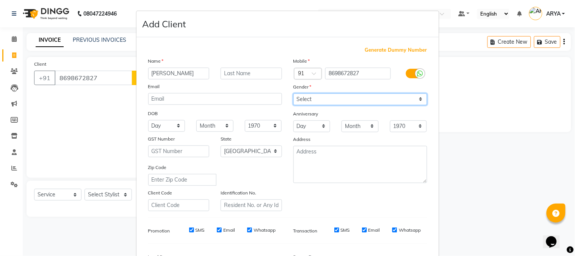
click at [295, 100] on select "Select Male Female Other Prefer Not To Say" at bounding box center [361, 99] width 134 height 12
select select "male"
click at [294, 93] on select "Select Male Female Other Prefer Not To Say" at bounding box center [361, 99] width 134 height 12
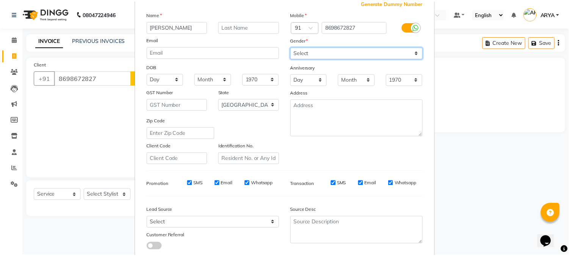
scroll to position [95, 0]
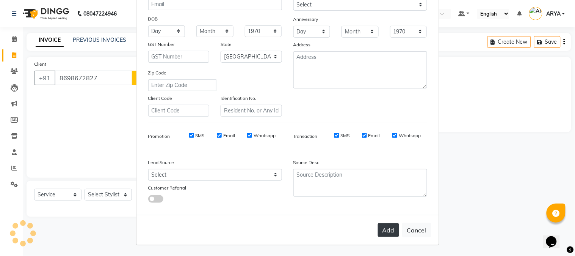
click at [388, 232] on button "Add" at bounding box center [388, 230] width 21 height 14
type input "86******27"
select select
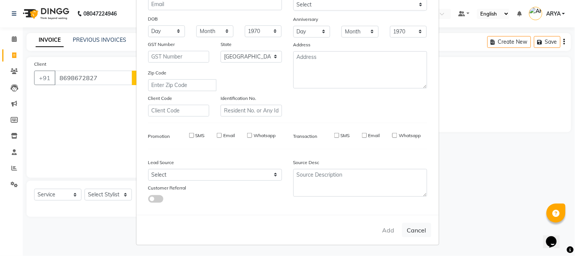
select select "null"
select select
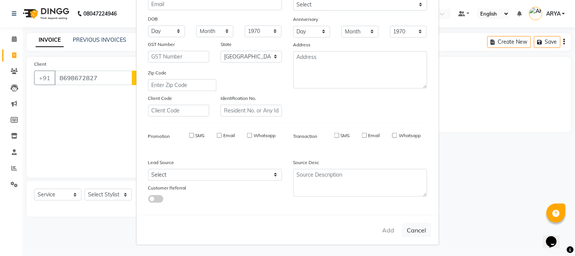
checkbox input "false"
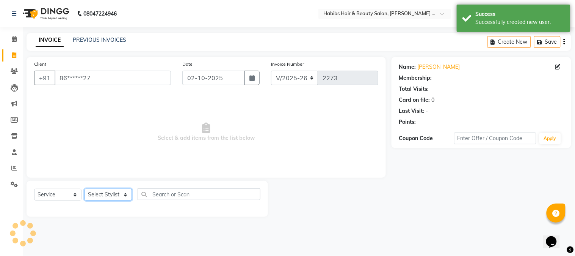
click at [115, 194] on select "Select Stylist Admin Amar Ashwini Darshan Ishwar Jagdish Pravin RASHMI Rasika S…" at bounding box center [108, 194] width 47 height 12
click at [85, 189] on select "Select Stylist Admin Amar Ashwini Darshan Ishwar Jagdish Pravin RASHMI Rasika S…" at bounding box center [108, 194] width 47 height 12
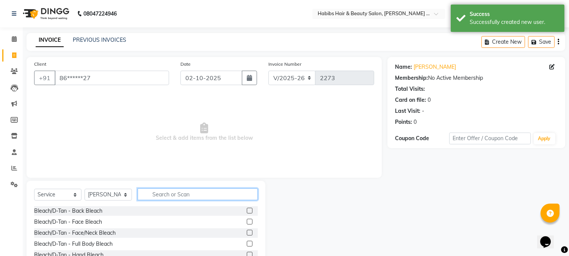
click at [169, 197] on input "text" at bounding box center [198, 194] width 120 height 12
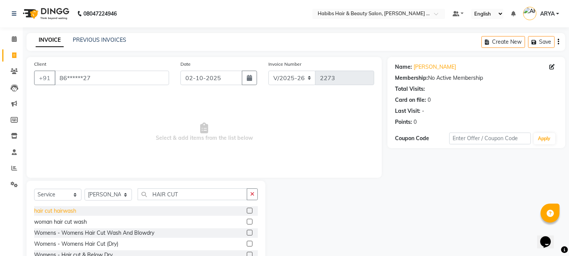
click at [74, 213] on div "hair cut hairwash" at bounding box center [55, 211] width 42 height 8
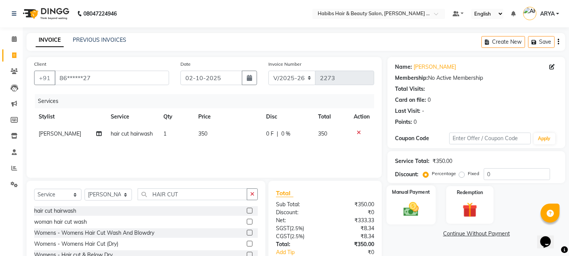
click at [420, 215] on img at bounding box center [411, 209] width 25 height 18
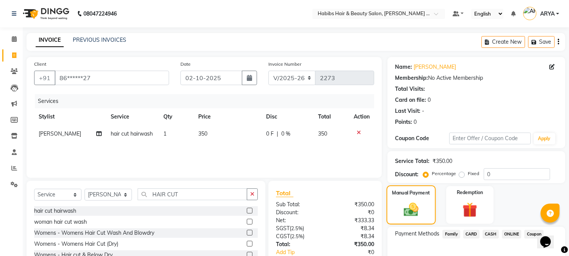
scroll to position [47, 0]
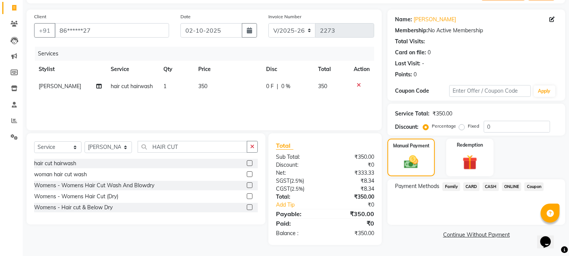
click at [514, 186] on span "ONLINE" at bounding box center [512, 186] width 20 height 9
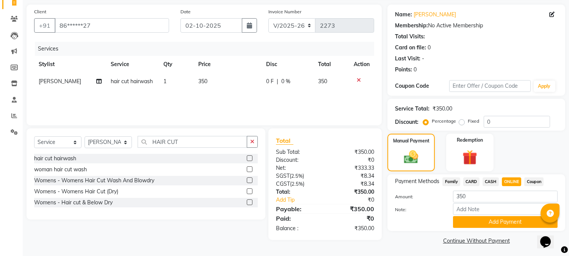
scroll to position [54, 0]
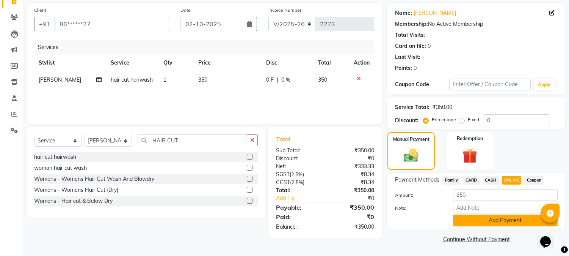
click at [498, 221] on button "Add Payment" at bounding box center [505, 220] width 105 height 12
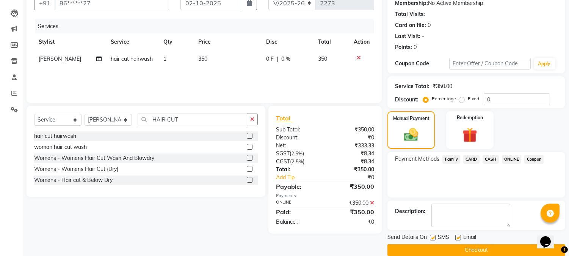
scroll to position [85, 0]
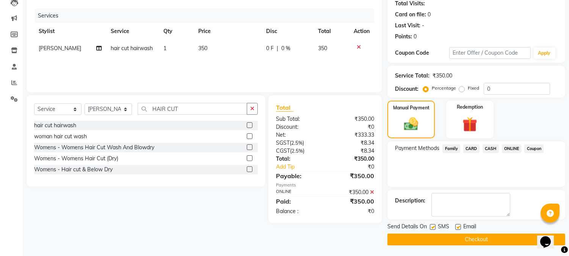
click at [478, 237] on button "Checkout" at bounding box center [477, 239] width 178 height 12
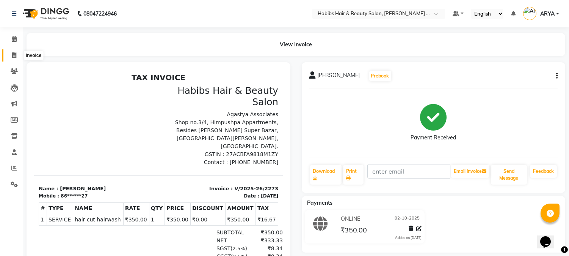
click at [16, 55] on icon at bounding box center [14, 55] width 4 height 6
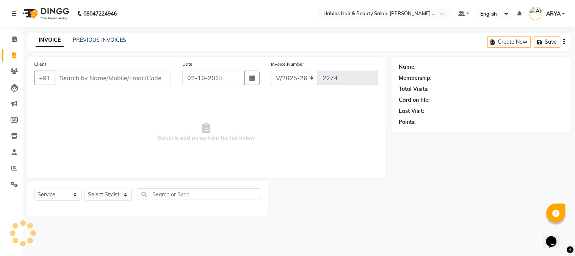
click at [113, 71] on input "Client" at bounding box center [113, 78] width 116 height 14
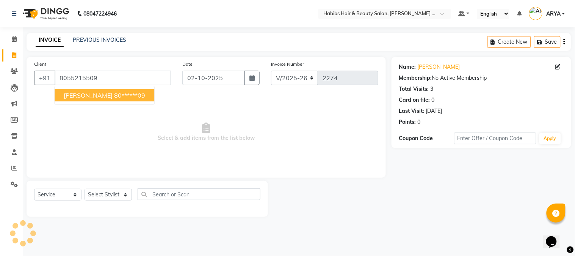
click at [114, 95] on ngb-highlight "80******09" at bounding box center [129, 95] width 31 height 8
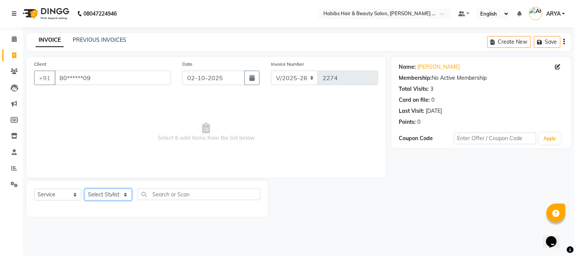
click at [105, 193] on select "Select Stylist Admin Amar Ashwini Darshan Ishwar Jagdish Pravin RASHMI Rasika S…" at bounding box center [108, 194] width 47 height 12
click at [85, 189] on select "Select Stylist Admin Amar Ashwini Darshan Ishwar Jagdish Pravin RASHMI Rasika S…" at bounding box center [108, 194] width 47 height 12
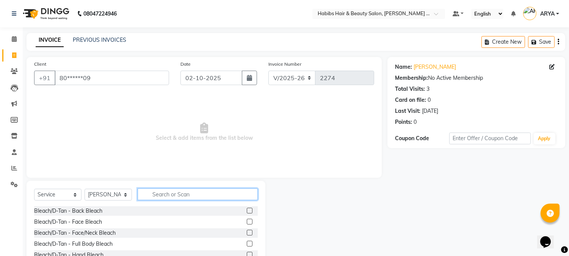
click at [177, 191] on input "text" at bounding box center [198, 194] width 120 height 12
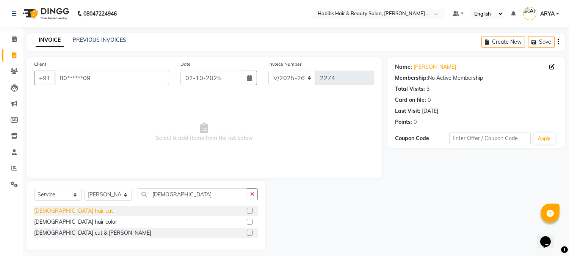
click at [59, 213] on div "male hair cut" at bounding box center [73, 211] width 79 height 8
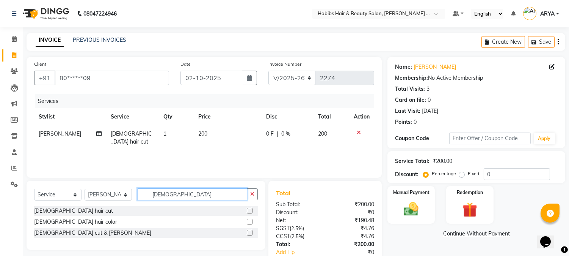
drag, startPoint x: 172, startPoint y: 196, endPoint x: 135, endPoint y: 209, distance: 39.0
click at [135, 209] on div "Select Service Product Membership Package Voucher Prepaid Gift Card Select Styl…" at bounding box center [146, 215] width 239 height 69
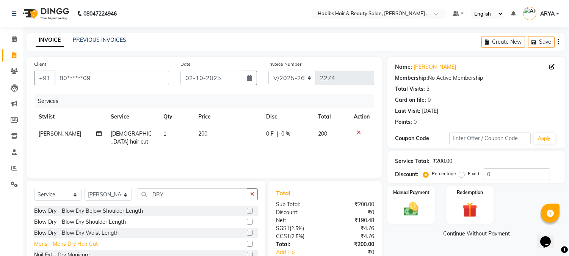
click at [94, 243] on div "Mens - Mens Dry Hair Cut" at bounding box center [66, 244] width 64 height 8
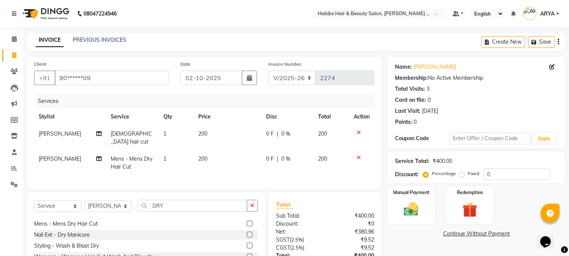
scroll to position [34, 0]
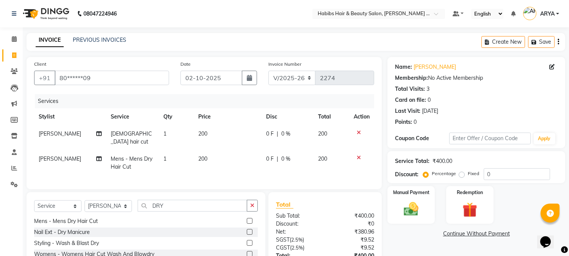
click at [356, 158] on td at bounding box center [361, 162] width 25 height 25
click at [359, 155] on icon at bounding box center [359, 157] width 4 height 5
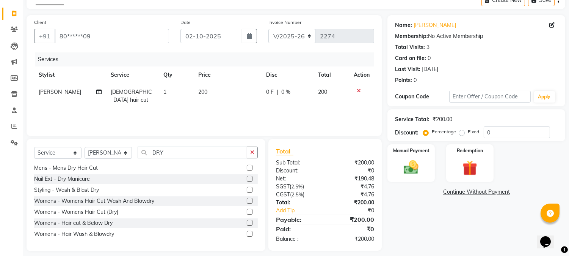
scroll to position [42, 0]
click at [112, 214] on div "Womens - Womens Hair Cut (Dry)" at bounding box center [76, 211] width 84 height 8
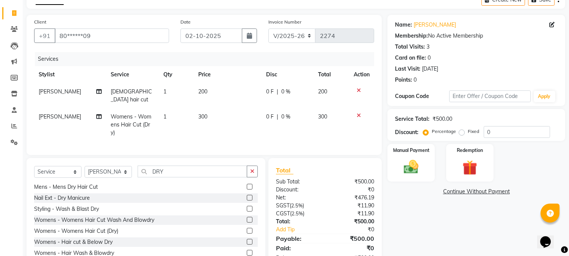
click at [198, 113] on span "300" at bounding box center [202, 116] width 9 height 7
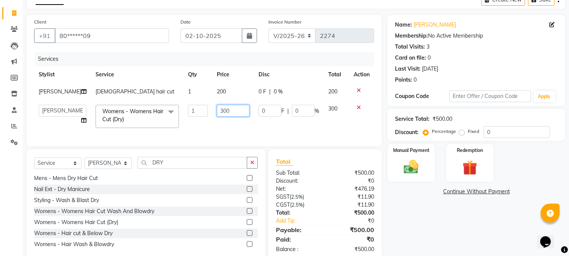
drag, startPoint x: 224, startPoint y: 114, endPoint x: 162, endPoint y: 116, distance: 61.8
click at [162, 116] on tr "Admin Amar Ashwini Darshan Ishwar Jagdish Pravin RASHMI Rasika Sumit Swapnil Wo…" at bounding box center [204, 116] width 340 height 32
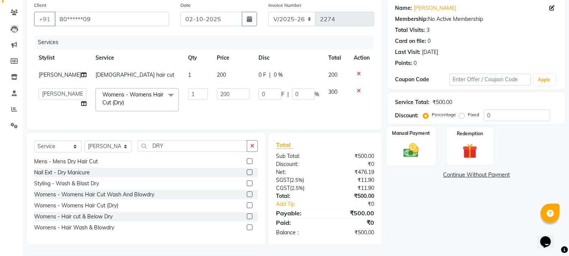
scroll to position [58, 0]
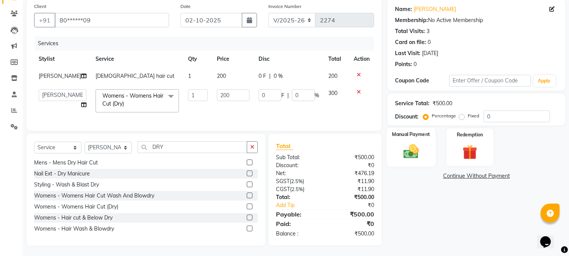
click at [414, 146] on img at bounding box center [411, 152] width 25 height 18
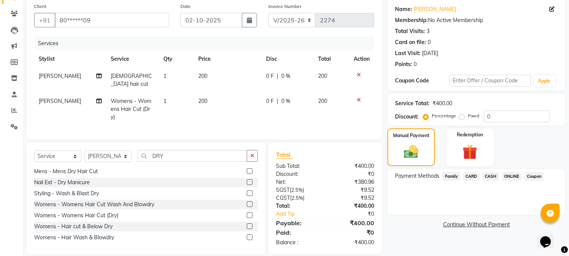
click at [509, 177] on span "ONLINE" at bounding box center [512, 176] width 20 height 9
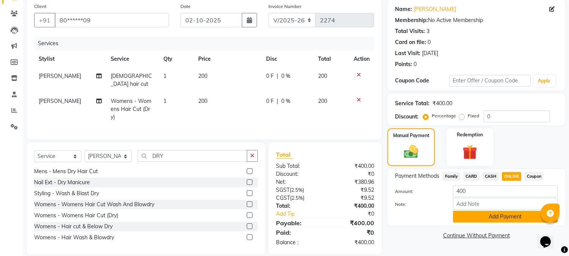
click at [499, 215] on button "Add Payment" at bounding box center [505, 216] width 105 height 12
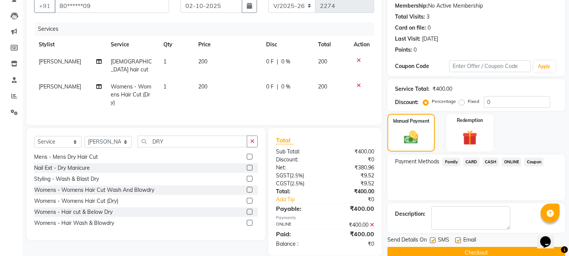
scroll to position [85, 0]
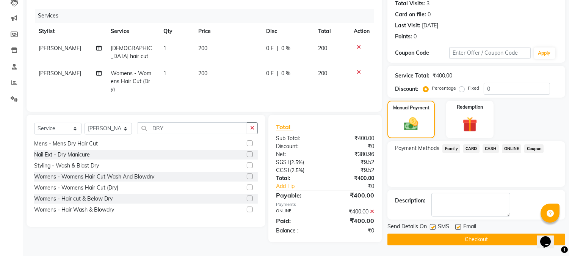
click at [488, 236] on button "Checkout" at bounding box center [477, 239] width 178 height 12
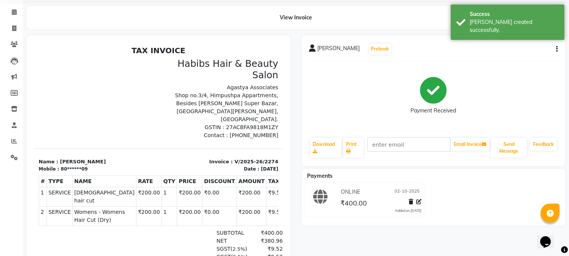
scroll to position [27, 0]
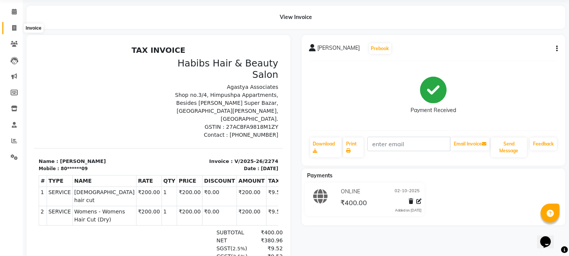
click at [14, 28] on icon at bounding box center [14, 28] width 4 height 6
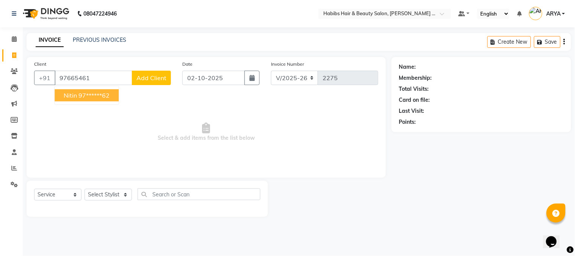
click at [102, 96] on ngb-highlight "97******62" at bounding box center [94, 95] width 31 height 8
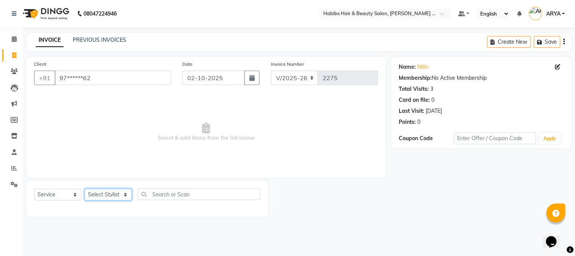
click at [109, 198] on select "Select Stylist Admin Amar Ashwini Darshan Ishwar Jagdish Pravin RASHMI Rasika S…" at bounding box center [108, 194] width 47 height 12
click at [85, 189] on select "Select Stylist Admin Amar Ashwini Darshan Ishwar Jagdish Pravin RASHMI Rasika S…" at bounding box center [108, 194] width 47 height 12
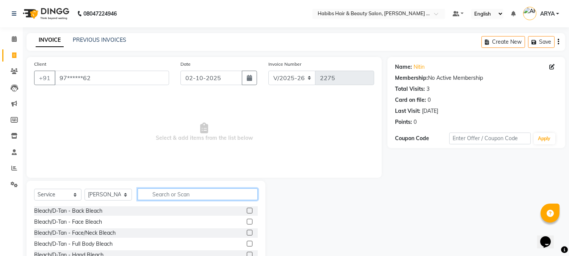
click at [165, 198] on input "text" at bounding box center [198, 194] width 120 height 12
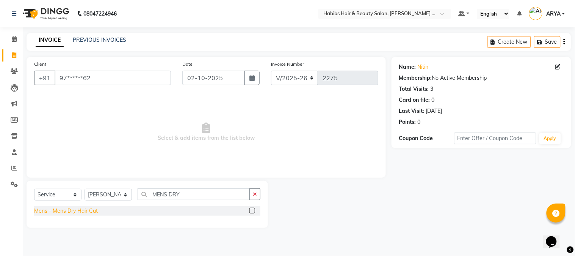
click at [82, 214] on div "Mens - Mens Dry Hair Cut" at bounding box center [66, 211] width 64 height 8
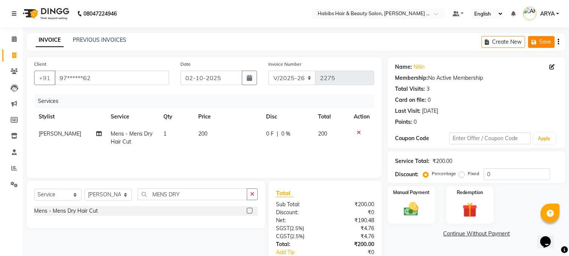
click at [548, 37] on button "Save" at bounding box center [541, 42] width 27 height 12
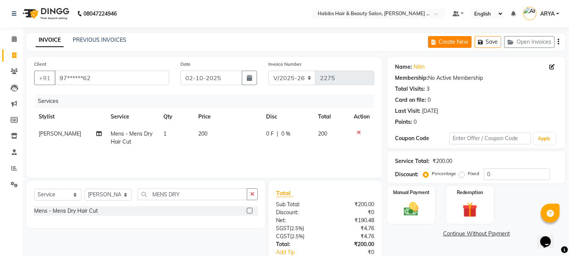
click at [456, 41] on button "Create New" at bounding box center [450, 42] width 44 height 12
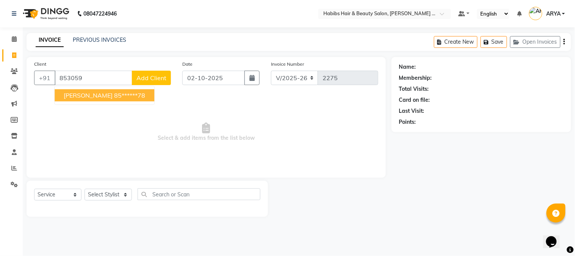
click at [114, 97] on ngb-highlight "85******78" at bounding box center [129, 95] width 31 height 8
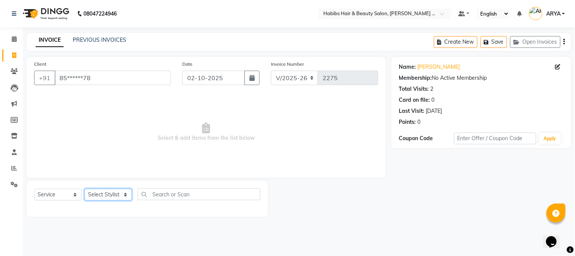
click at [114, 196] on select "Select Stylist Admin Amar Ashwini Darshan Ishwar Jagdish Pravin RASHMI Rasika S…" at bounding box center [108, 194] width 47 height 12
click at [85, 189] on select "Select Stylist Admin Amar Ashwini Darshan Ishwar Jagdish Pravin RASHMI Rasika S…" at bounding box center [108, 194] width 47 height 12
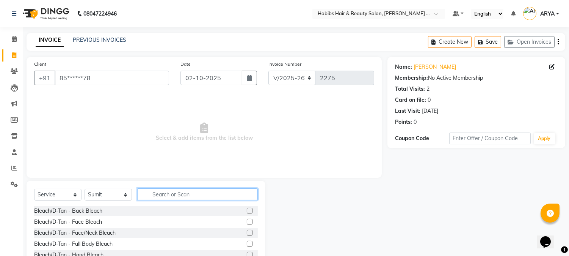
click at [162, 192] on input "text" at bounding box center [198, 194] width 120 height 12
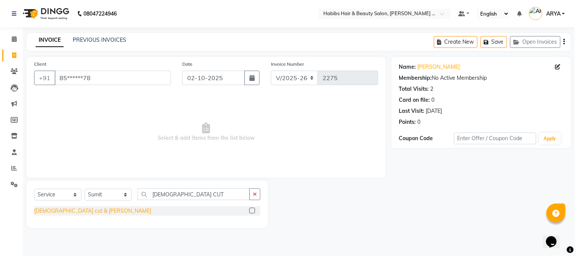
click at [50, 209] on div "male cut & beard" at bounding box center [92, 211] width 117 height 8
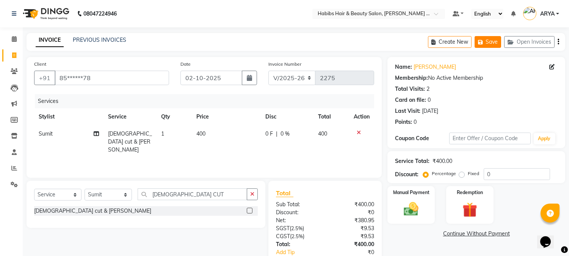
click at [490, 42] on button "Save" at bounding box center [488, 42] width 27 height 12
click at [460, 44] on button "Create New" at bounding box center [450, 42] width 44 height 12
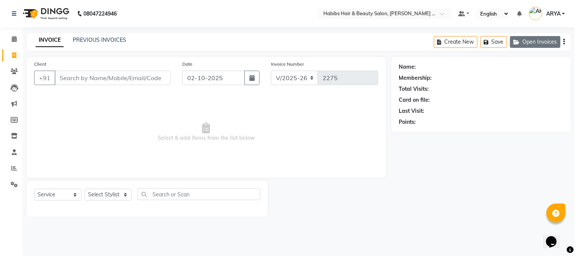
click at [554, 39] on button "Open Invoices" at bounding box center [535, 42] width 50 height 12
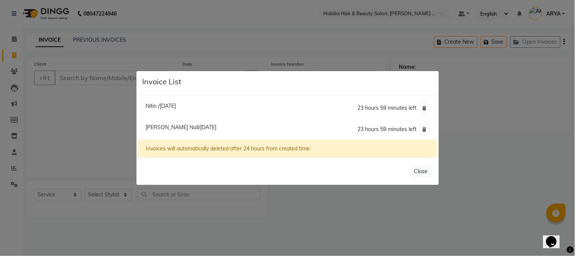
click at [69, 154] on ngb-modal-window "Invoice List Nitin /02 October 2025 23 hours 59 minutes left Sankalp Null/02 Oc…" at bounding box center [287, 128] width 575 height 256
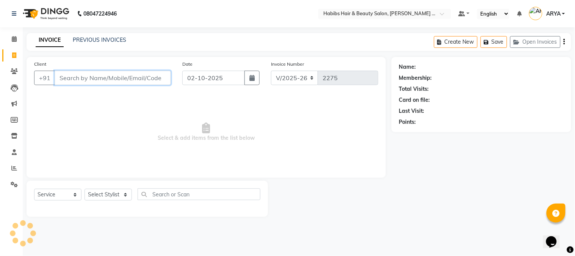
click at [94, 80] on input "Client" at bounding box center [113, 78] width 116 height 14
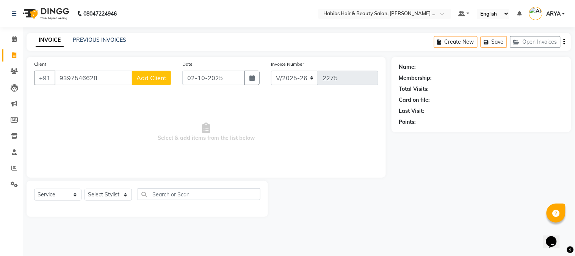
click at [162, 75] on span "Add Client" at bounding box center [152, 78] width 30 height 8
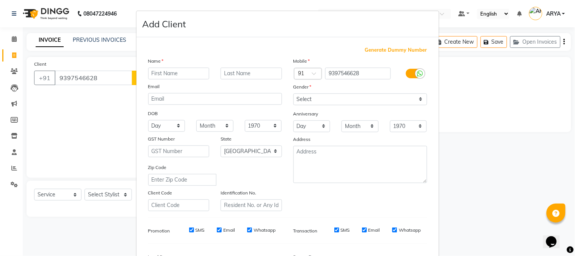
click at [172, 77] on input "text" at bounding box center [178, 74] width 61 height 12
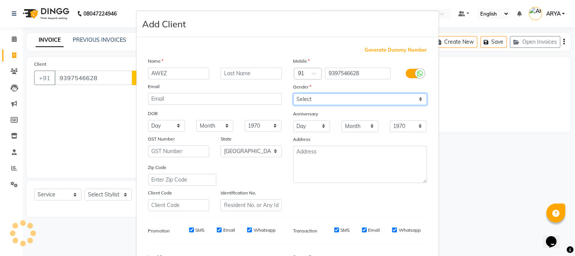
click at [318, 96] on select "Select Male Female Other Prefer Not To Say" at bounding box center [361, 99] width 134 height 12
click at [294, 93] on select "Select Male Female Other Prefer Not To Say" at bounding box center [361, 99] width 134 height 12
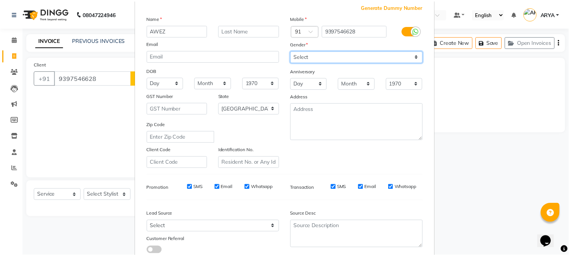
scroll to position [95, 0]
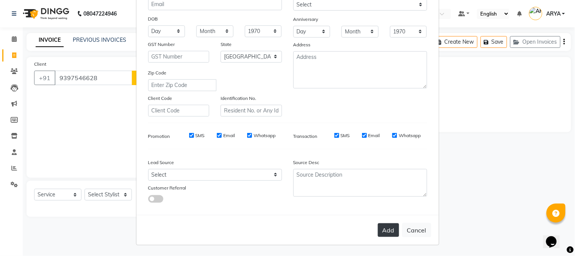
click at [388, 228] on button "Add" at bounding box center [388, 230] width 21 height 14
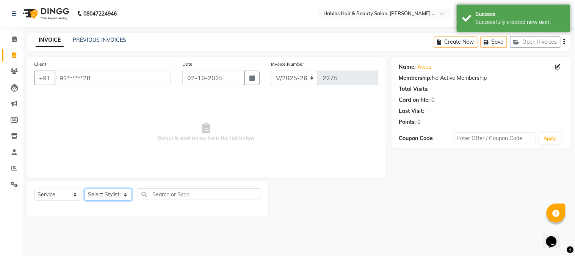
click at [119, 196] on select "Select Stylist Admin Amar Ashwini Darshan Ishwar Jagdish Pravin RASHMI Rasika S…" at bounding box center [108, 194] width 47 height 12
click at [85, 189] on select "Select Stylist Admin Amar Ashwini Darshan Ishwar Jagdish Pravin RASHMI Rasika S…" at bounding box center [108, 194] width 47 height 12
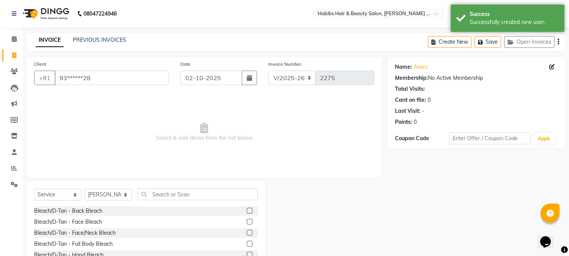
click at [173, 187] on div "Select Service Product Membership Package Voucher Prepaid Gift Card Select Styl…" at bounding box center [146, 237] width 239 height 112
click at [173, 190] on input "text" at bounding box center [198, 194] width 120 height 12
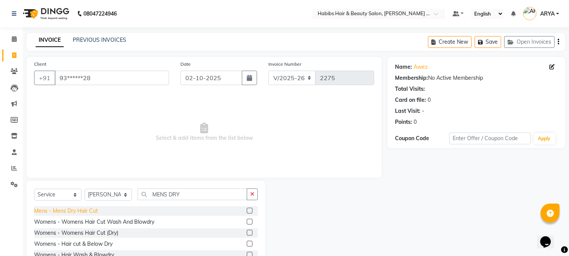
click at [86, 213] on div "Mens - Mens Dry Hair Cut" at bounding box center [66, 211] width 64 height 8
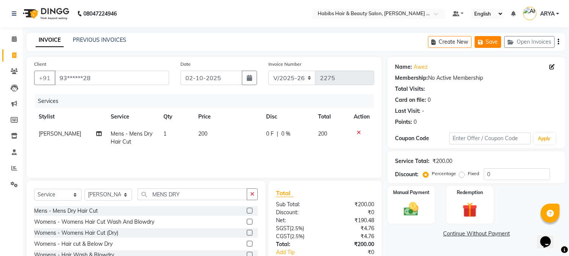
click at [492, 46] on button "Save" at bounding box center [488, 42] width 27 height 12
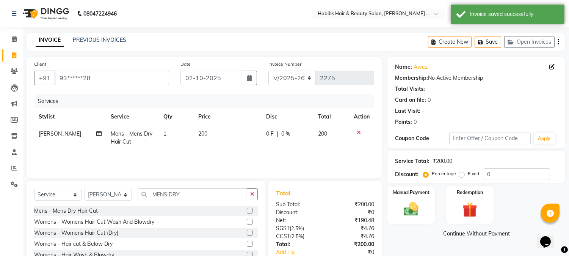
click at [448, 35] on div "Create New Save Open Invoices" at bounding box center [496, 42] width 137 height 18
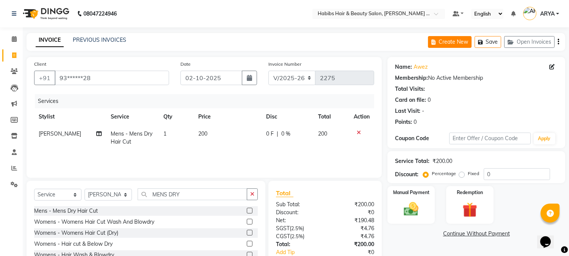
click at [460, 39] on button "Create New" at bounding box center [450, 42] width 44 height 12
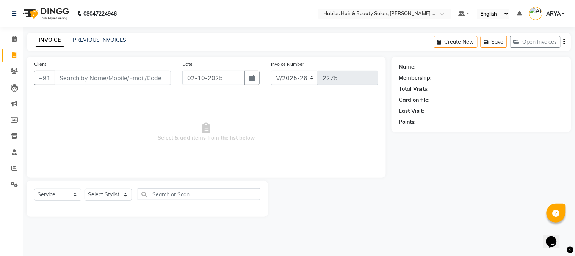
click at [78, 74] on input "Client" at bounding box center [113, 78] width 116 height 14
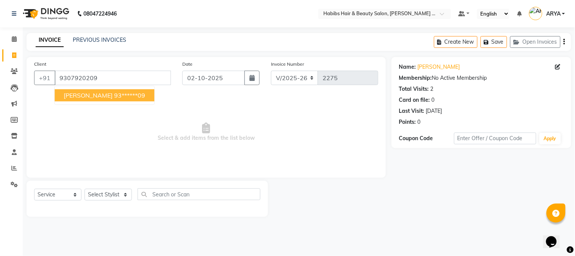
click at [114, 91] on ngb-highlight "93******09" at bounding box center [129, 95] width 31 height 8
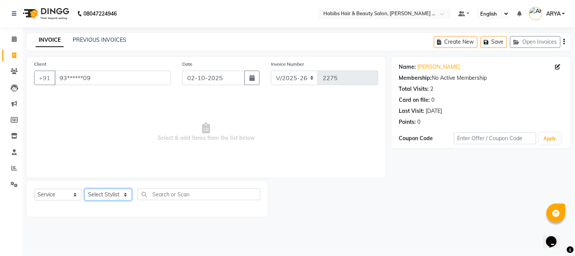
click at [96, 196] on select "Select Stylist Admin Amar Ashwini Darshan Ishwar Jagdish Pravin RASHMI Rasika S…" at bounding box center [108, 194] width 47 height 12
click at [85, 189] on select "Select Stylist Admin Amar Ashwini Darshan Ishwar Jagdish Pravin RASHMI Rasika S…" at bounding box center [108, 194] width 47 height 12
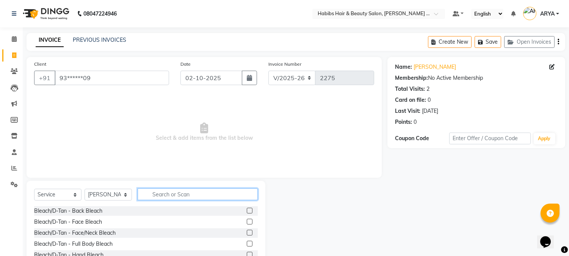
click at [154, 196] on input "text" at bounding box center [198, 194] width 120 height 12
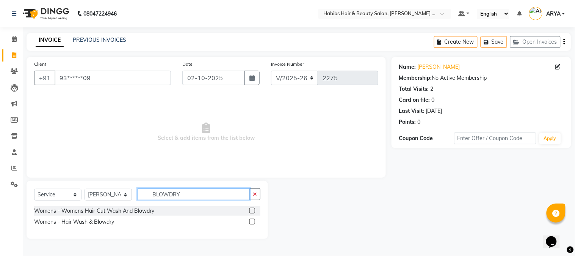
click at [168, 193] on input "BLOWDRY" at bounding box center [194, 194] width 112 height 12
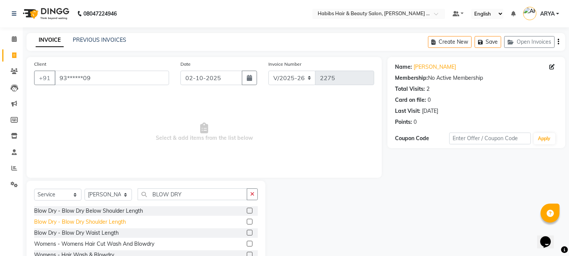
click at [111, 222] on div "Blow Dry - Blow Dry Shoulder Length" at bounding box center [80, 222] width 92 height 8
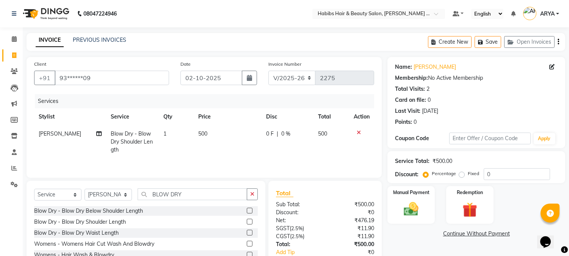
click at [204, 130] on span "500" at bounding box center [202, 133] width 9 height 7
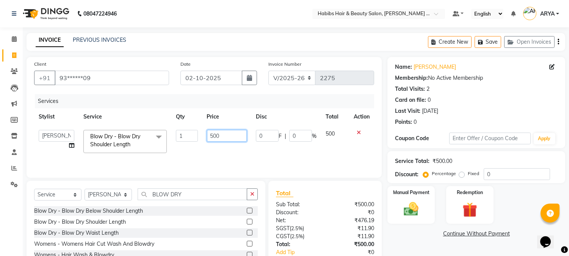
drag, startPoint x: 229, startPoint y: 135, endPoint x: 144, endPoint y: 178, distance: 95.0
click at [144, 178] on div "Client +91 93******09 Date 02-10-2025 Invoice Number V/2025 V/2025-26 2275 Serv…" at bounding box center [204, 174] width 367 height 235
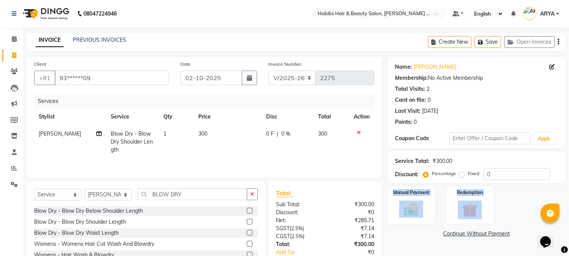
drag, startPoint x: 413, startPoint y: 225, endPoint x: 426, endPoint y: 179, distance: 47.5
click at [426, 179] on div "Name: Namrata Membership: No Active Membership Total Visits: 2 Card on file: 0 …" at bounding box center [480, 174] width 184 height 235
click at [488, 46] on button "Save" at bounding box center [488, 42] width 27 height 12
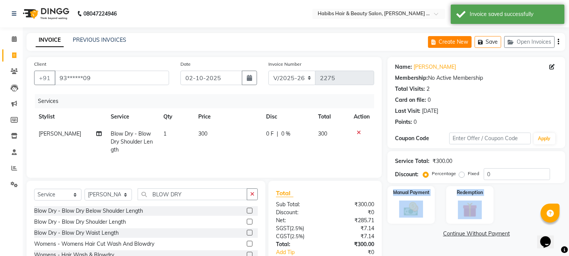
click at [449, 42] on button "Create New" at bounding box center [450, 42] width 44 height 12
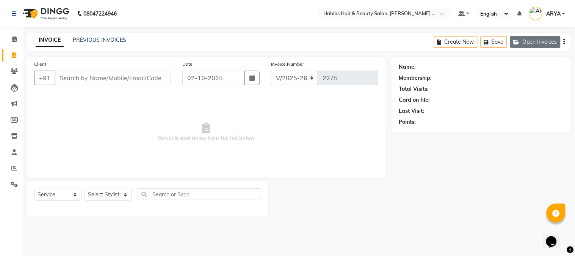
click at [524, 40] on button "Open Invoices" at bounding box center [535, 42] width 50 height 12
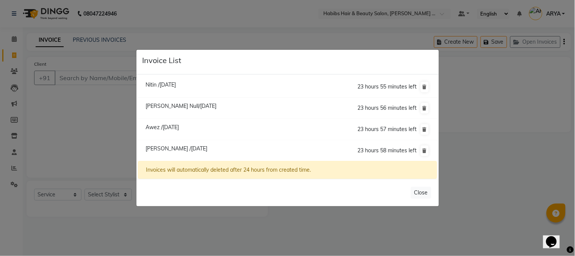
click at [176, 83] on span "Nitin /02 October 2025" at bounding box center [161, 84] width 30 height 7
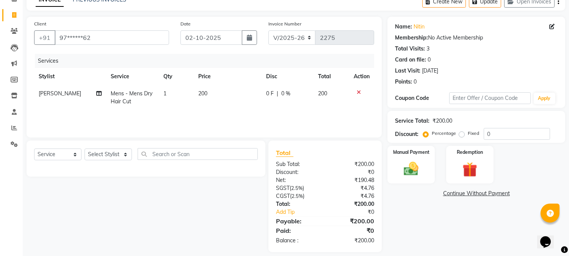
scroll to position [47, 0]
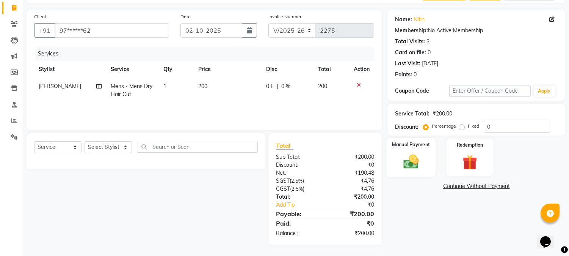
click at [415, 157] on img at bounding box center [411, 162] width 25 height 18
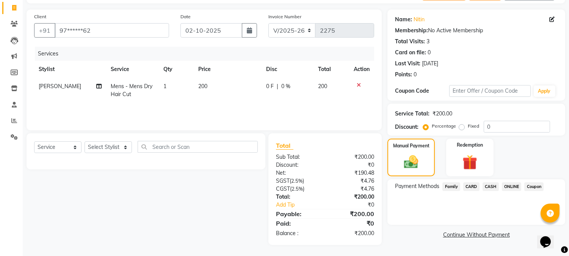
click at [493, 184] on span "CASH" at bounding box center [491, 186] width 16 height 9
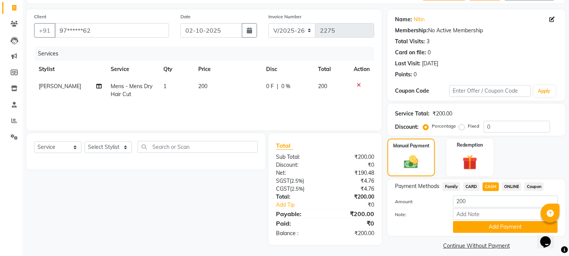
scroll to position [54, 0]
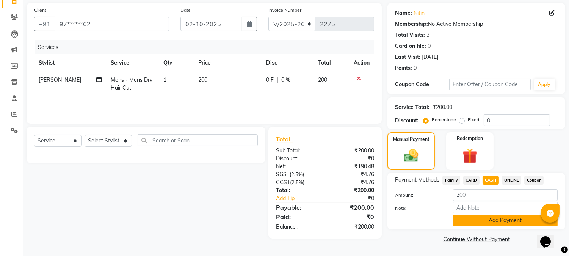
click at [505, 219] on button "Add Payment" at bounding box center [505, 220] width 105 height 12
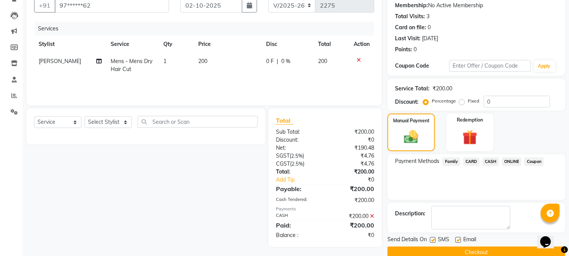
scroll to position [85, 0]
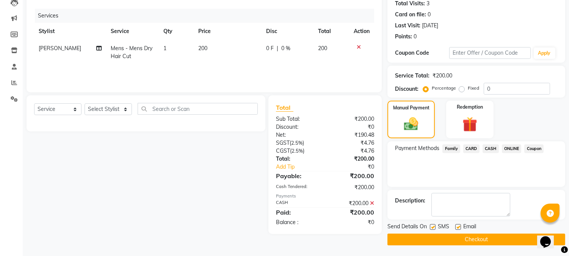
click at [485, 234] on button "Checkout" at bounding box center [477, 239] width 178 height 12
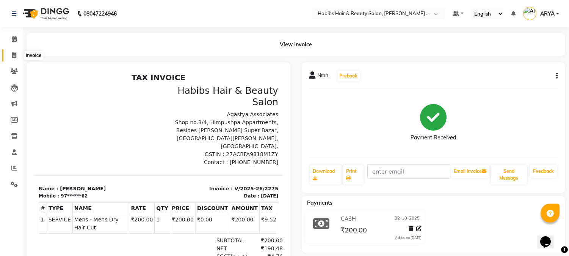
click at [14, 53] on icon at bounding box center [14, 55] width 4 height 6
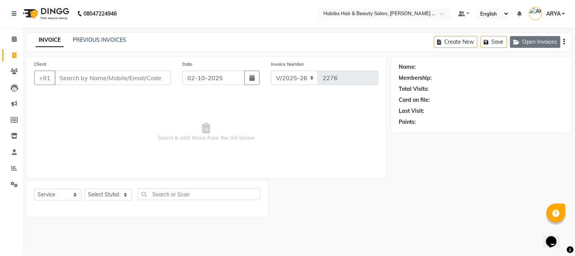
click at [529, 39] on button "Open Invoices" at bounding box center [535, 42] width 50 height 12
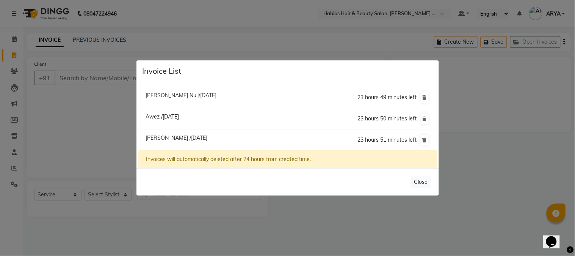
click at [177, 143] on li "Namrata /02 October 2025 23 hours 51 minutes left" at bounding box center [287, 139] width 299 height 21
click at [177, 138] on span "Namrata /02 October 2025" at bounding box center [177, 137] width 62 height 7
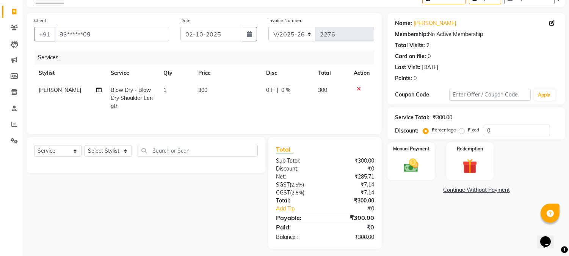
scroll to position [48, 0]
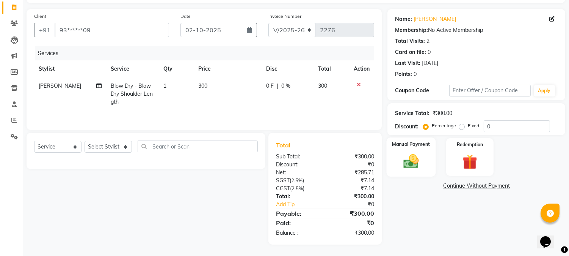
click at [413, 165] on img at bounding box center [411, 161] width 25 height 18
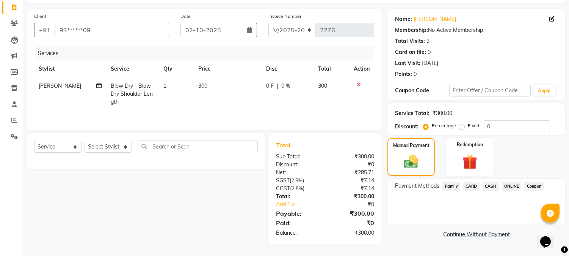
click at [493, 184] on span "CASH" at bounding box center [491, 186] width 16 height 9
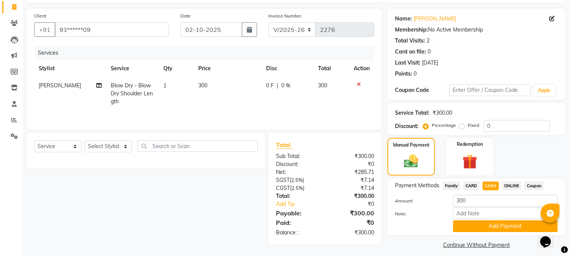
scroll to position [54, 0]
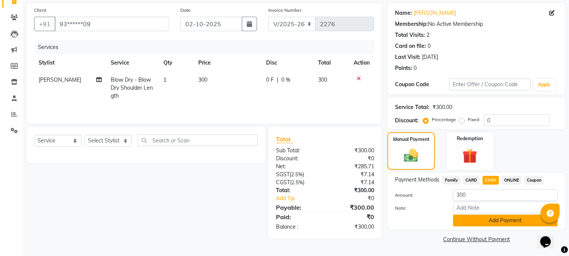
click at [501, 221] on button "Add Payment" at bounding box center [505, 220] width 105 height 12
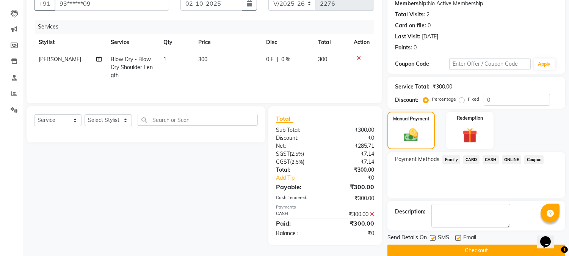
scroll to position [85, 0]
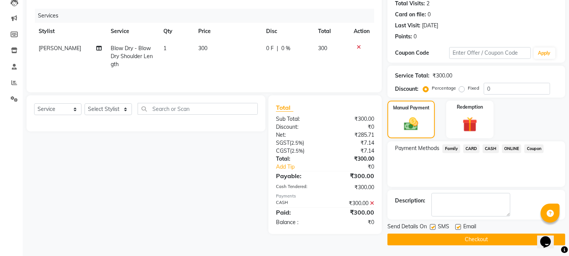
click at [491, 236] on button "Checkout" at bounding box center [477, 239] width 178 height 12
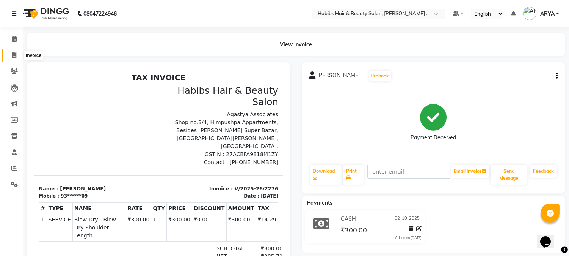
click at [13, 55] on icon at bounding box center [14, 55] width 4 height 6
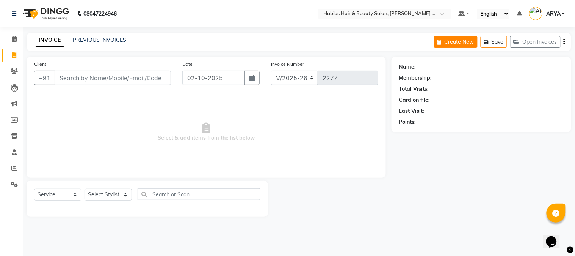
click at [462, 44] on button "Create New" at bounding box center [456, 42] width 44 height 12
click at [135, 81] on input "Client" at bounding box center [113, 78] width 116 height 14
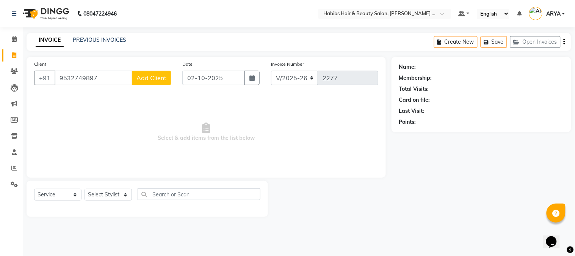
click at [160, 74] on span "Add Client" at bounding box center [152, 78] width 30 height 8
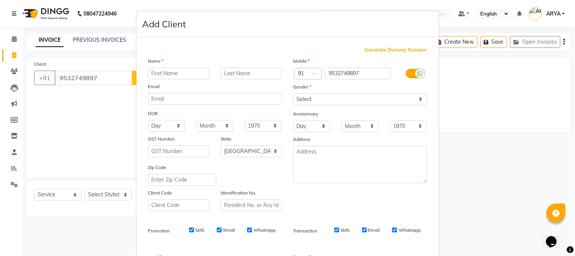
click at [164, 76] on input "text" at bounding box center [178, 74] width 61 height 12
click at [320, 96] on select "Select Male Female Other Prefer Not To Say" at bounding box center [361, 99] width 134 height 12
click at [294, 93] on select "Select Male Female Other Prefer Not To Say" at bounding box center [361, 99] width 134 height 12
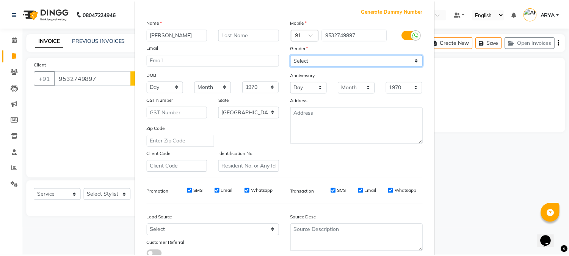
scroll to position [95, 0]
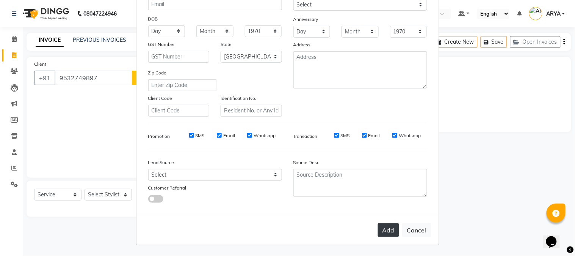
click at [385, 229] on button "Add" at bounding box center [388, 230] width 21 height 14
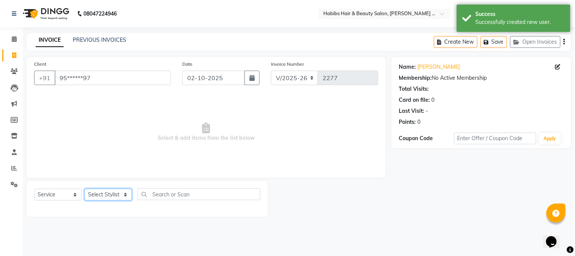
click at [114, 196] on select "Select Stylist Admin Amar Ashwini Darshan Ishwar Jagdish Pravin RASHMI Rasika S…" at bounding box center [108, 194] width 47 height 12
click at [85, 189] on select "Select Stylist Admin Amar Ashwini Darshan Ishwar Jagdish Pravin RASHMI Rasika S…" at bounding box center [108, 194] width 47 height 12
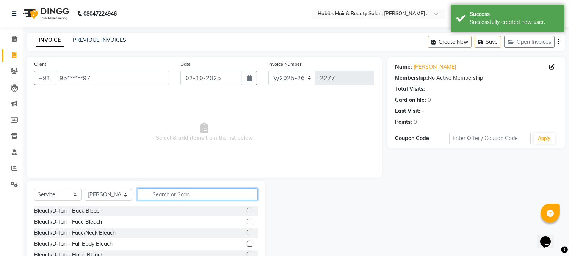
click at [182, 190] on input "text" at bounding box center [198, 194] width 120 height 12
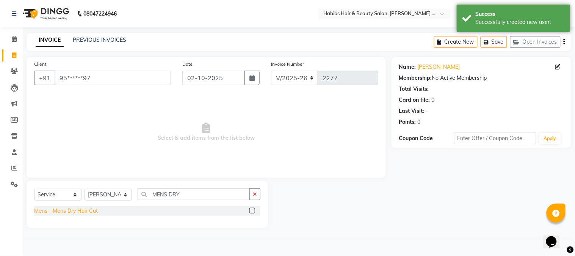
click at [65, 207] on div "Mens - Mens Dry Hair Cut" at bounding box center [66, 211] width 64 height 8
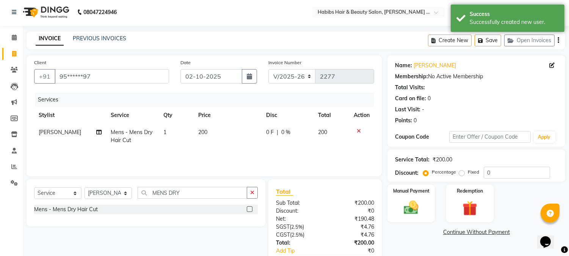
scroll to position [0, 0]
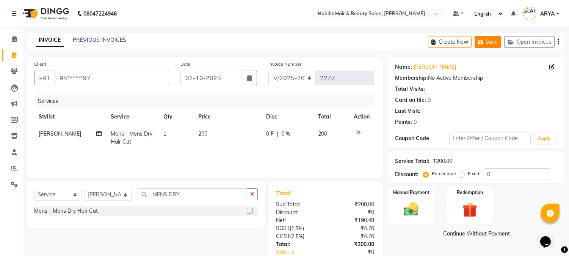
click at [490, 41] on button "Save" at bounding box center [488, 42] width 27 height 12
click at [526, 45] on button "Open Invoices" at bounding box center [529, 42] width 50 height 12
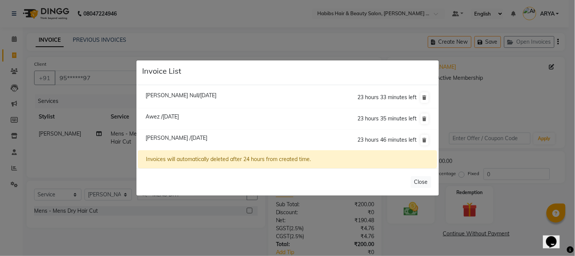
click at [179, 119] on span "Awez /02 October 2025" at bounding box center [162, 116] width 33 height 7
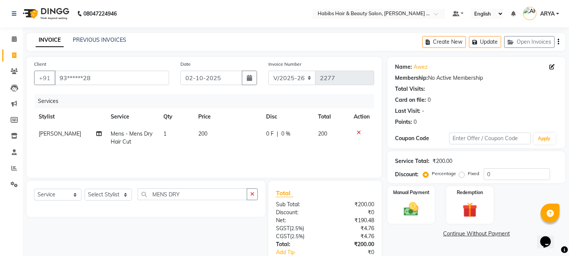
click at [358, 132] on icon at bounding box center [359, 132] width 4 height 5
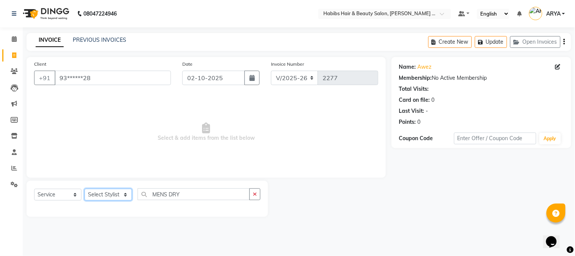
click at [124, 199] on select "Select Stylist Admin Amar Ashwini Darshan Ishwar Jagdish Pravin RASHMI Rasika S…" at bounding box center [108, 194] width 47 height 12
click at [85, 189] on select "Select Stylist Admin Amar Ashwini Darshan Ishwar Jagdish Pravin RASHMI Rasika S…" at bounding box center [108, 194] width 47 height 12
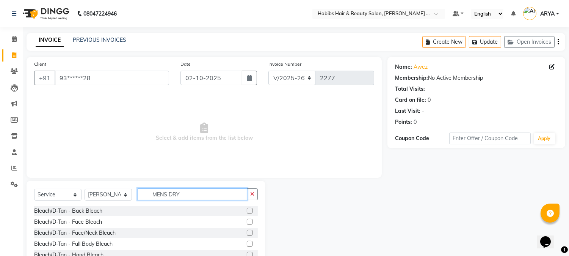
drag, startPoint x: 179, startPoint y: 195, endPoint x: 81, endPoint y: 203, distance: 99.0
click at [81, 203] on div "Select Service Product Membership Package Voucher Prepaid Gift Card Select Styl…" at bounding box center [146, 197] width 224 height 18
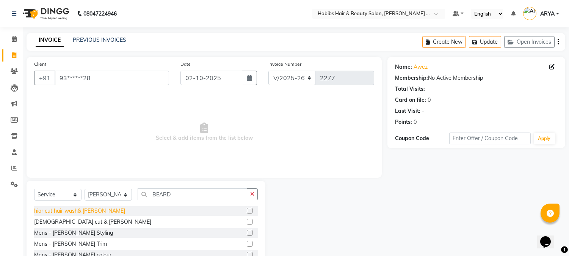
click at [91, 210] on div "hiar cut hair wash& beard" at bounding box center [79, 211] width 91 height 8
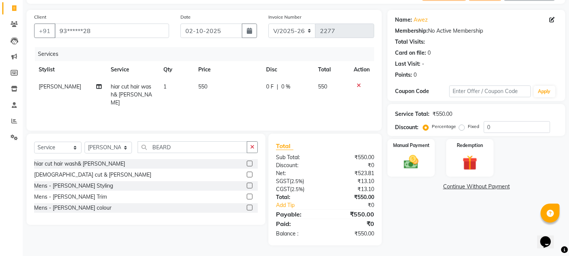
scroll to position [47, 0]
click at [422, 163] on img at bounding box center [411, 162] width 25 height 18
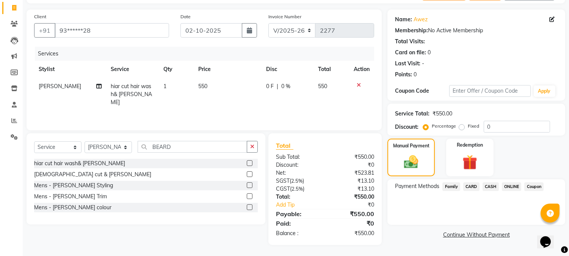
click at [507, 187] on span "ONLINE" at bounding box center [512, 186] width 20 height 9
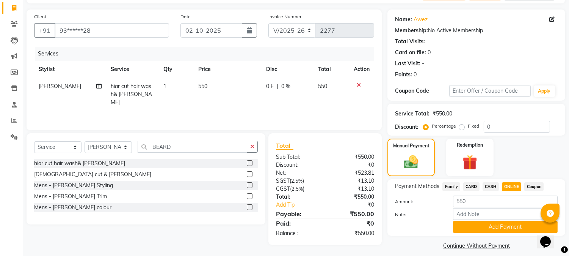
scroll to position [54, 0]
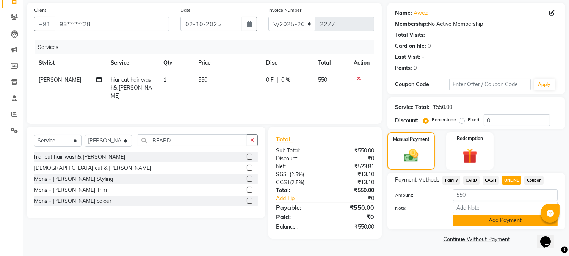
click at [516, 218] on button "Add Payment" at bounding box center [505, 220] width 105 height 12
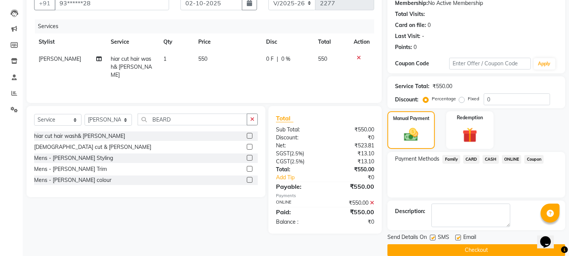
scroll to position [85, 0]
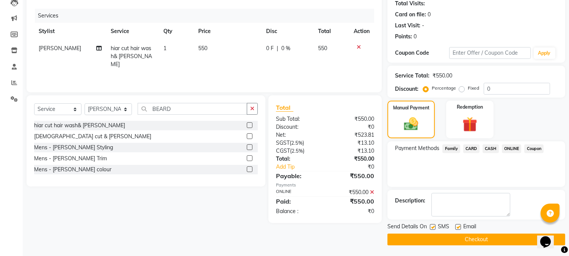
click at [477, 240] on button "Checkout" at bounding box center [477, 239] width 178 height 12
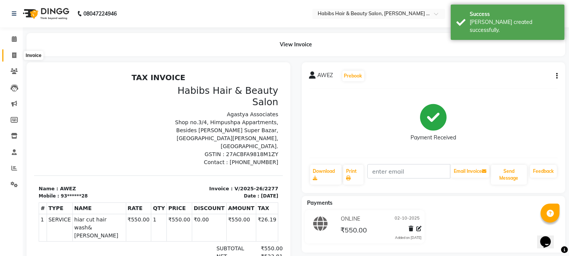
click at [13, 55] on icon at bounding box center [14, 55] width 4 height 6
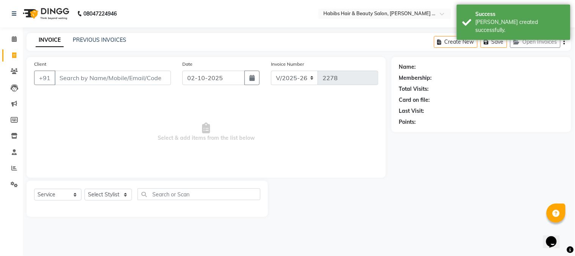
click at [50, 38] on link "INVOICE" at bounding box center [50, 40] width 28 height 14
click at [532, 39] on button "Open Invoices" at bounding box center [535, 42] width 50 height 12
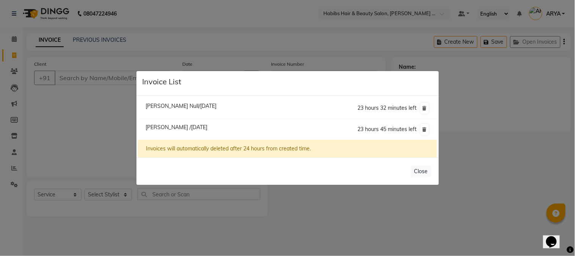
click at [187, 107] on span "Sankalp Null/02 October 2025" at bounding box center [181, 105] width 71 height 7
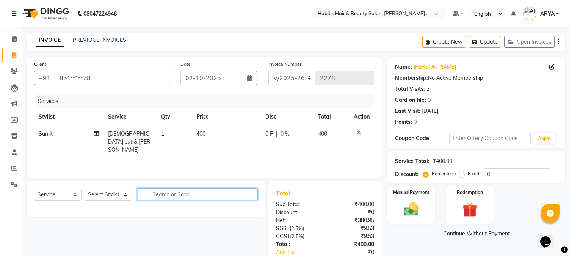
click at [193, 190] on input "text" at bounding box center [198, 194] width 120 height 12
click at [108, 195] on select "Select Stylist Admin Amar Ashwini Darshan Ishwar Jagdish Pravin RASHMI Rasika S…" at bounding box center [108, 194] width 47 height 12
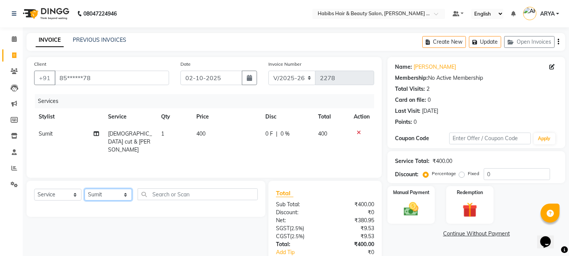
click at [85, 189] on select "Select Stylist Admin Amar Ashwini Darshan Ishwar Jagdish Pravin RASHMI Rasika S…" at bounding box center [108, 194] width 47 height 12
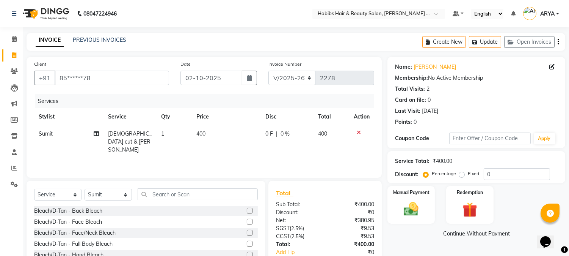
click at [361, 130] on div at bounding box center [362, 132] width 16 height 5
click at [357, 131] on icon at bounding box center [359, 132] width 4 height 5
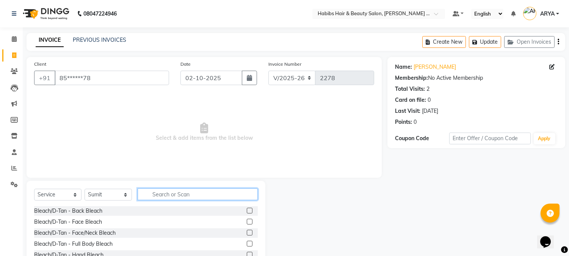
click at [196, 197] on input "text" at bounding box center [198, 194] width 120 height 12
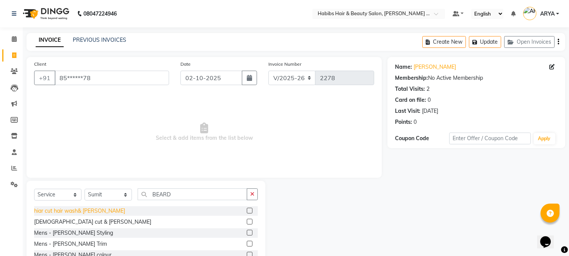
click at [71, 209] on div "hiar cut hair wash& beard" at bounding box center [79, 211] width 91 height 8
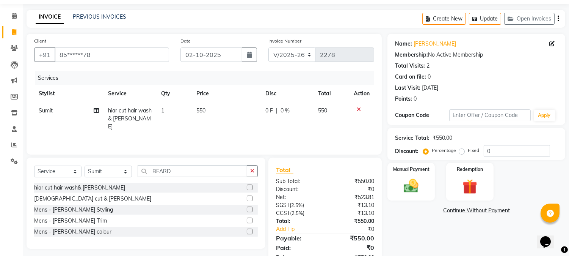
scroll to position [47, 0]
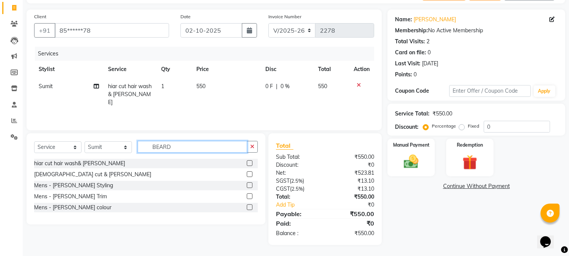
drag, startPoint x: 176, startPoint y: 146, endPoint x: 138, endPoint y: 144, distance: 38.0
click at [138, 144] on input "BEARD" at bounding box center [193, 147] width 110 height 12
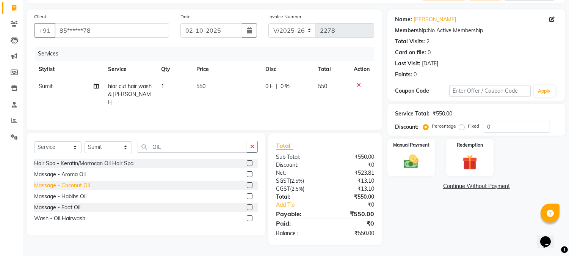
click at [63, 183] on div "Massage - Coconut Oil" at bounding box center [62, 185] width 56 height 8
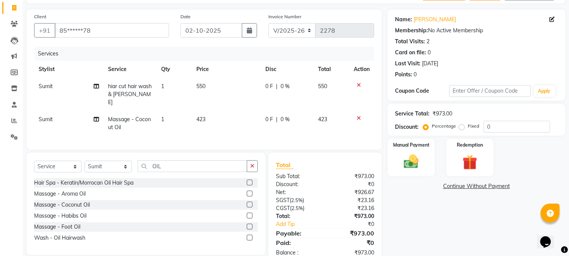
click at [202, 116] on span "423" at bounding box center [200, 119] width 9 height 7
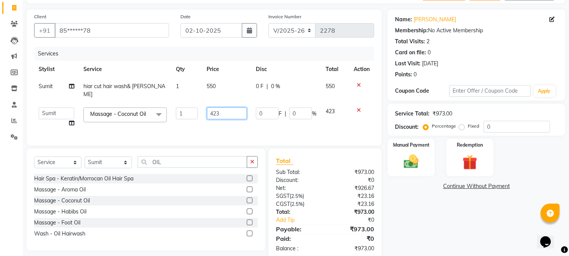
drag, startPoint x: 226, startPoint y: 107, endPoint x: 158, endPoint y: 107, distance: 67.5
click at [158, 107] on tr "Admin Amar Ashwini Darshan Ishwar Jagdish Pravin RASHMI Rasika Sumit Swapnil Ma…" at bounding box center [204, 117] width 340 height 29
click at [408, 163] on img at bounding box center [411, 162] width 25 height 18
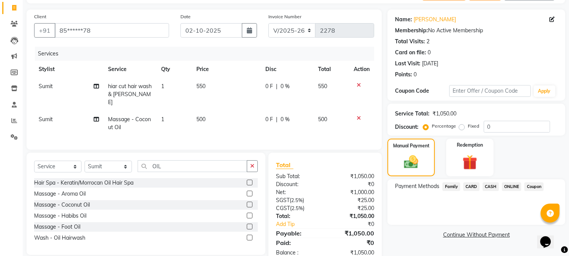
click at [507, 185] on span "ONLINE" at bounding box center [512, 186] width 20 height 9
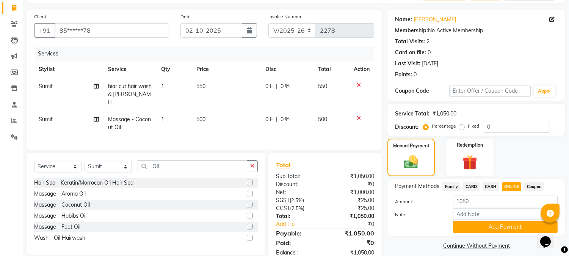
scroll to position [65, 0]
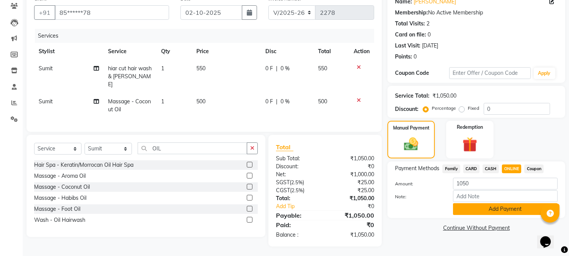
click at [501, 209] on button "Add Payment" at bounding box center [505, 209] width 105 height 12
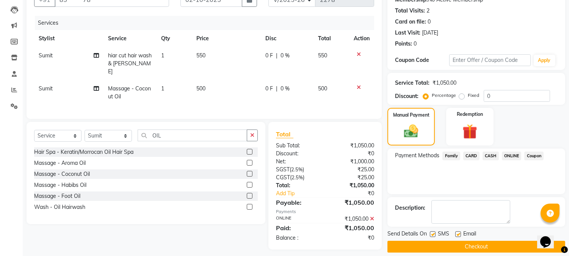
scroll to position [85, 0]
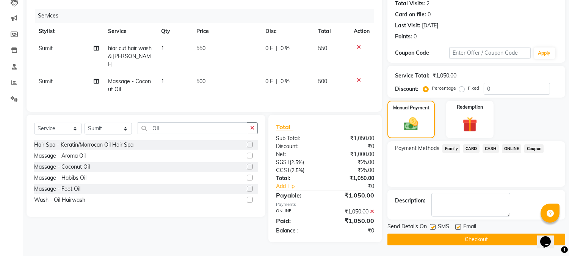
click at [483, 239] on button "Checkout" at bounding box center [477, 239] width 178 height 12
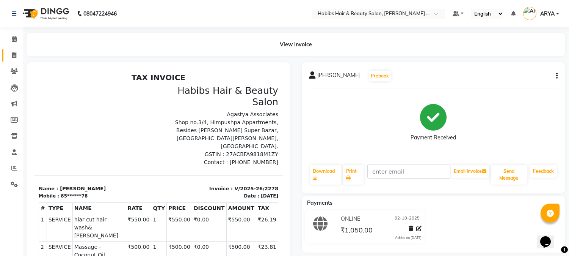
click at [14, 49] on link "Invoice" at bounding box center [11, 55] width 18 height 13
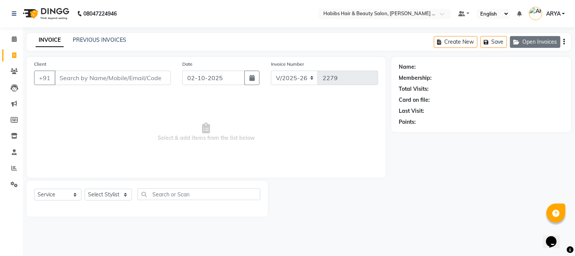
click at [529, 44] on button "Open Invoices" at bounding box center [535, 42] width 50 height 12
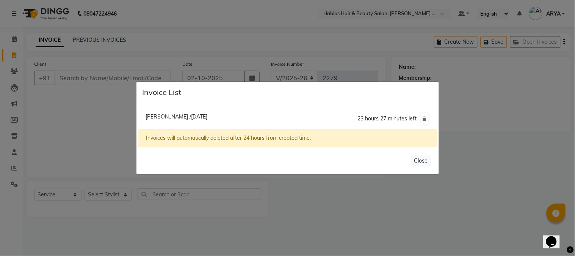
click at [180, 111] on li "Nihal /02 October 2025 23 hours 27 minutes left" at bounding box center [287, 118] width 299 height 21
click at [178, 116] on span "Nihal /02 October 2025" at bounding box center [177, 116] width 62 height 7
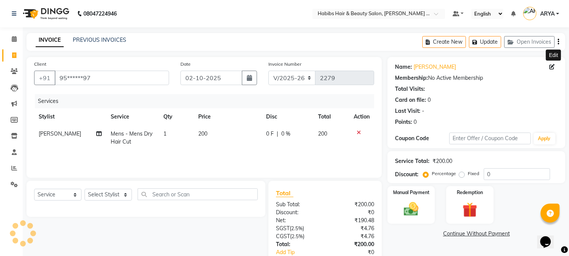
click at [551, 65] on icon at bounding box center [552, 66] width 5 height 5
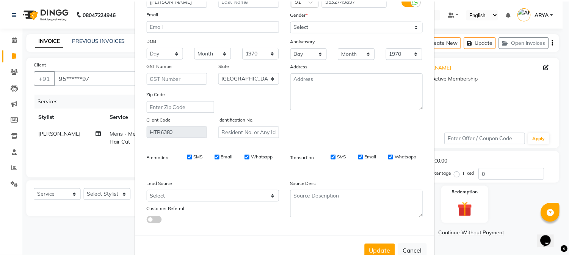
scroll to position [73, 0]
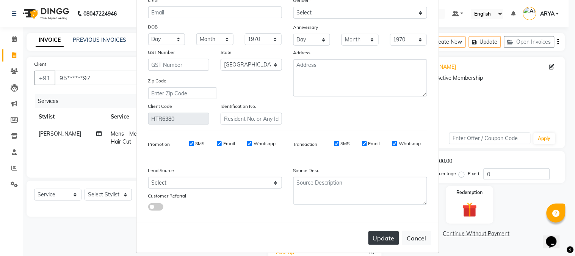
click at [383, 233] on button "Update" at bounding box center [384, 238] width 31 height 14
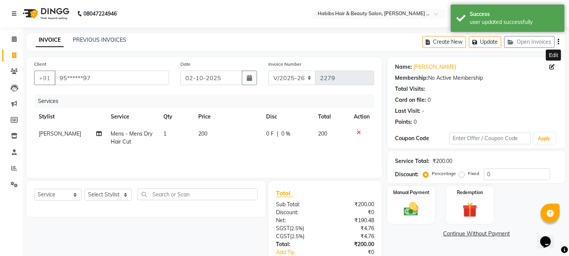
click at [358, 130] on icon at bounding box center [359, 132] width 4 height 5
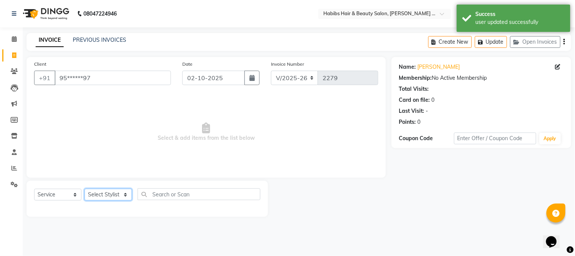
click at [108, 196] on select "Select Stylist Admin Amar Ashwini Darshan Ishwar Jagdish Pravin RASHMI Rasika S…" at bounding box center [108, 194] width 47 height 12
click at [85, 189] on select "Select Stylist Admin Amar Ashwini Darshan Ishwar Jagdish Pravin RASHMI Rasika S…" at bounding box center [108, 194] width 47 height 12
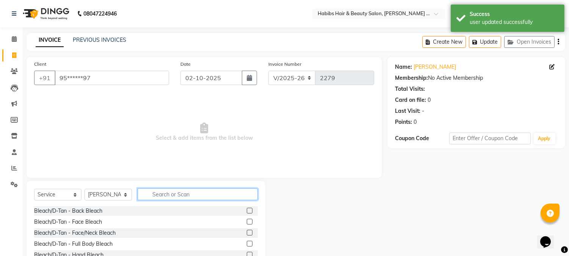
click at [160, 194] on input "text" at bounding box center [198, 194] width 120 height 12
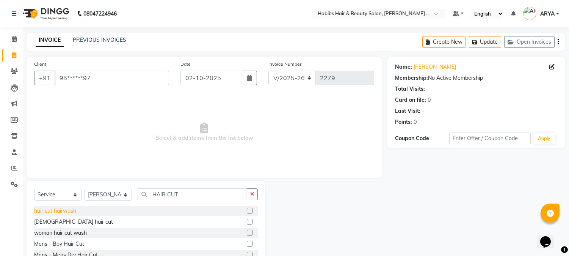
click at [46, 213] on div "hair cut hairwash" at bounding box center [55, 211] width 42 height 8
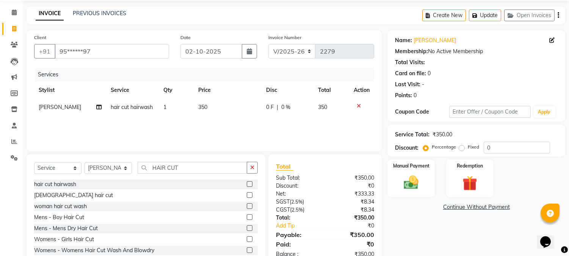
scroll to position [48, 0]
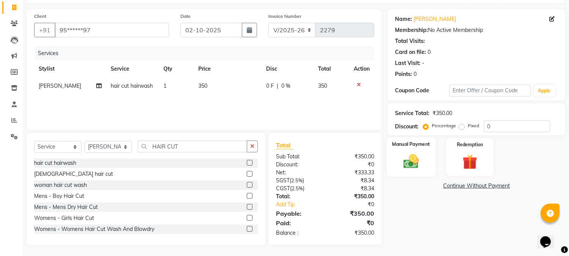
click at [422, 153] on img at bounding box center [411, 161] width 25 height 18
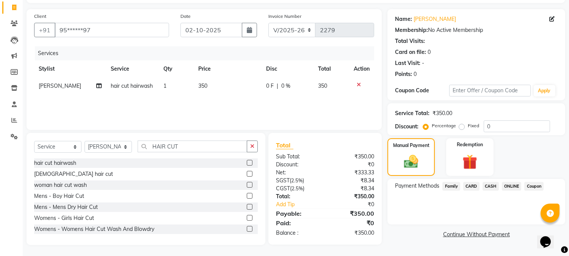
click at [510, 183] on span "ONLINE" at bounding box center [512, 186] width 20 height 9
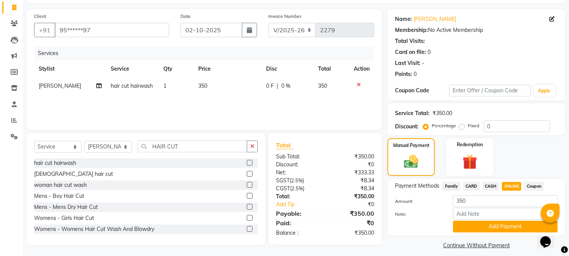
click at [510, 182] on span "ONLINE" at bounding box center [512, 186] width 20 height 9
click at [494, 222] on button "Add Payment" at bounding box center [505, 226] width 105 height 12
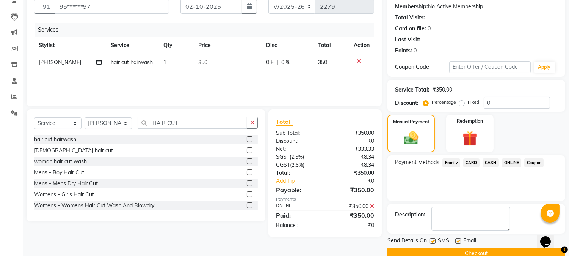
scroll to position [85, 0]
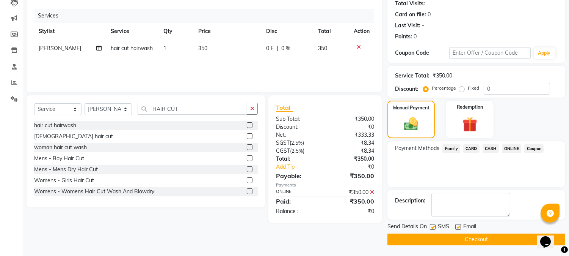
click at [483, 237] on button "Checkout" at bounding box center [477, 239] width 178 height 12
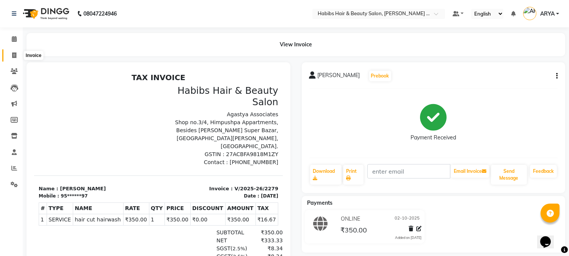
click at [14, 53] on icon at bounding box center [14, 55] width 4 height 6
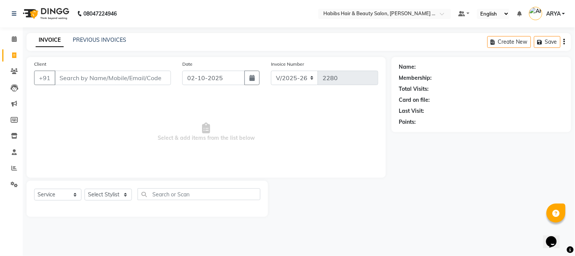
click at [123, 78] on input "Client" at bounding box center [113, 78] width 116 height 14
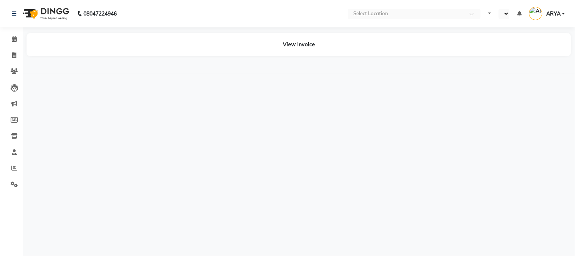
select select "en"
